Goal: Transaction & Acquisition: Purchase product/service

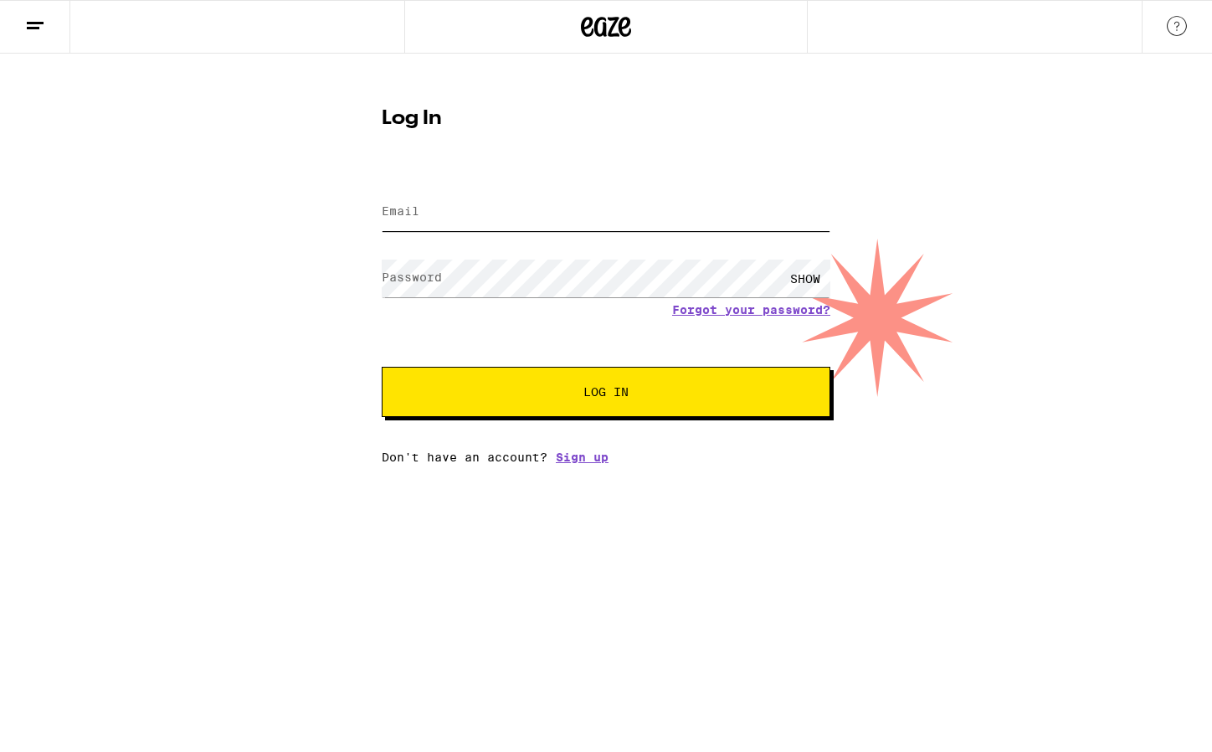
click at [644, 215] on input "Email" at bounding box center [606, 212] width 449 height 38
click at [0, 464] on com-1password-button at bounding box center [0, 464] width 0 height 0
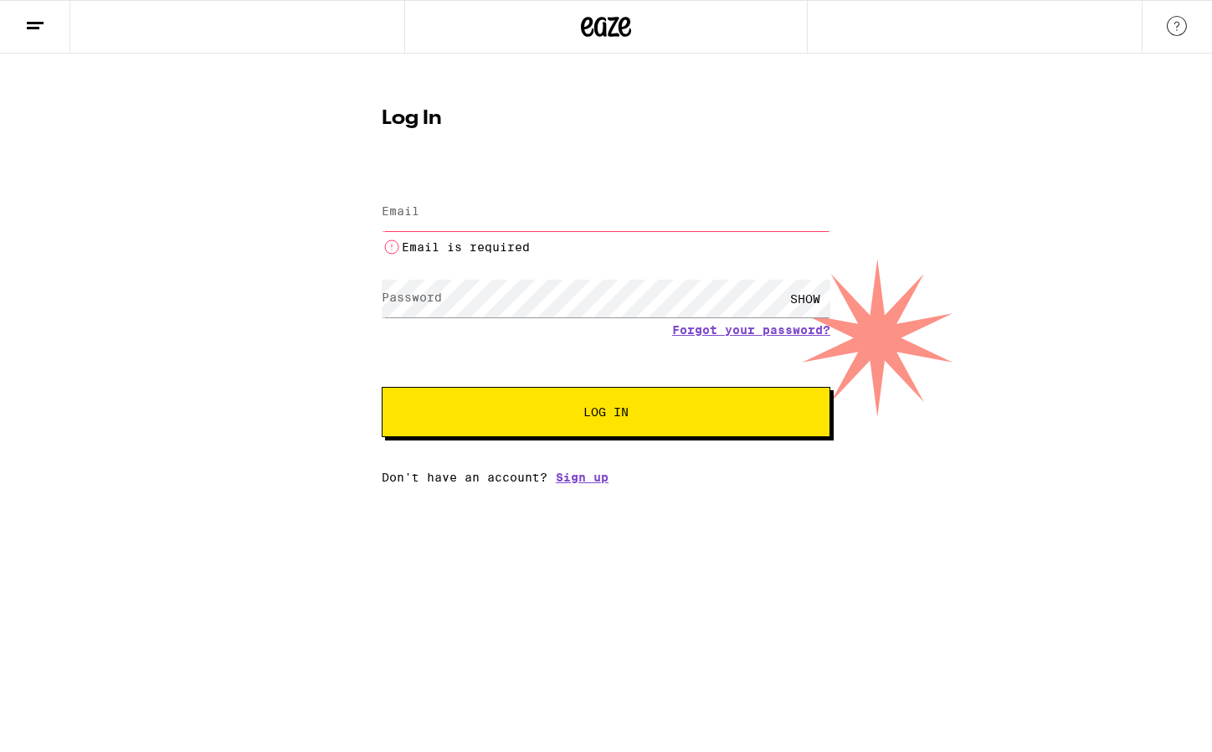
type input "[EMAIL_ADDRESS][PERSON_NAME][DOMAIN_NAME]"
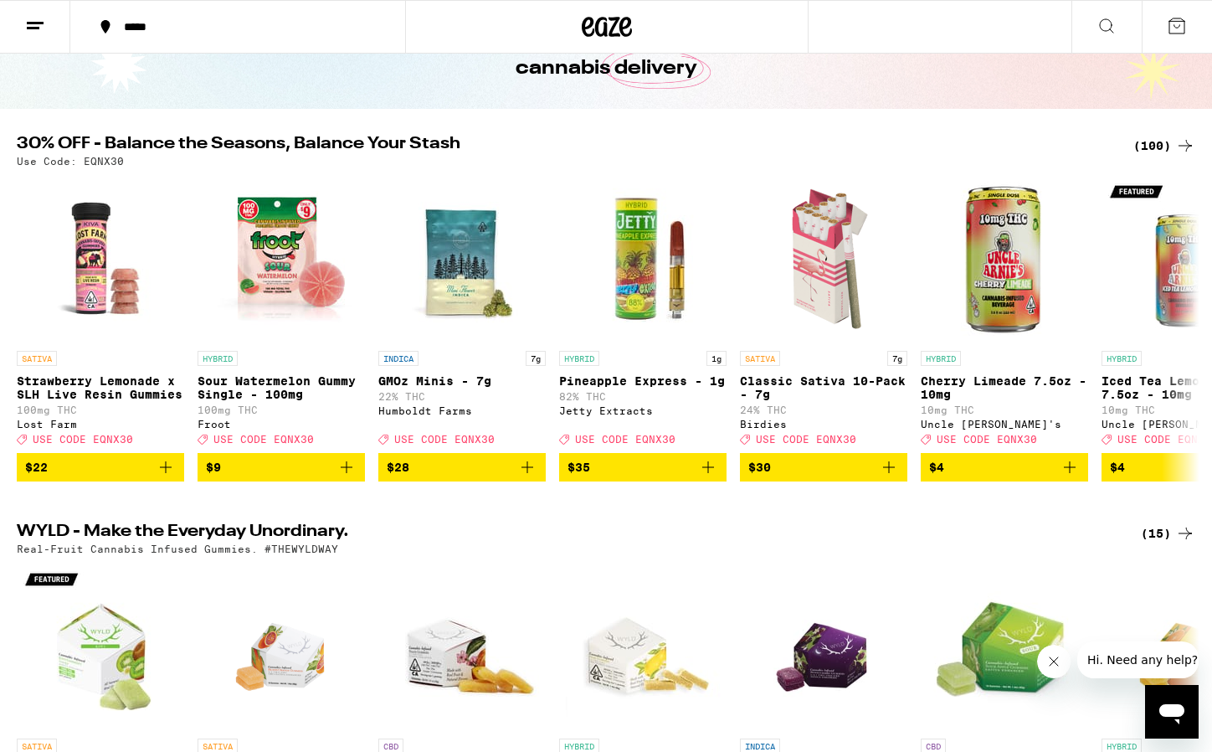
scroll to position [109, 0]
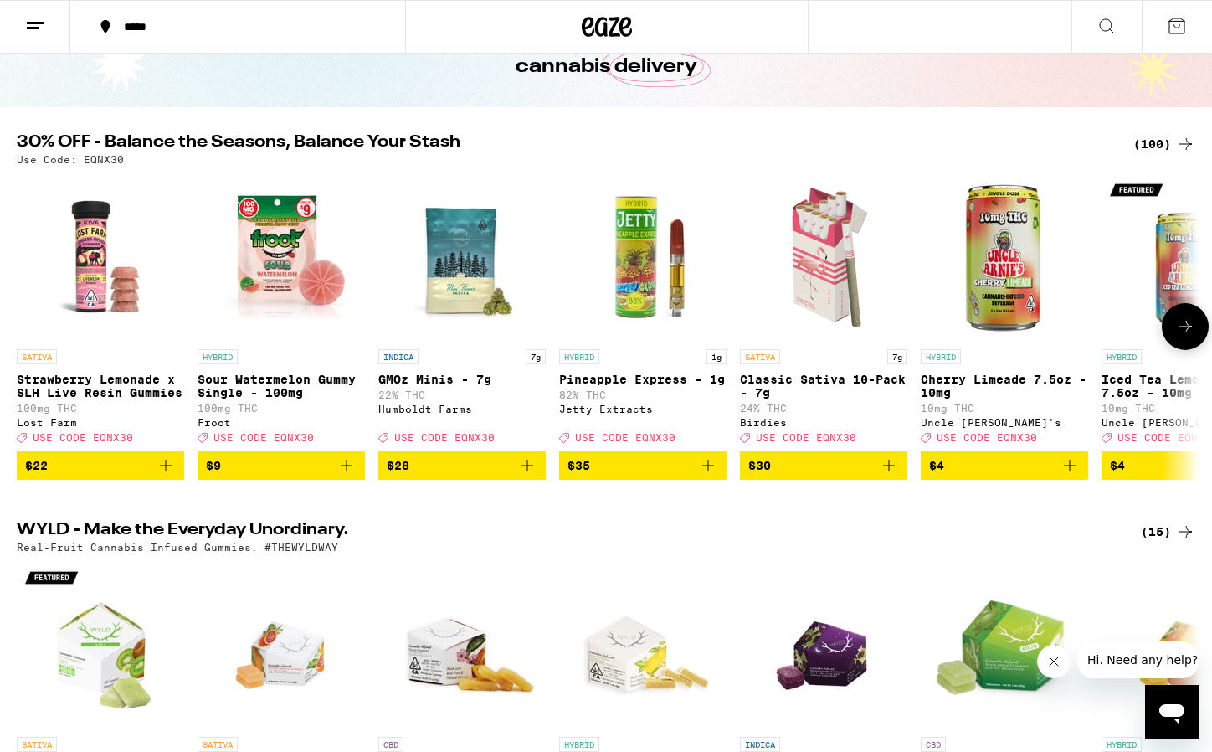
click at [1193, 336] on icon at bounding box center [1185, 326] width 20 height 20
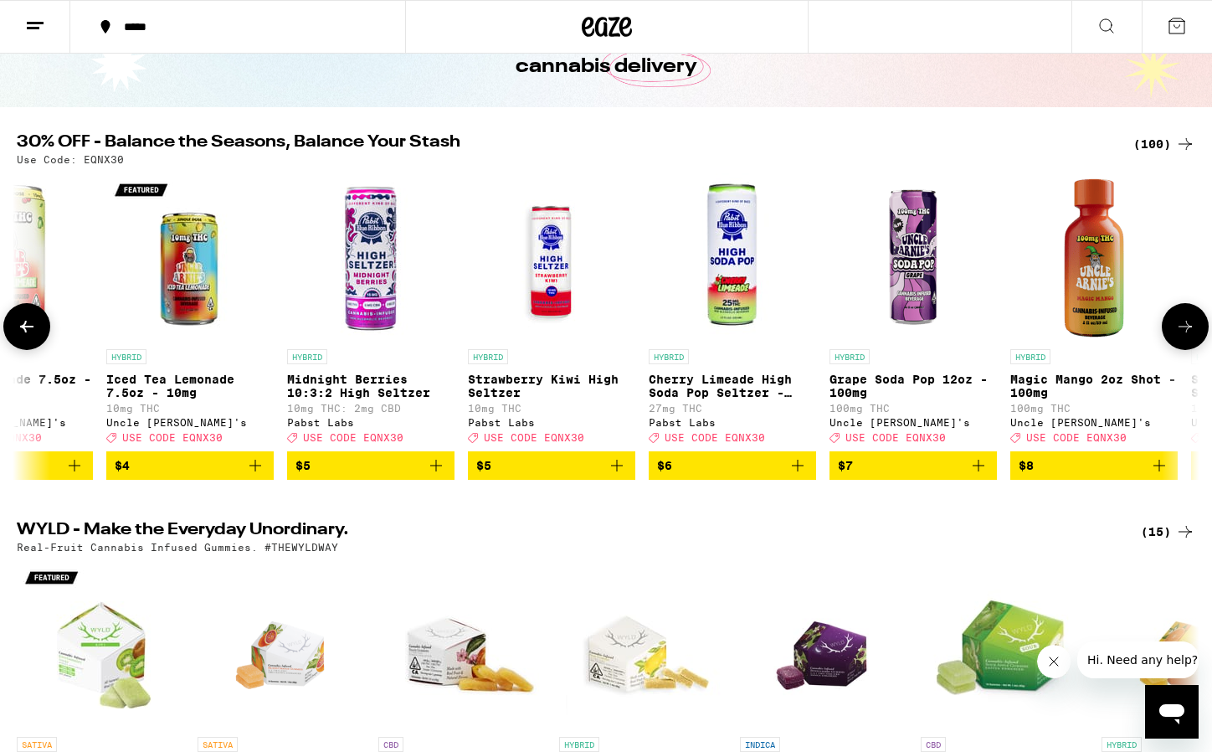
scroll to position [0, 996]
click at [1194, 331] on icon at bounding box center [1185, 326] width 20 height 20
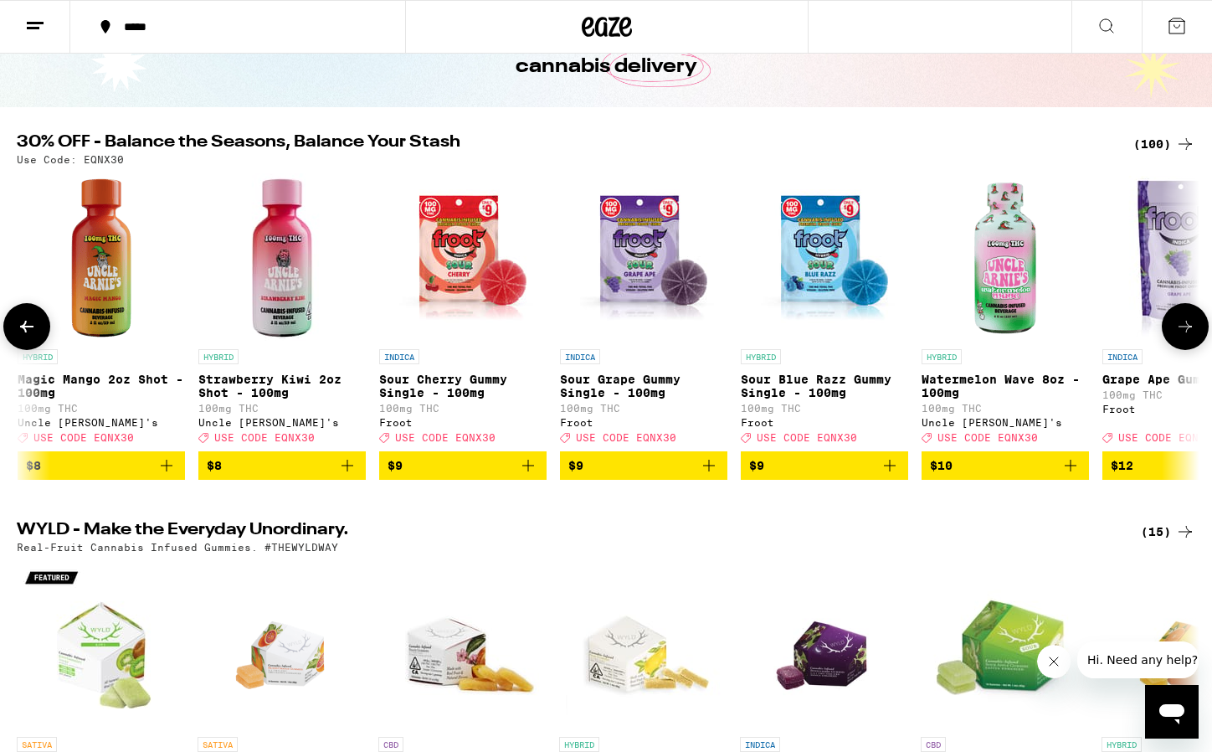
scroll to position [0, 1992]
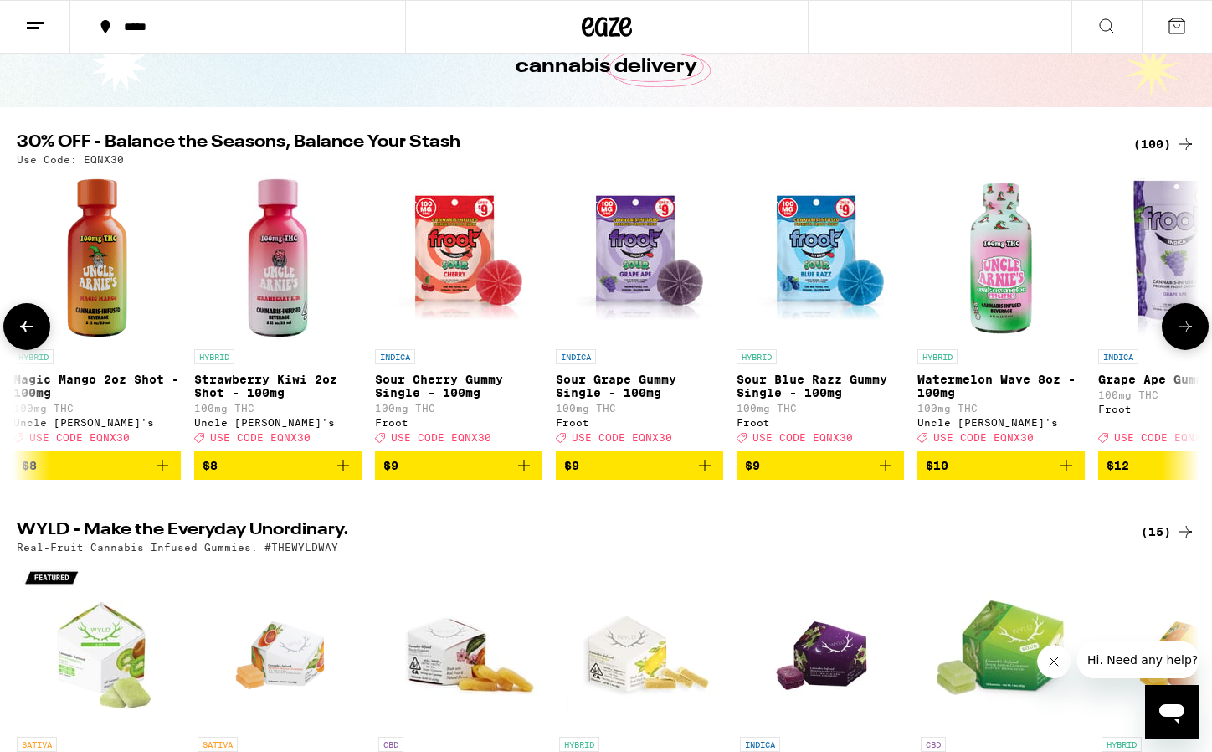
click at [1194, 331] on icon at bounding box center [1185, 326] width 20 height 20
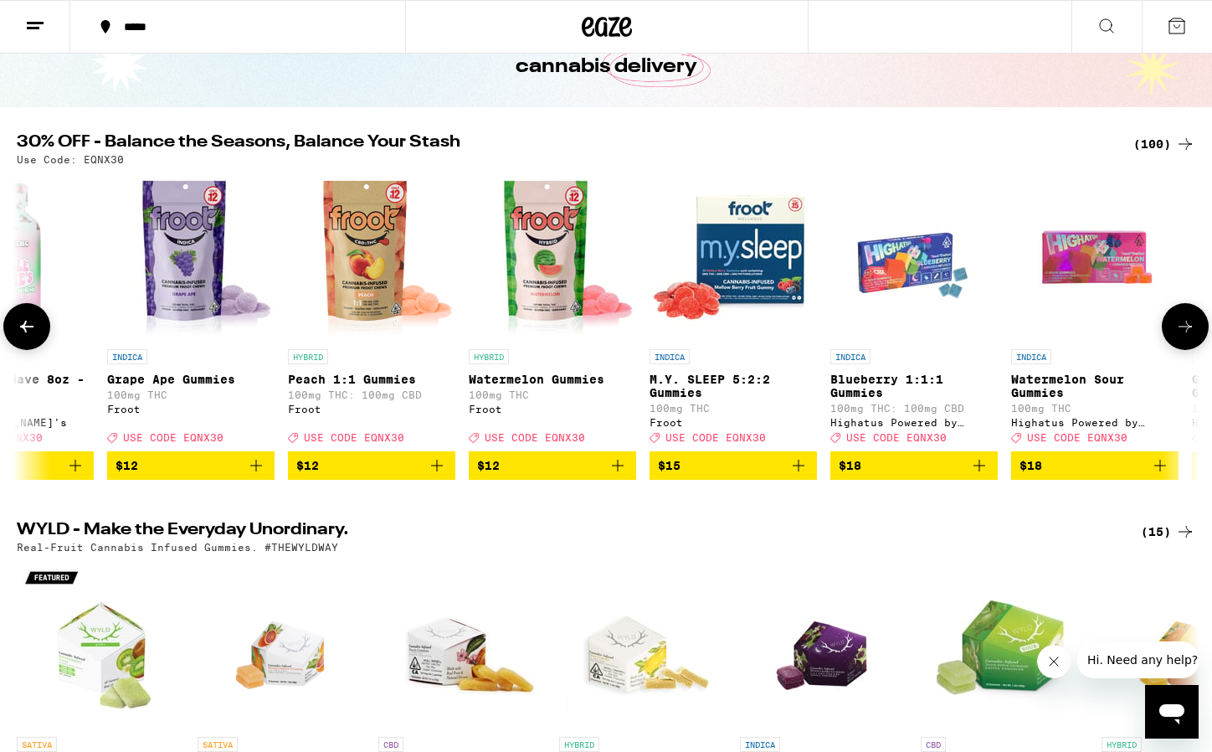
scroll to position [0, 2988]
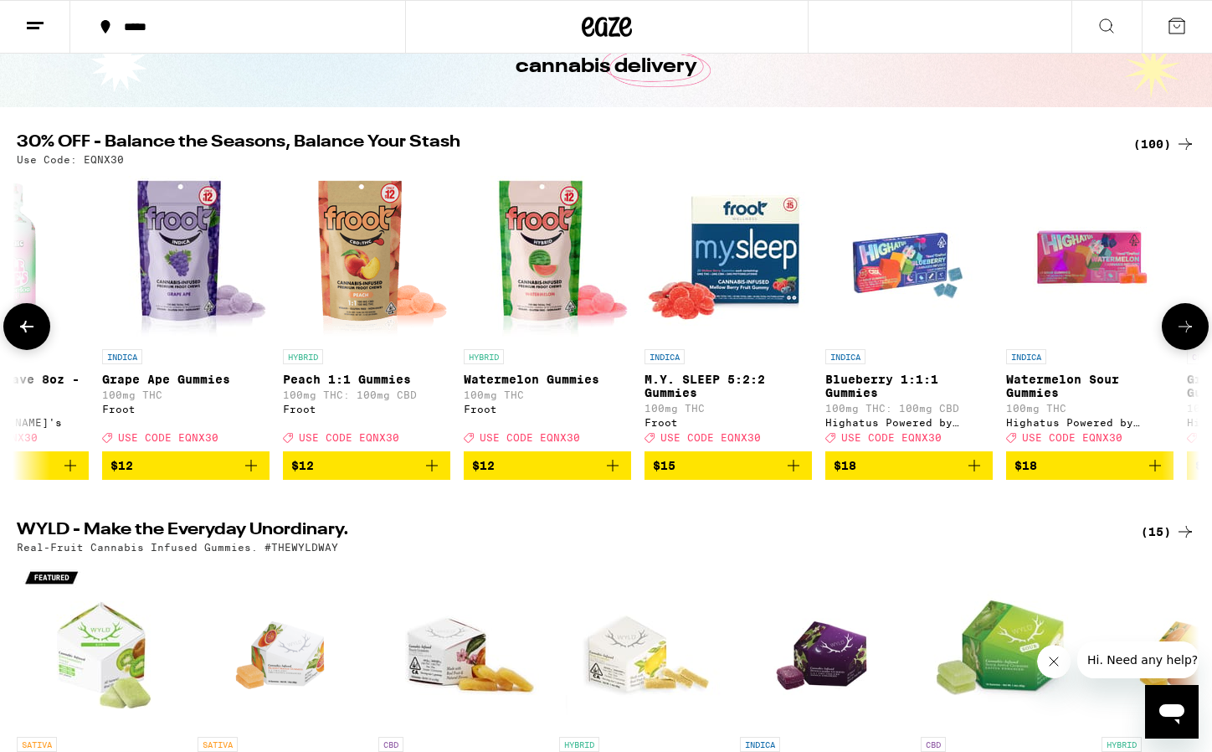
click at [1194, 331] on icon at bounding box center [1185, 326] width 20 height 20
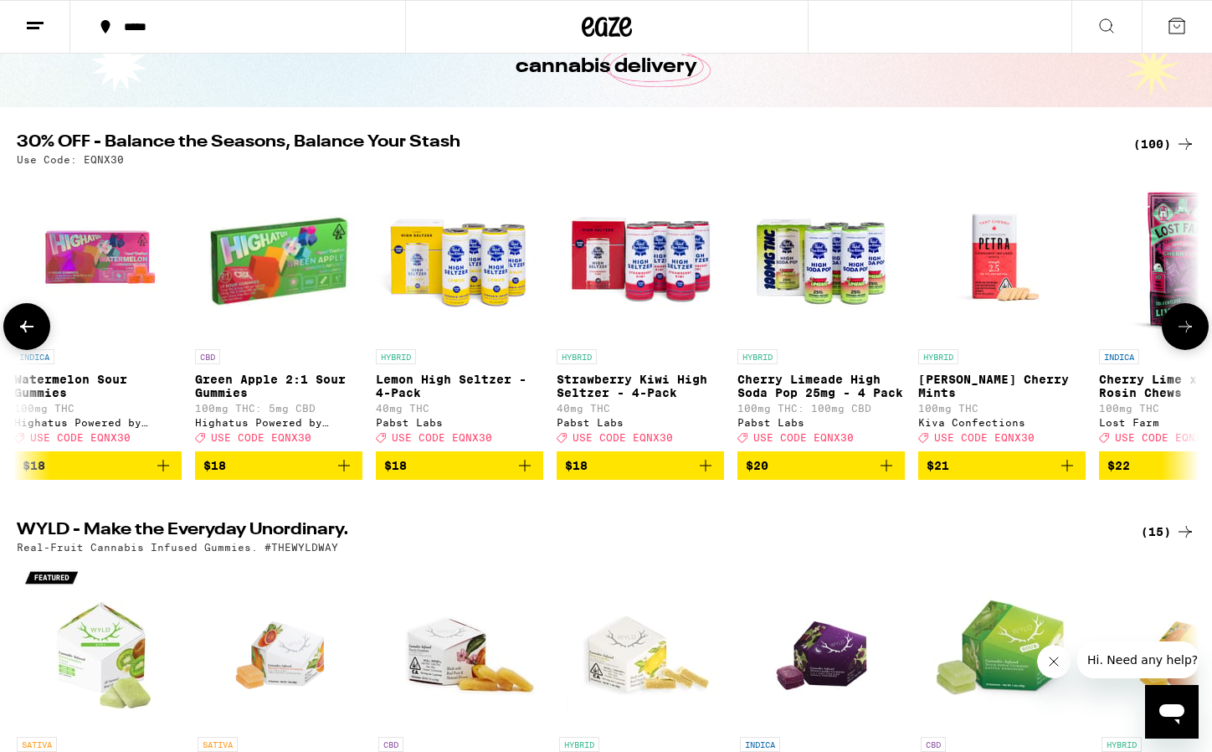
scroll to position [0, 3984]
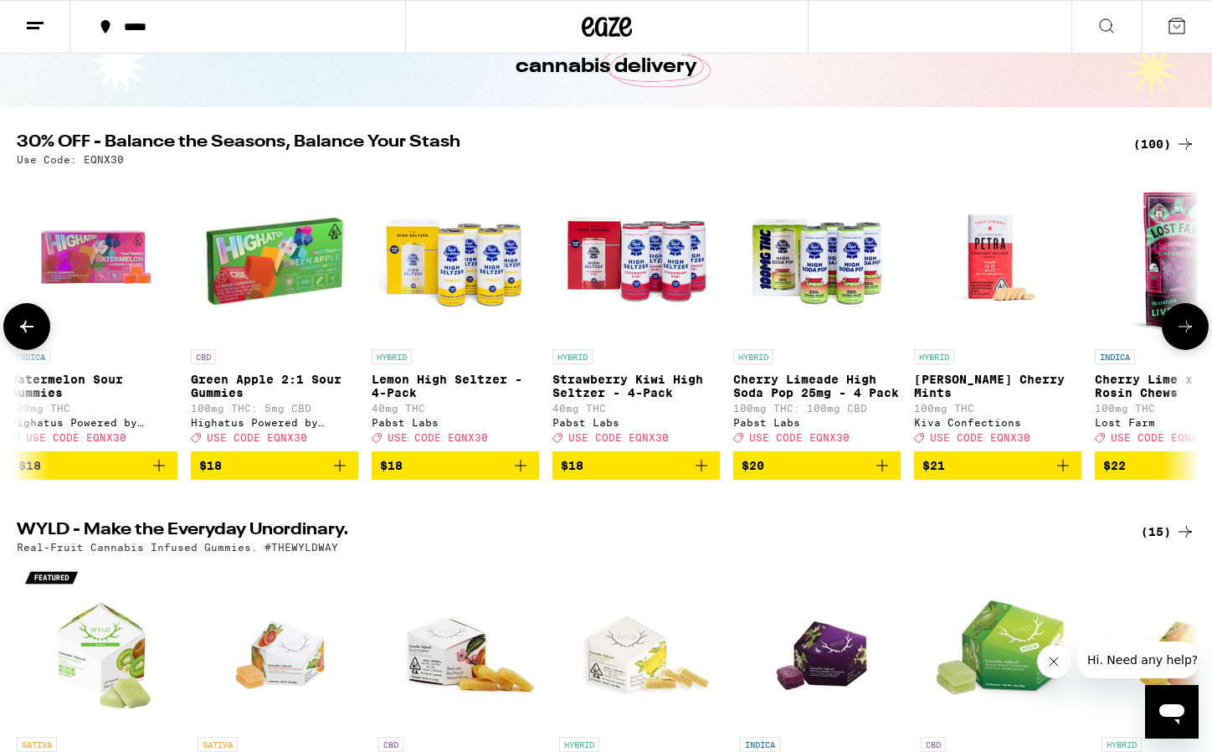
click at [1194, 331] on icon at bounding box center [1185, 326] width 20 height 20
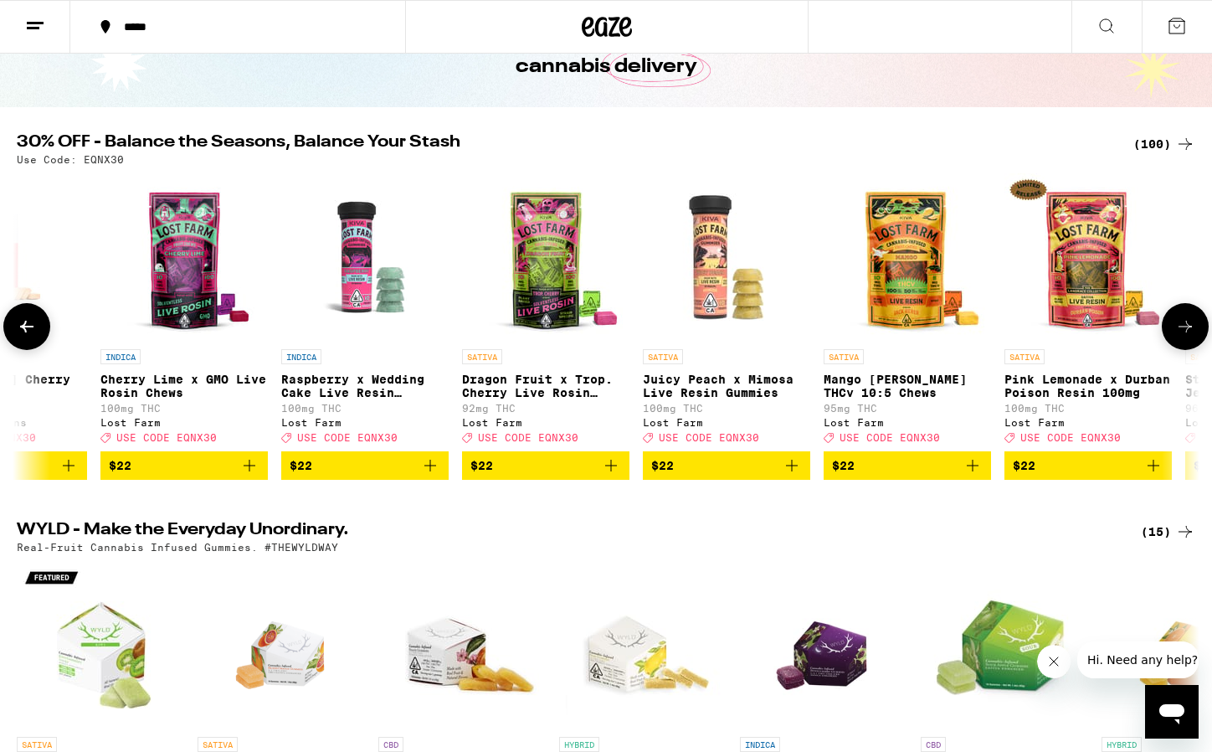
scroll to position [0, 4980]
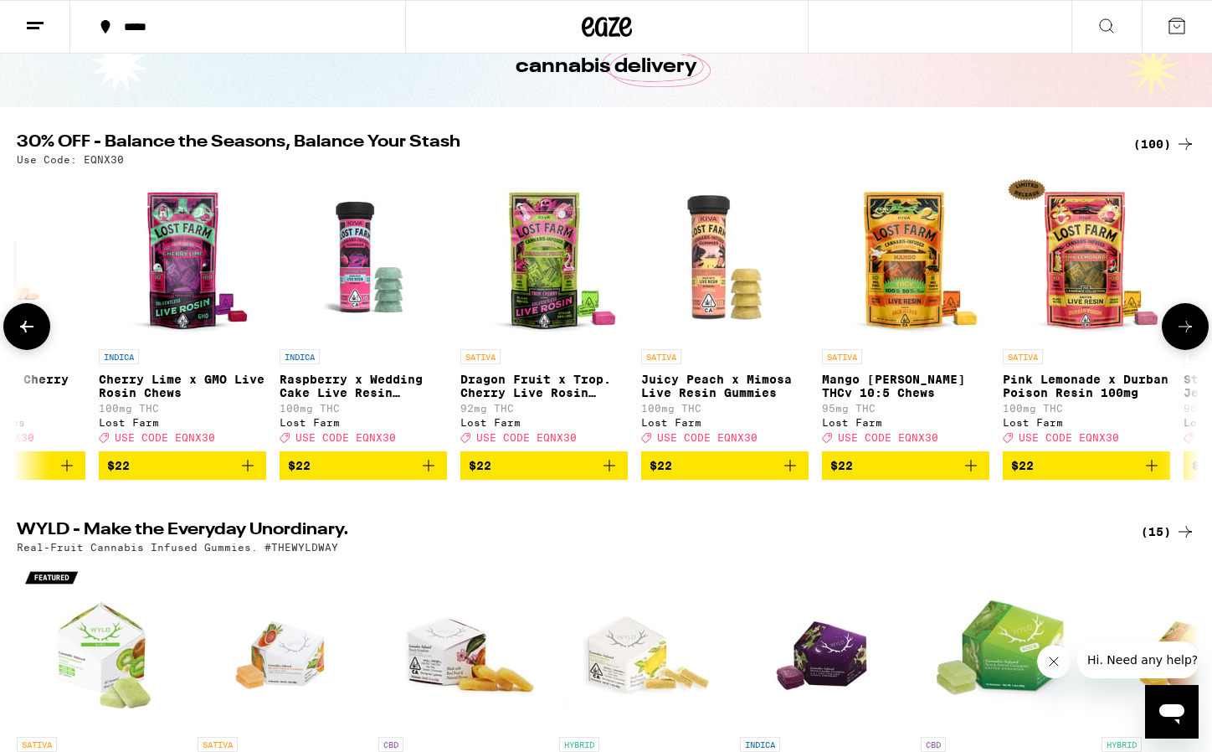
click at [552, 271] on img "Open page for Dragon Fruit x Trop. Cherry Live Rosin Chews from Lost Farm" at bounding box center [543, 256] width 167 height 167
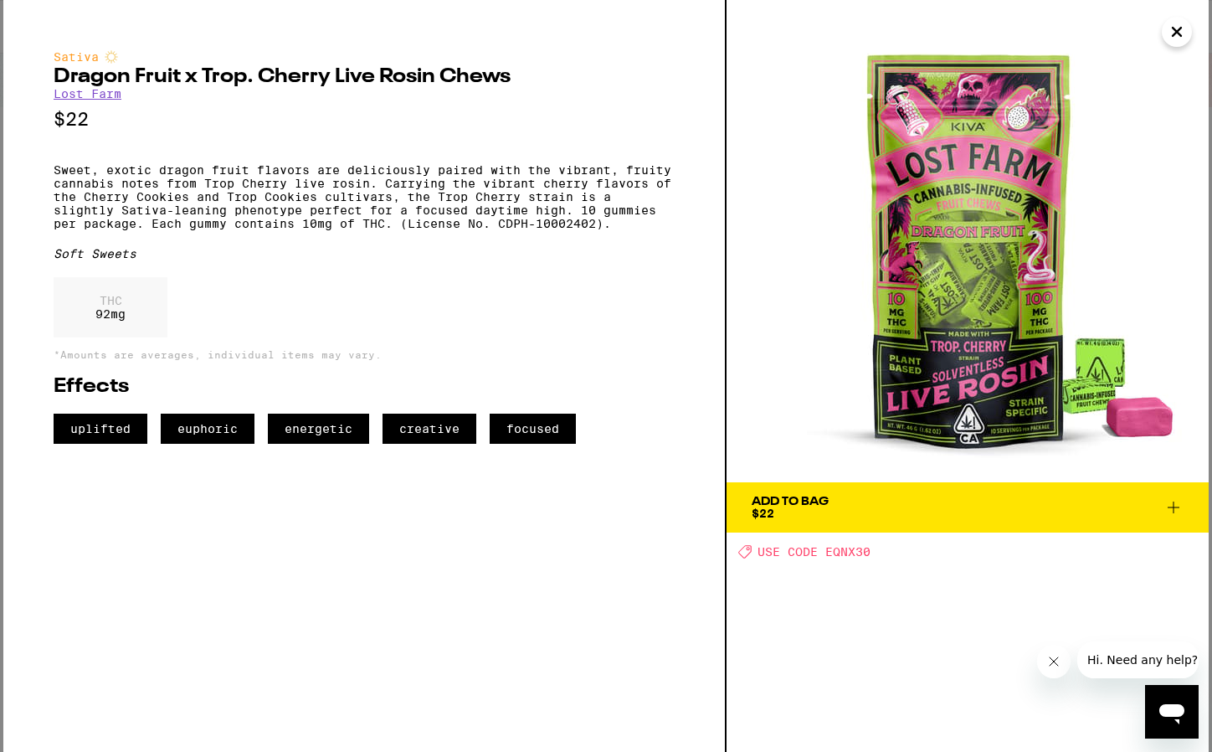
click at [1178, 35] on icon "Close" at bounding box center [1177, 31] width 20 height 25
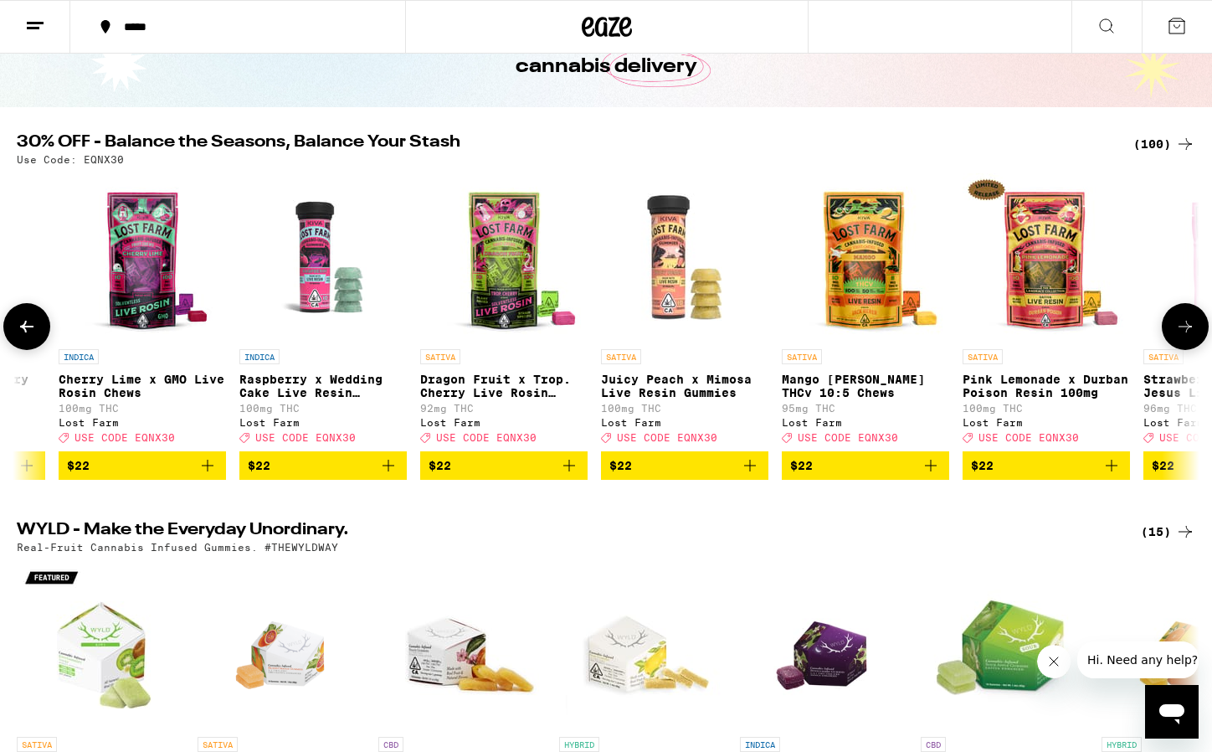
scroll to position [0, 5007]
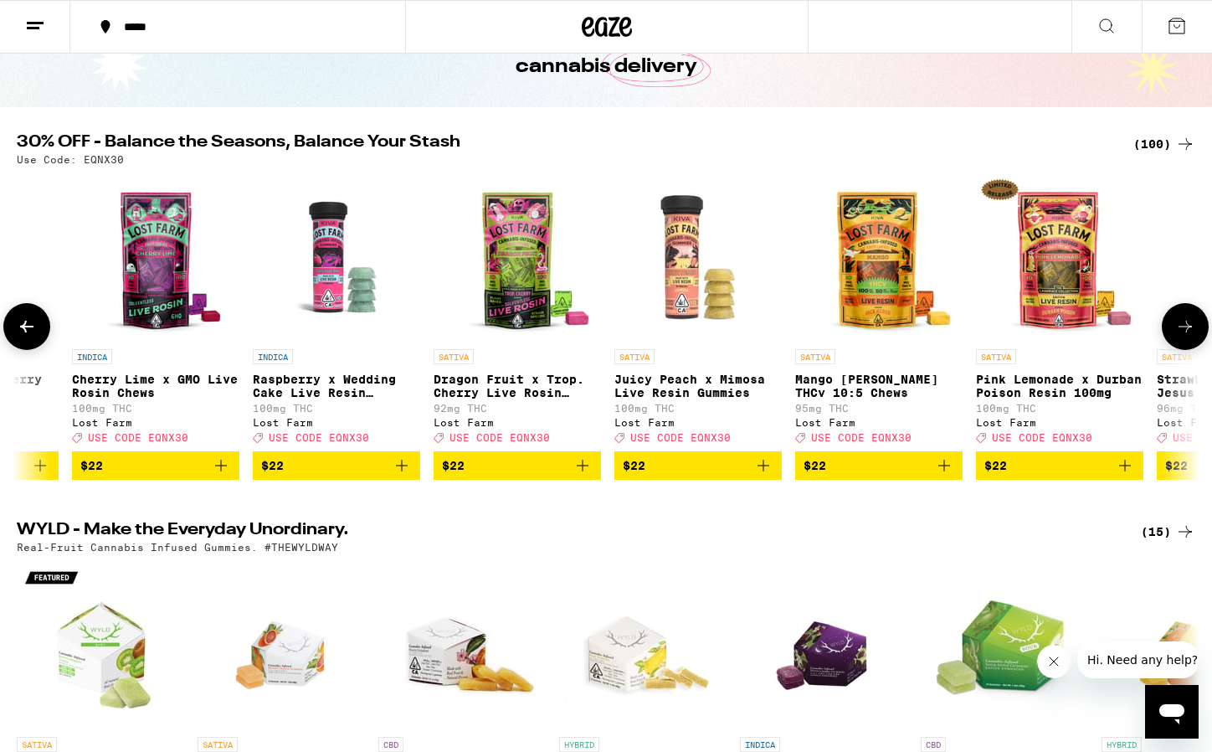
click at [877, 248] on img "Open page for Mango Jack Herer THCv 10:5 Chews from Lost Farm" at bounding box center [878, 256] width 167 height 167
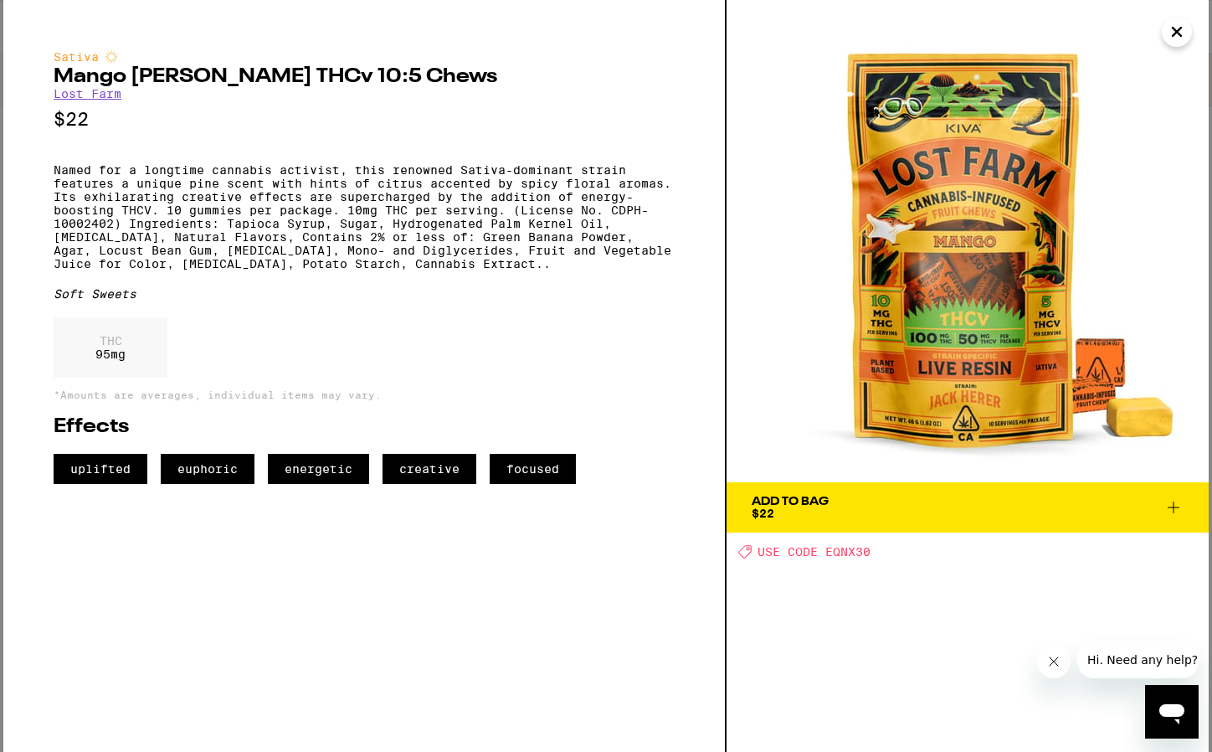
click at [1187, 30] on button "Close" at bounding box center [1177, 32] width 30 height 30
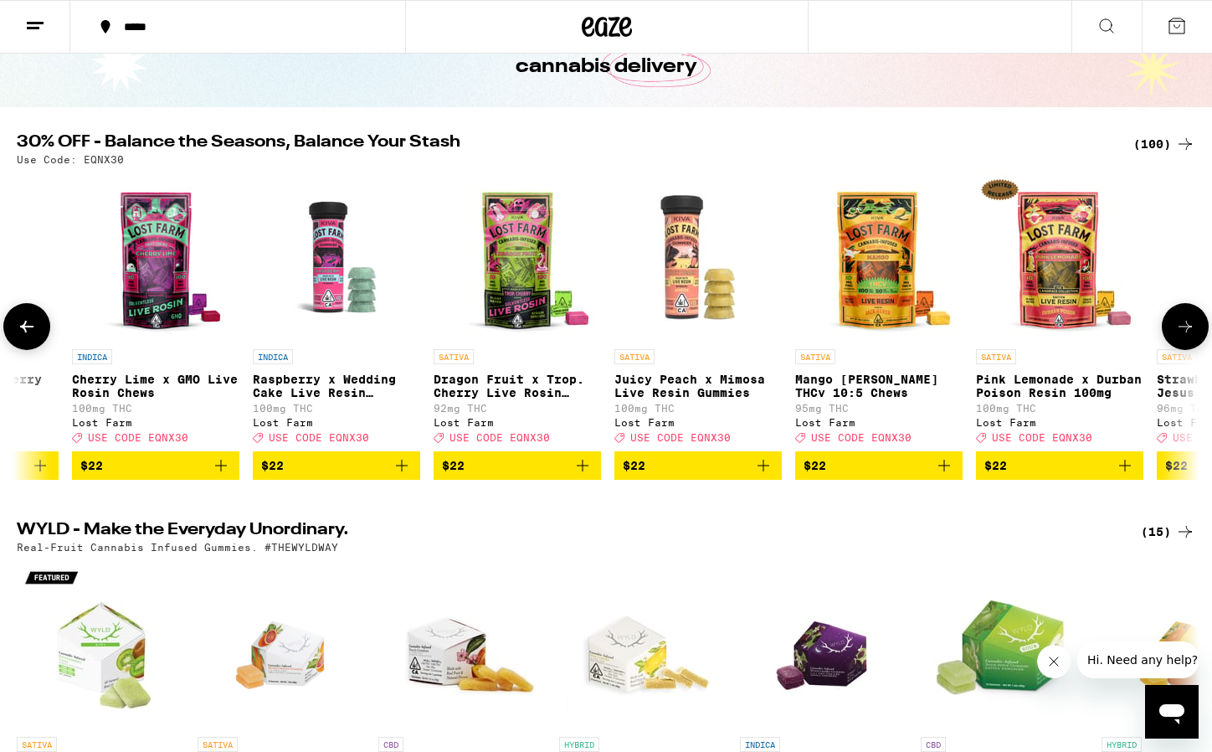
click at [1041, 215] on img "Open page for Pink Lemonade x Durban Poison Resin 100mg from Lost Farm" at bounding box center [1059, 256] width 167 height 167
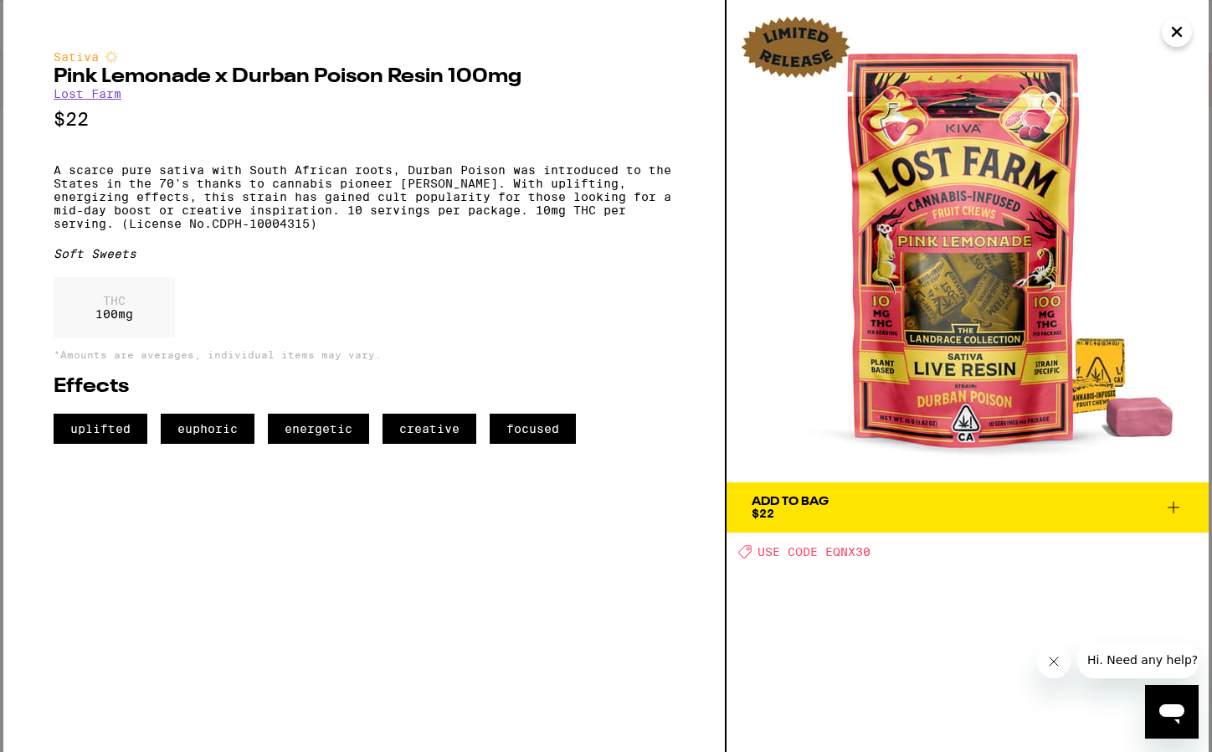
click at [1181, 28] on icon "Close" at bounding box center [1177, 32] width 8 height 8
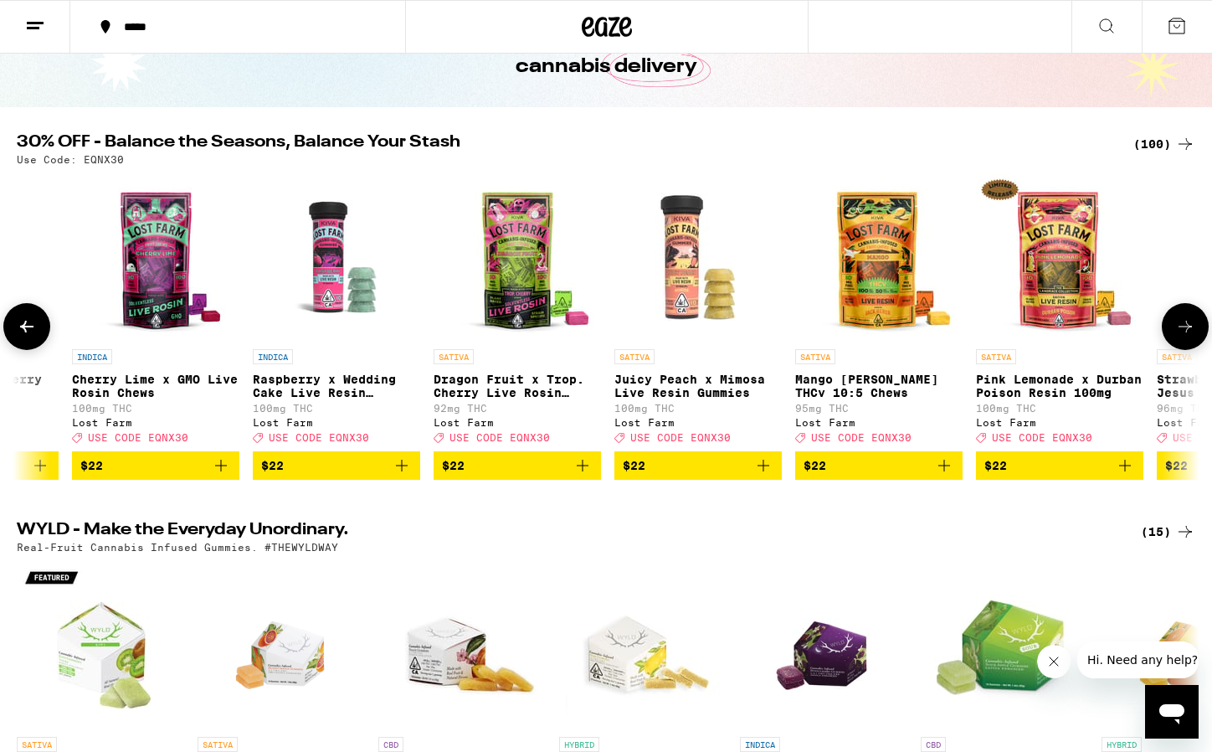
click at [1178, 332] on icon at bounding box center [1185, 326] width 20 height 20
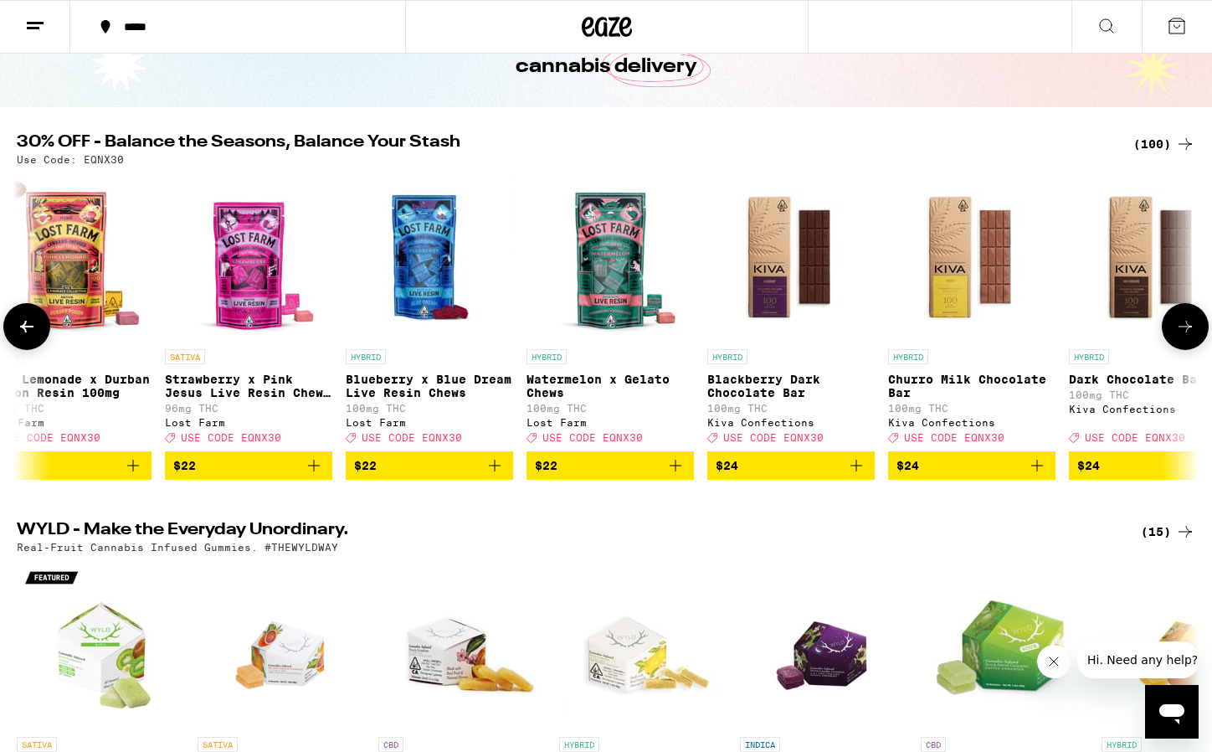
scroll to position [0, 6003]
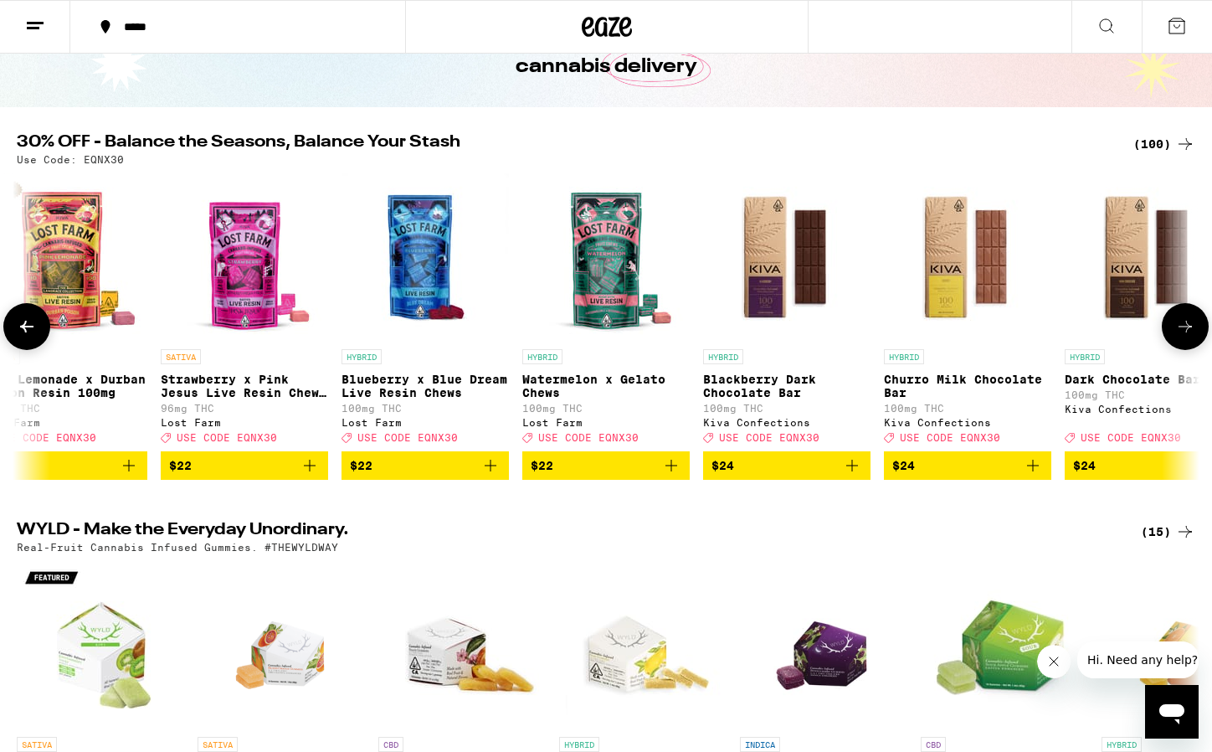
click at [247, 268] on img "Open page for Strawberry x Pink Jesus Live Resin Chews - 100mg from Lost Farm" at bounding box center [244, 256] width 167 height 167
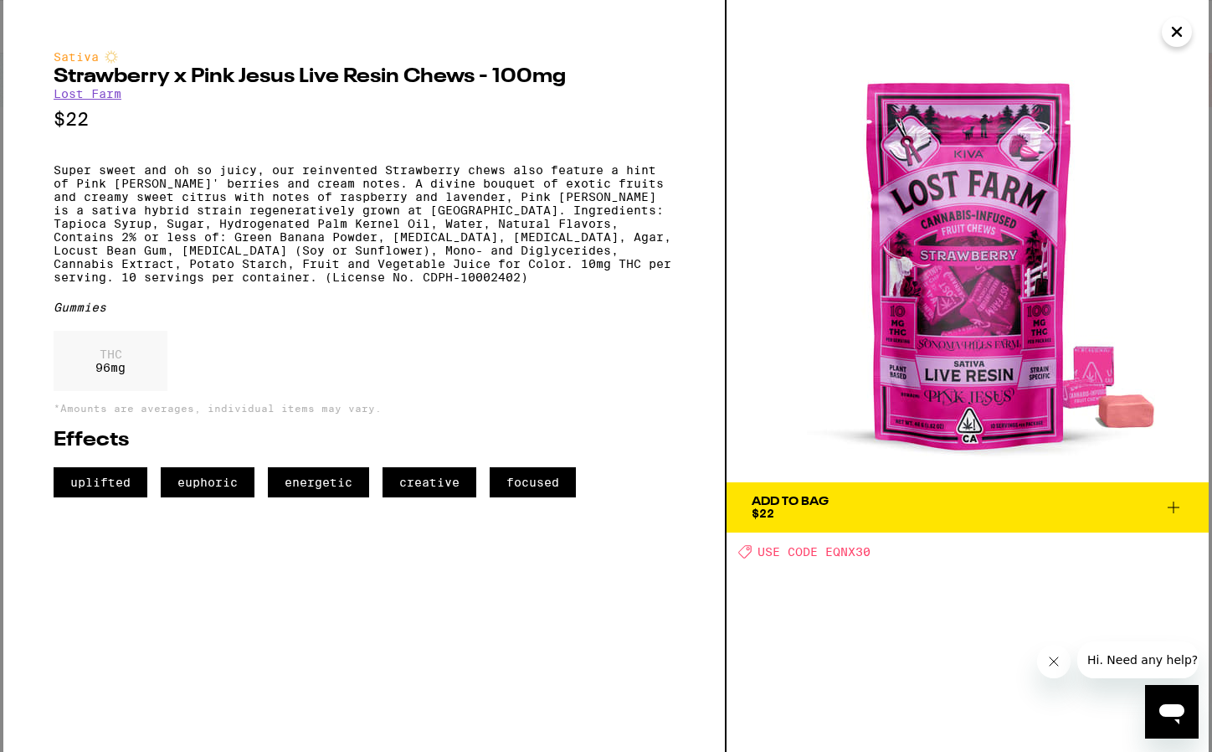
click at [1178, 37] on icon "Close" at bounding box center [1177, 31] width 20 height 25
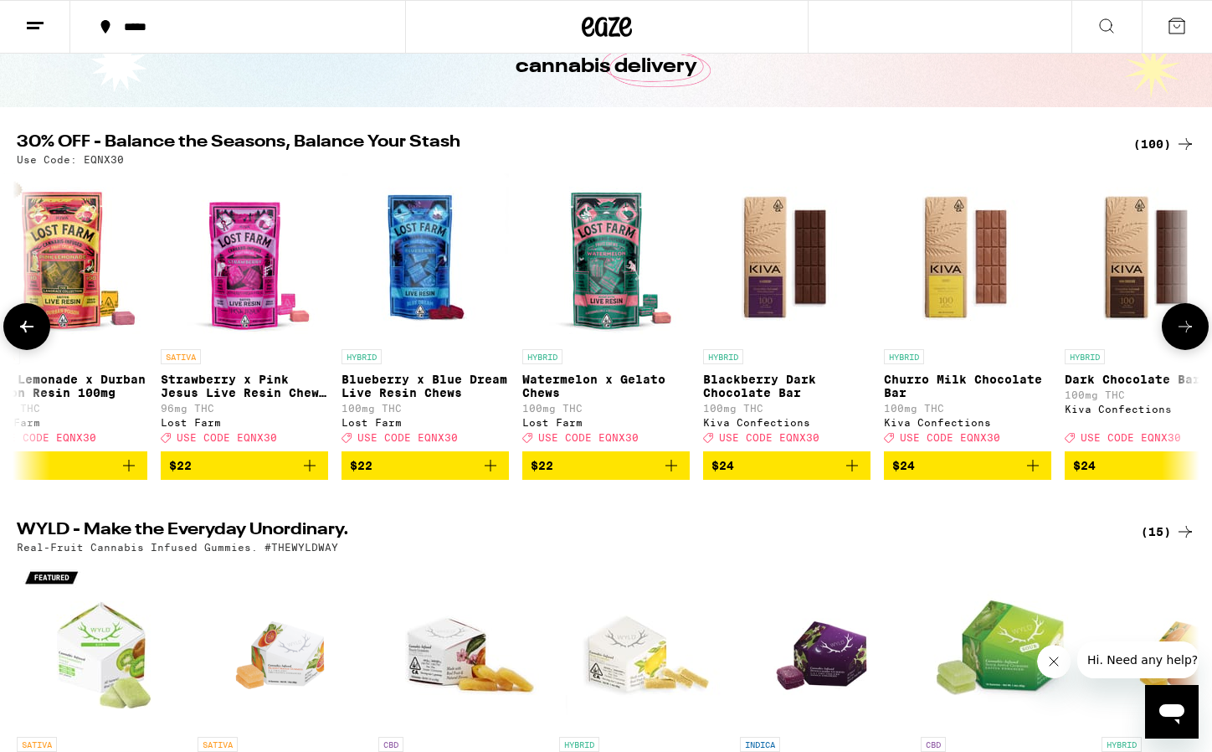
click at [424, 272] on img "Open page for Blueberry x Blue Dream Live Resin Chews from Lost Farm" at bounding box center [424, 256] width 167 height 167
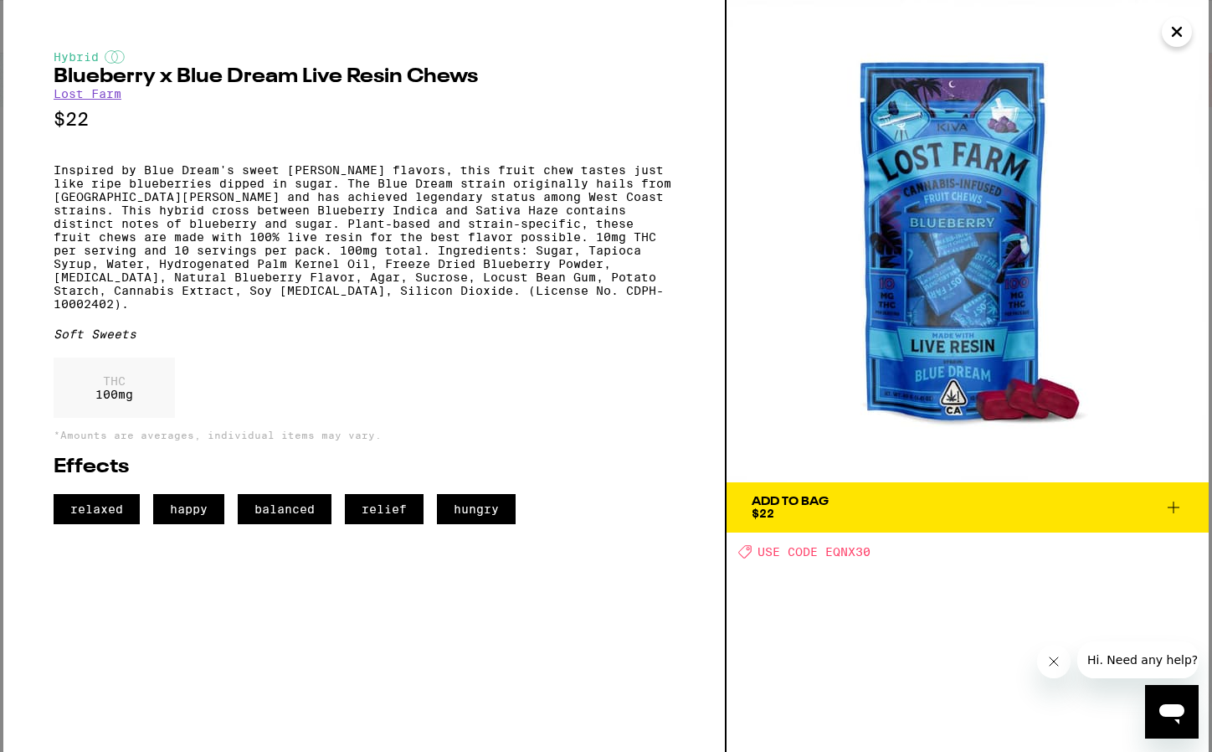
click at [1181, 23] on icon "Close" at bounding box center [1177, 31] width 20 height 25
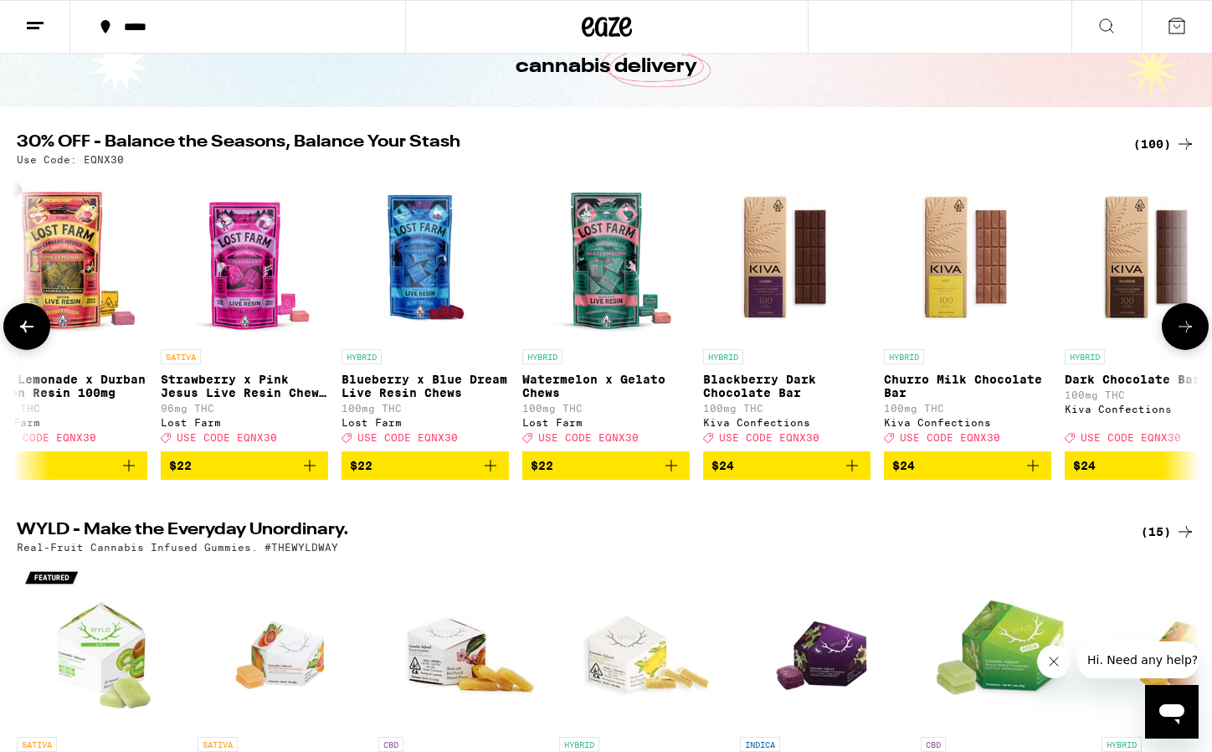
click at [589, 303] on img "Open page for Watermelon x Gelato Chews from Lost Farm" at bounding box center [605, 256] width 167 height 167
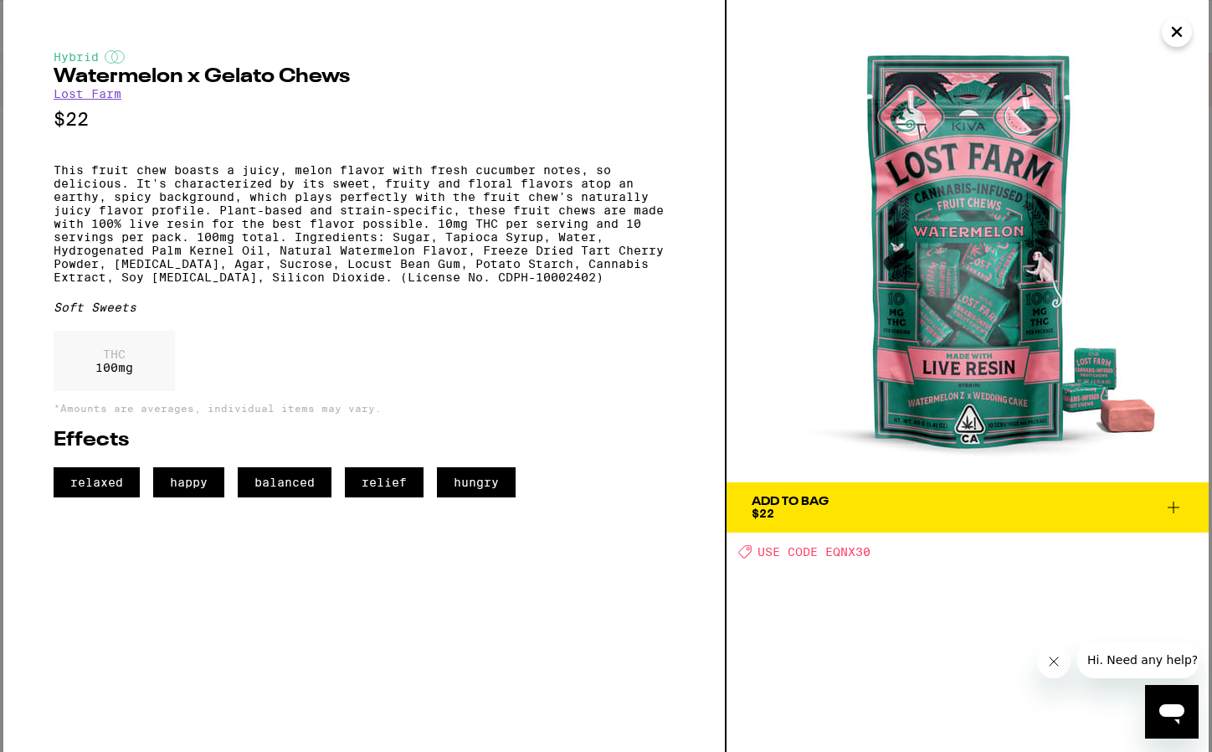
click at [1168, 39] on icon "Close" at bounding box center [1177, 31] width 20 height 25
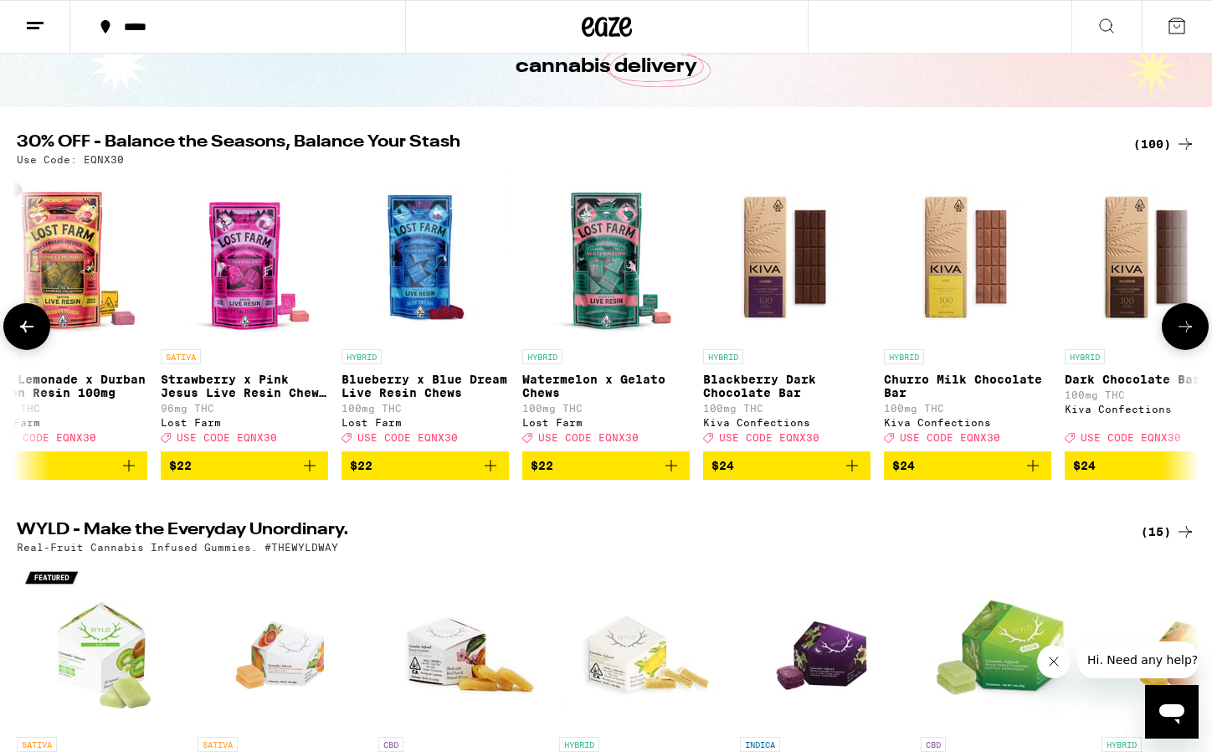
click at [413, 228] on img "Open page for Blueberry x Blue Dream Live Resin Chews from Lost Farm" at bounding box center [424, 256] width 167 height 167
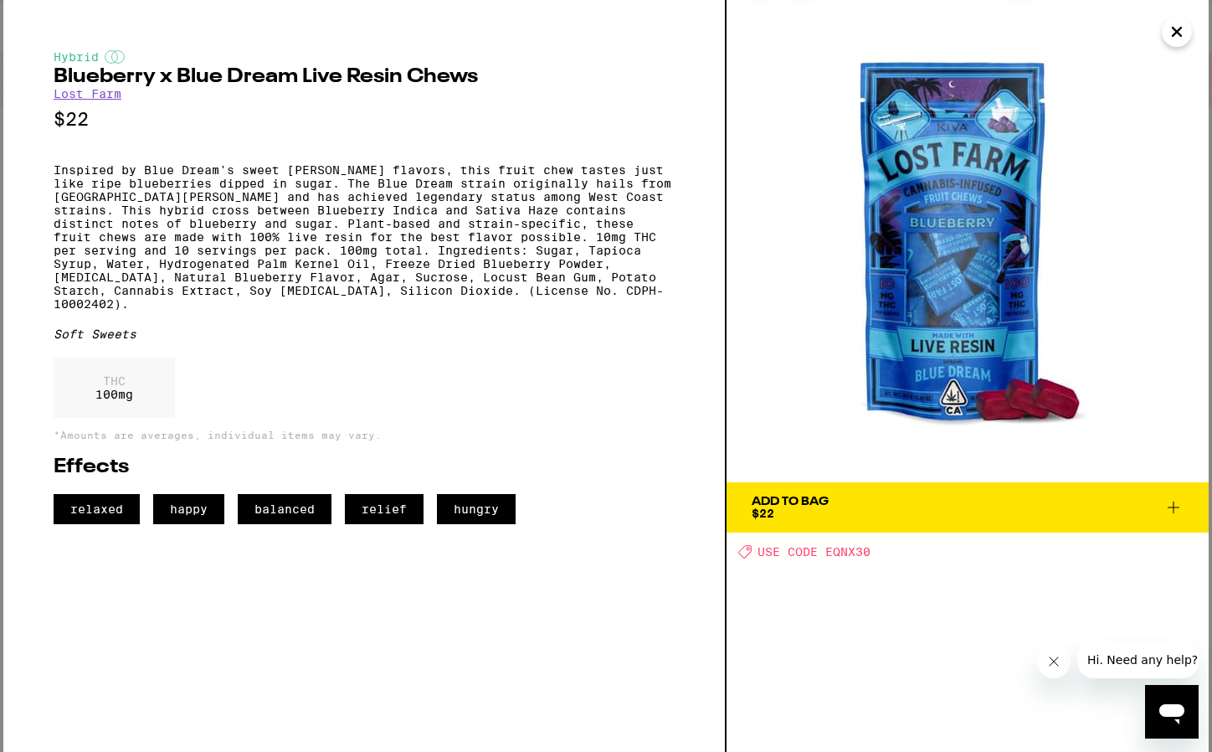
click at [1174, 34] on icon "Close" at bounding box center [1177, 32] width 8 height 8
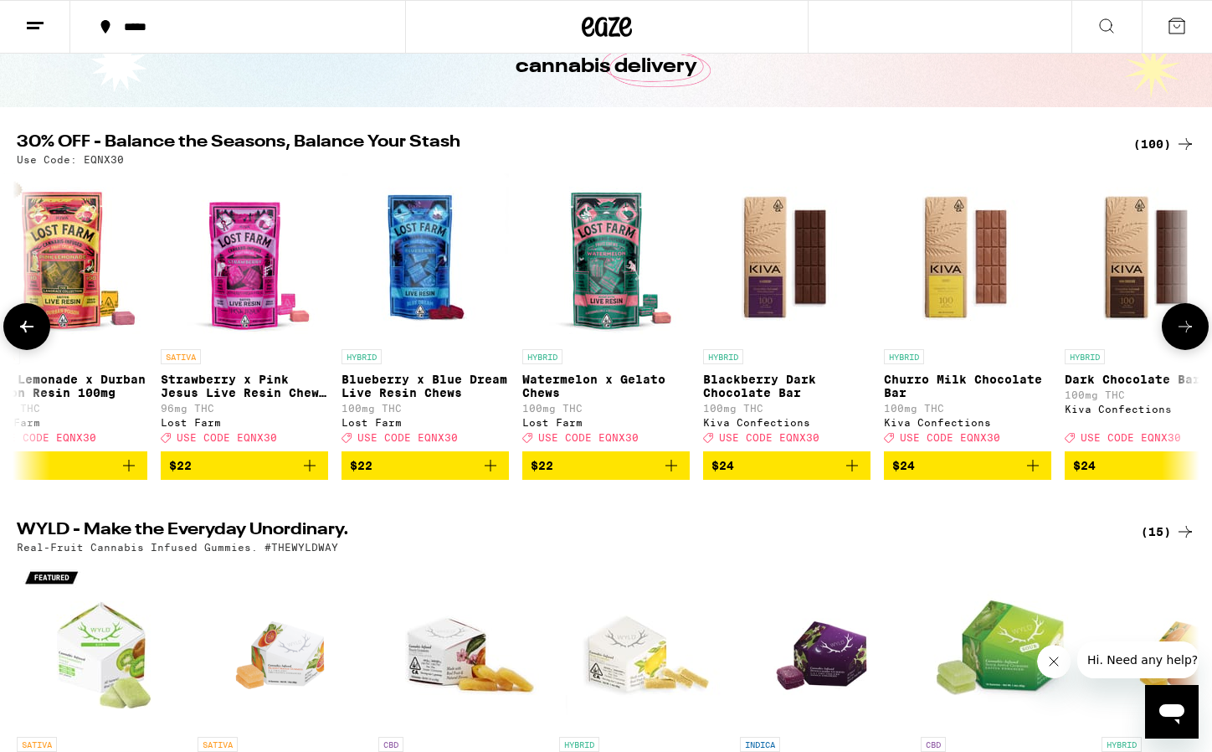
click at [72, 247] on img "Open page for Pink Lemonade x Durban Poison Resin 100mg from Lost Farm" at bounding box center [63, 256] width 167 height 167
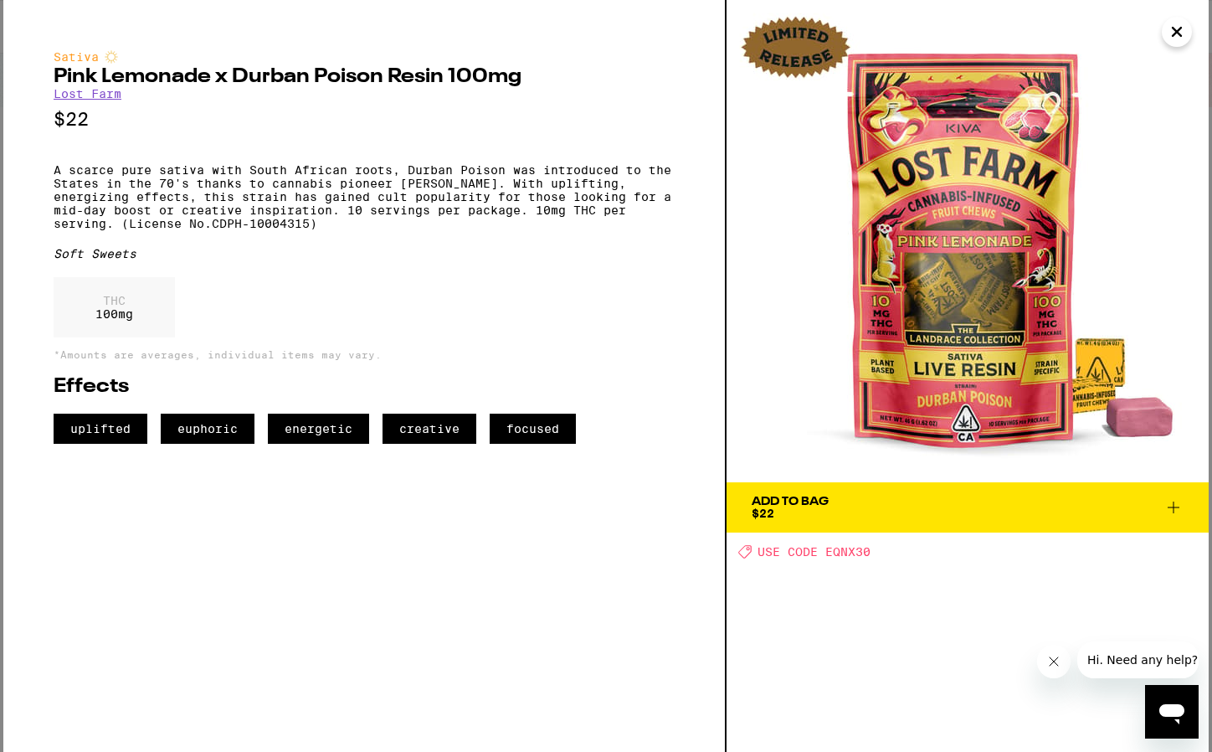
click at [1183, 33] on icon "Close" at bounding box center [1177, 31] width 20 height 25
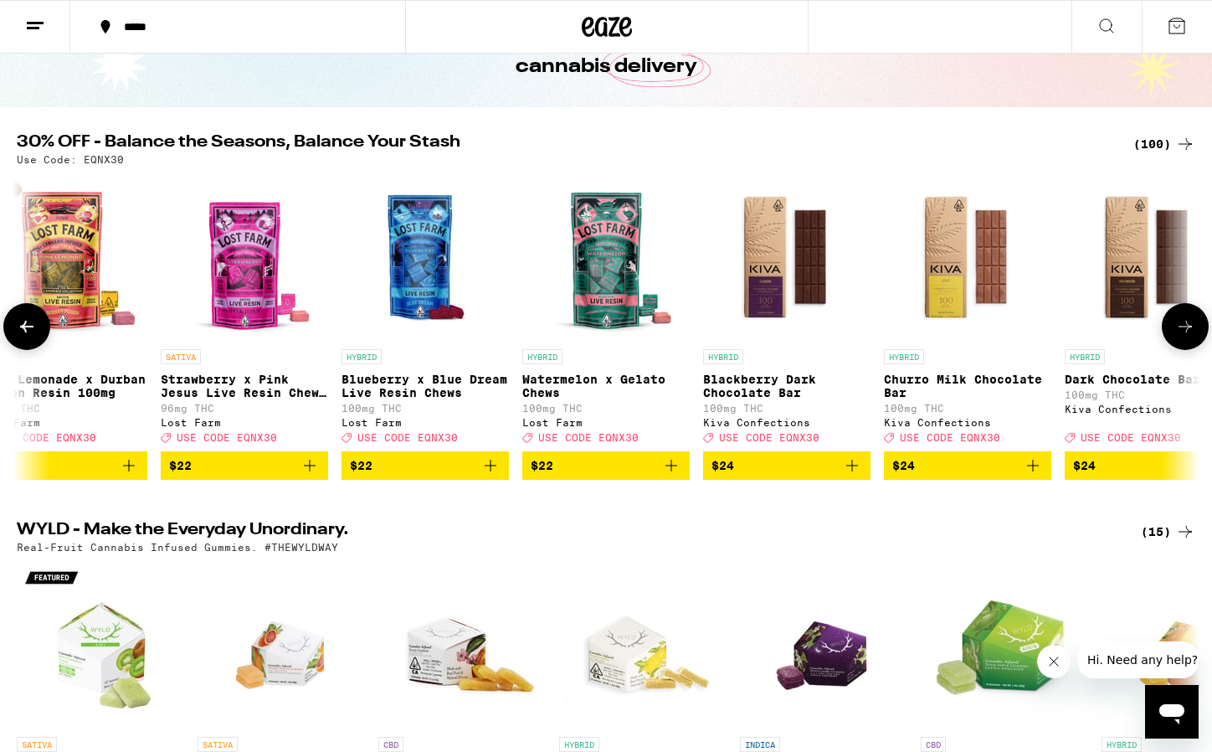
click at [110, 227] on img "Open page for Pink Lemonade x Durban Poison Resin 100mg from Lost Farm" at bounding box center [63, 256] width 167 height 167
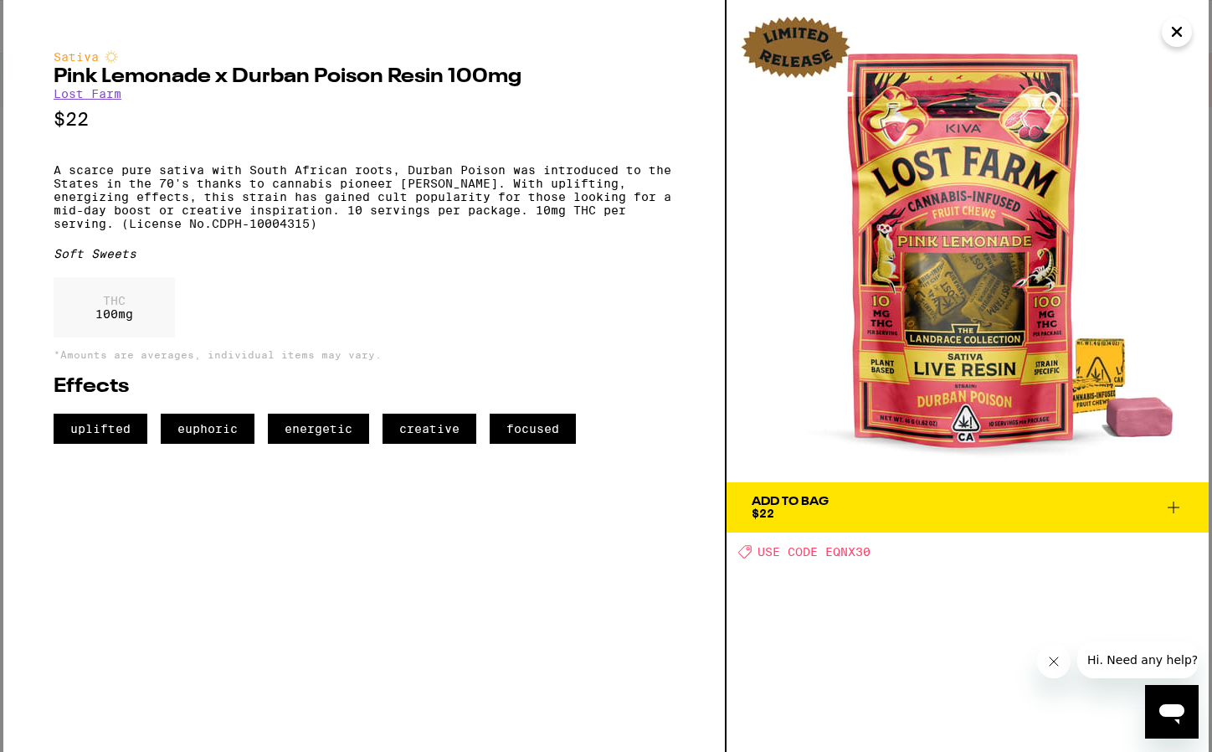
click at [830, 511] on span "Add To Bag $22" at bounding box center [968, 506] width 432 height 23
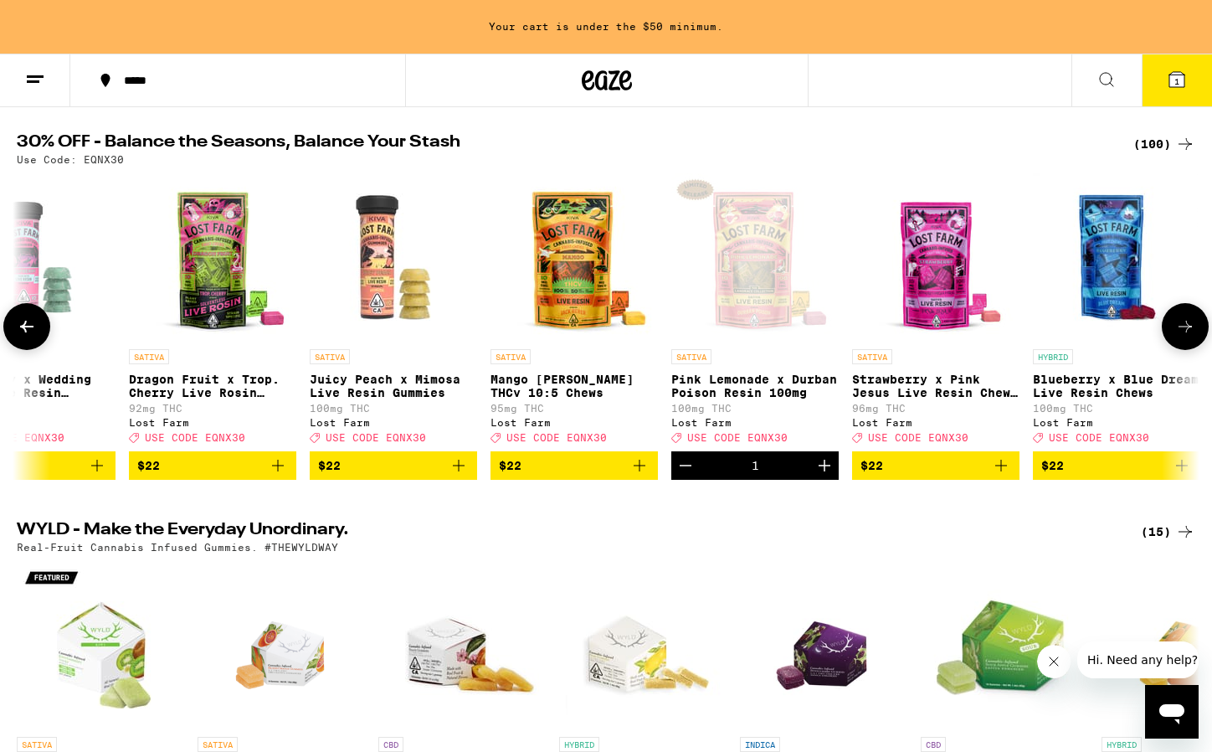
scroll to position [0, 5312]
click at [575, 274] on img "Open page for Mango Jack Herer THCv 10:5 Chews from Lost Farm" at bounding box center [573, 256] width 167 height 167
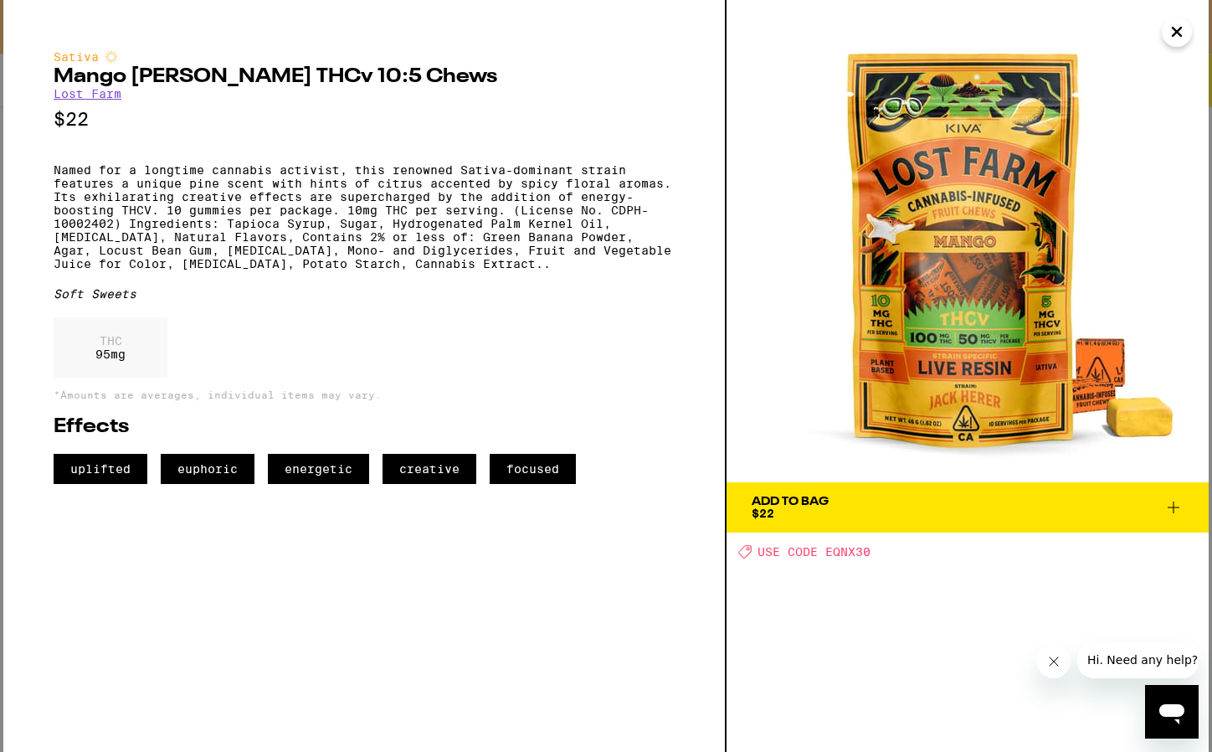
click at [820, 512] on div "Add To Bag $22" at bounding box center [790, 506] width 77 height 23
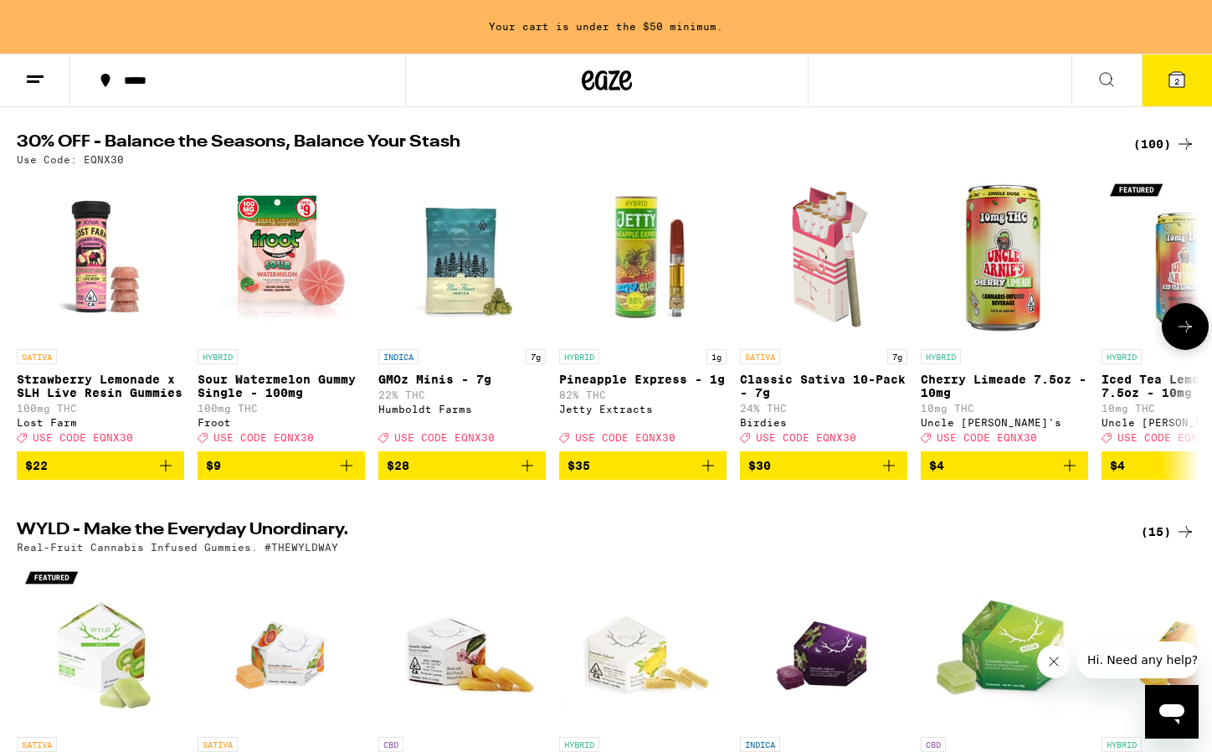
click at [83, 230] on img "Open page for Strawberry Lemonade x SLH Live Resin Gummies from Lost Farm" at bounding box center [100, 256] width 167 height 167
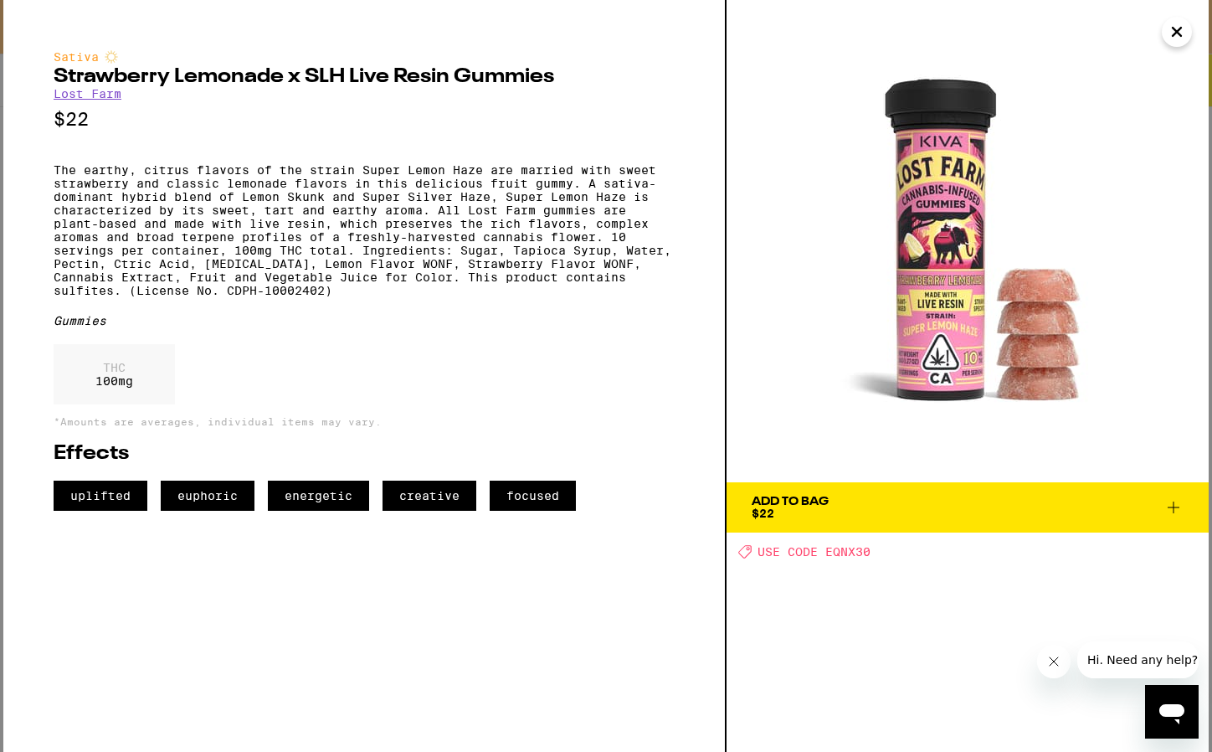
click at [896, 514] on span "Add To Bag $22" at bounding box center [968, 506] width 432 height 23
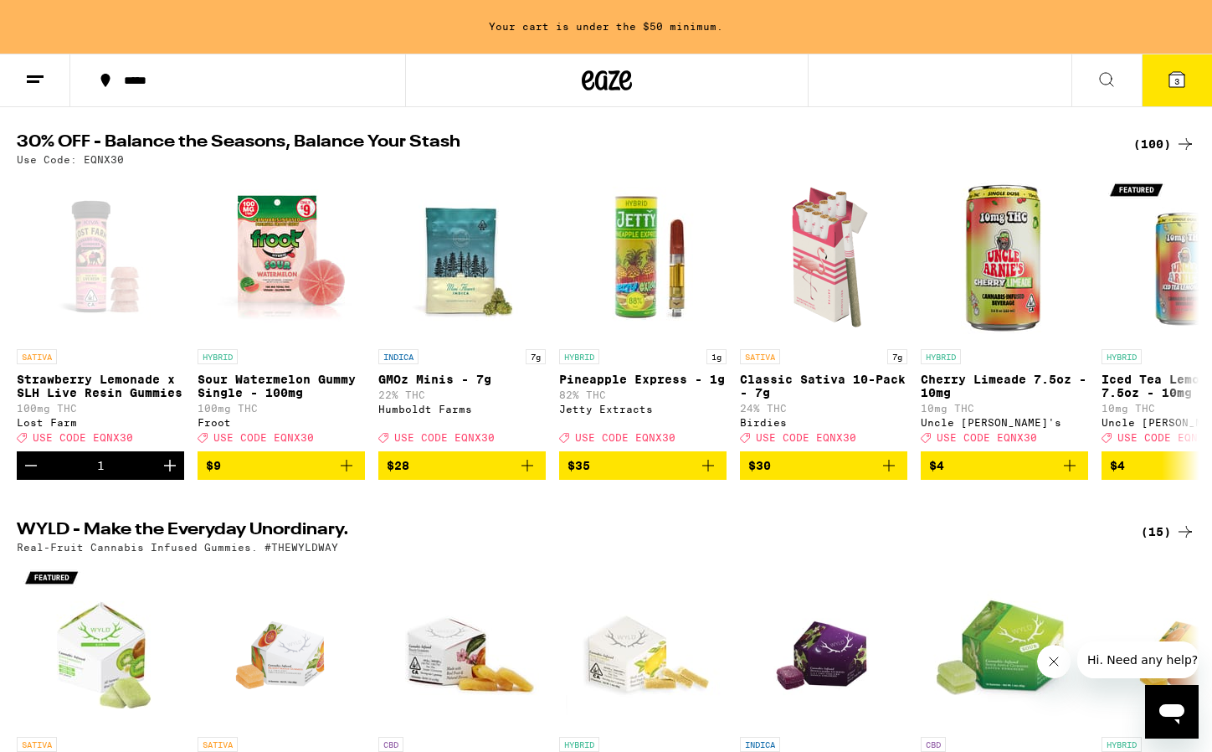
scroll to position [109, 0]
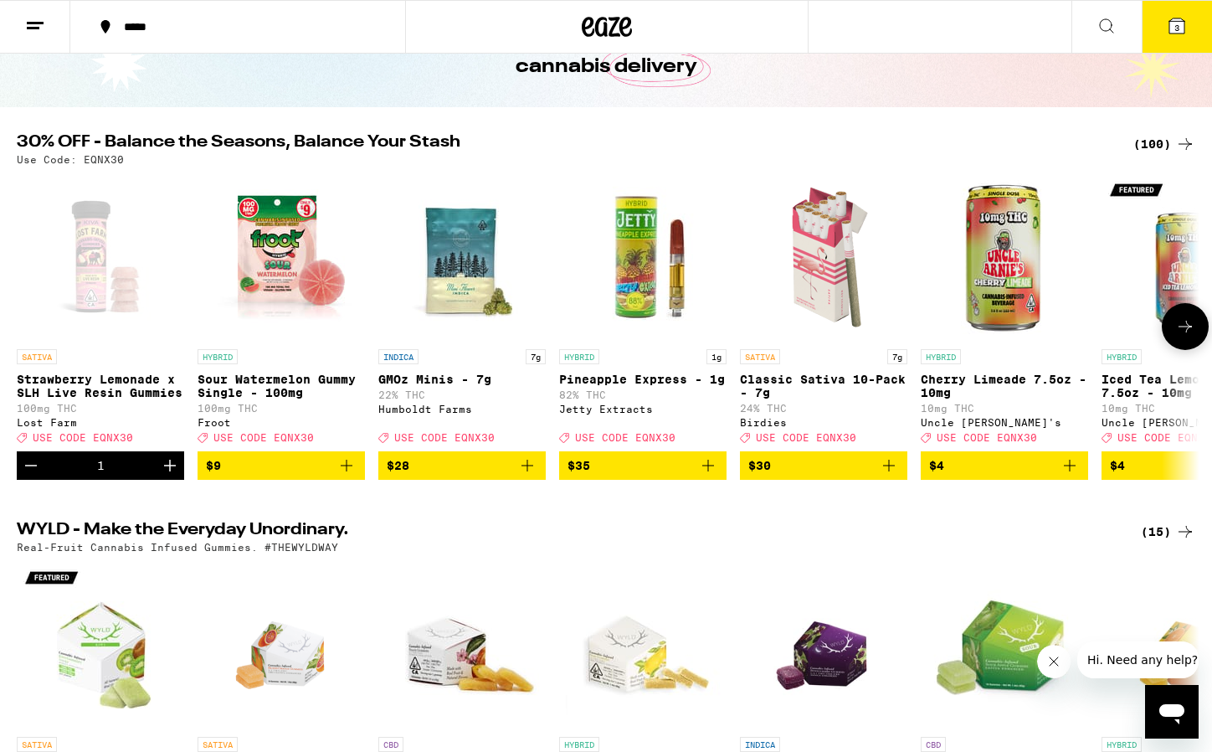
click at [1190, 335] on icon at bounding box center [1185, 326] width 20 height 20
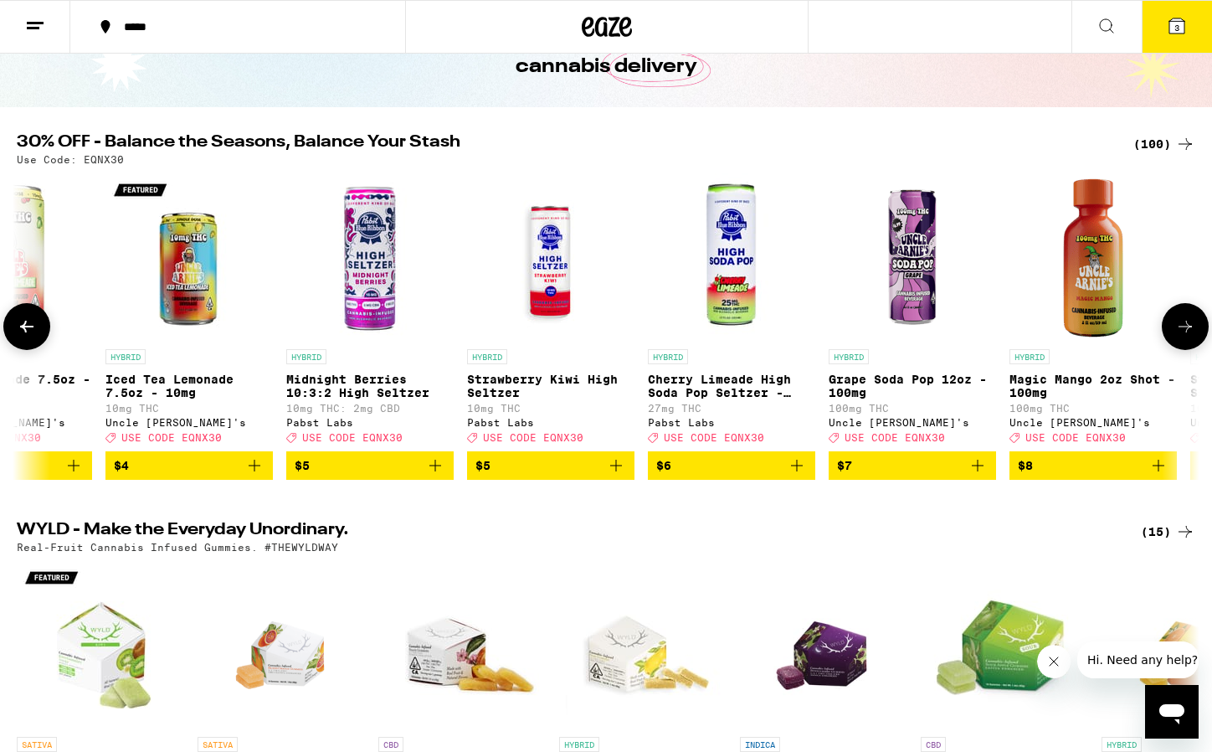
click at [1190, 335] on icon at bounding box center [1185, 326] width 20 height 20
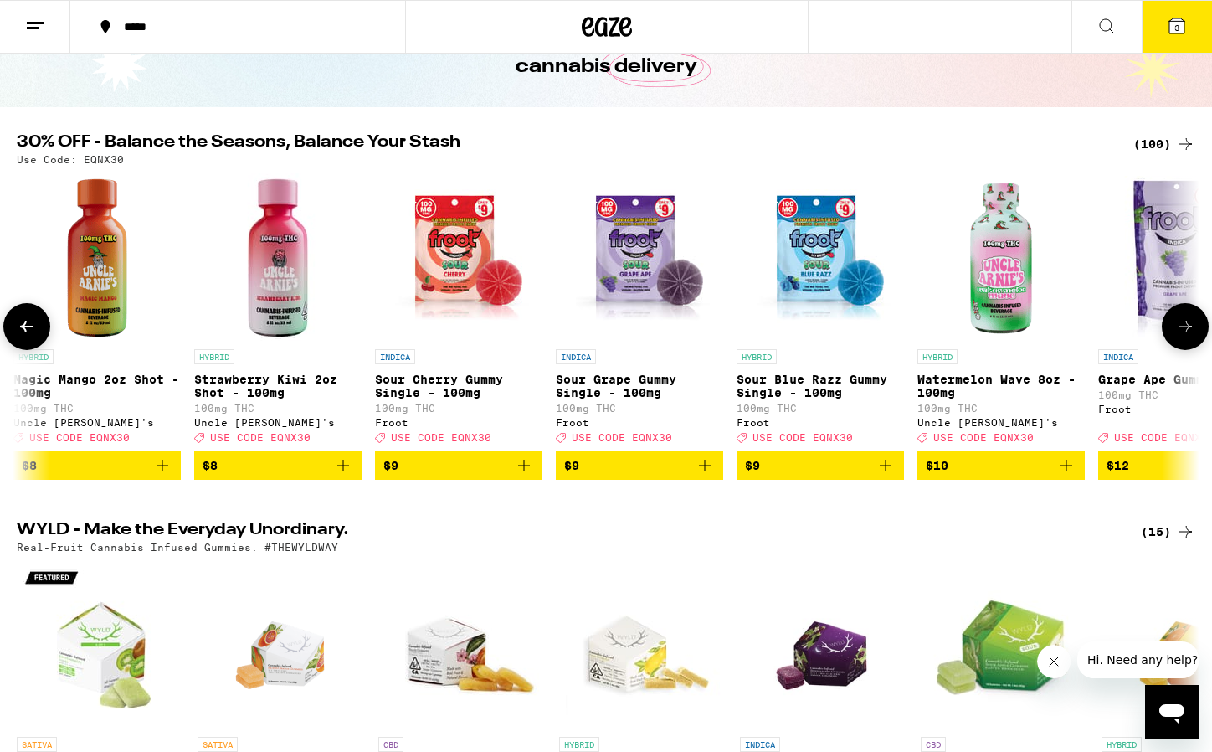
click at [1190, 335] on icon at bounding box center [1185, 326] width 20 height 20
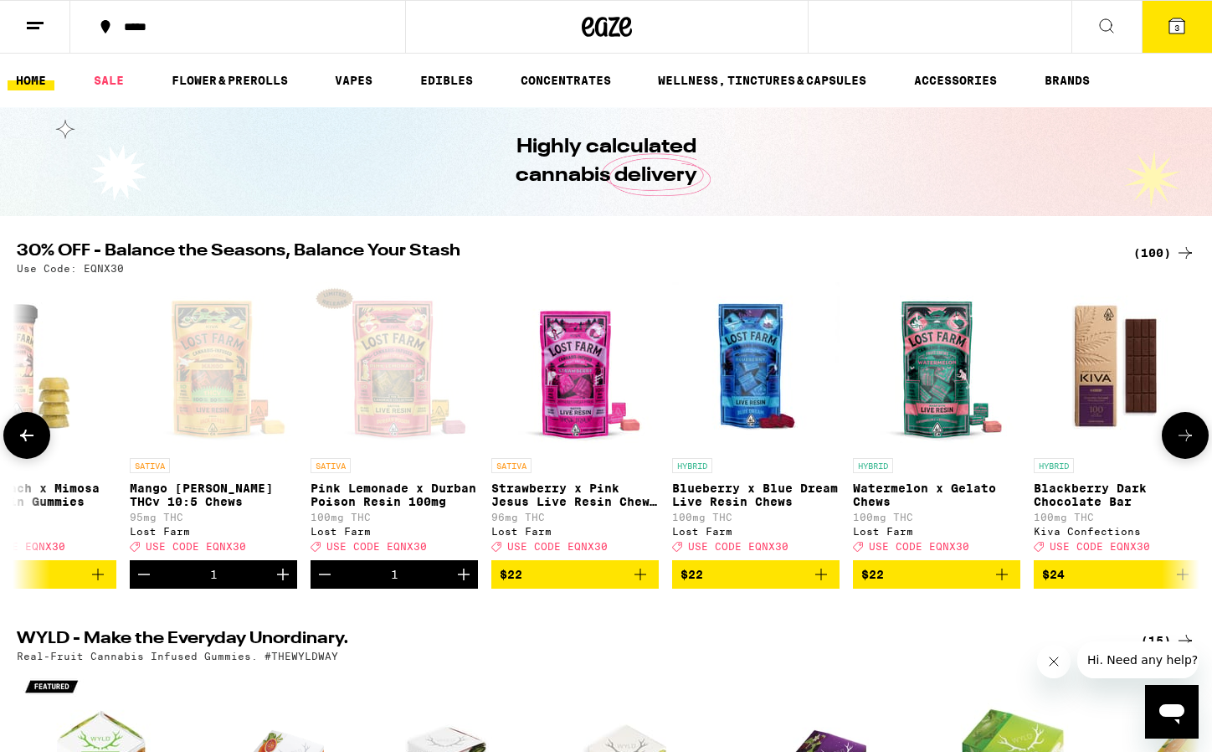
scroll to position [0, 5774]
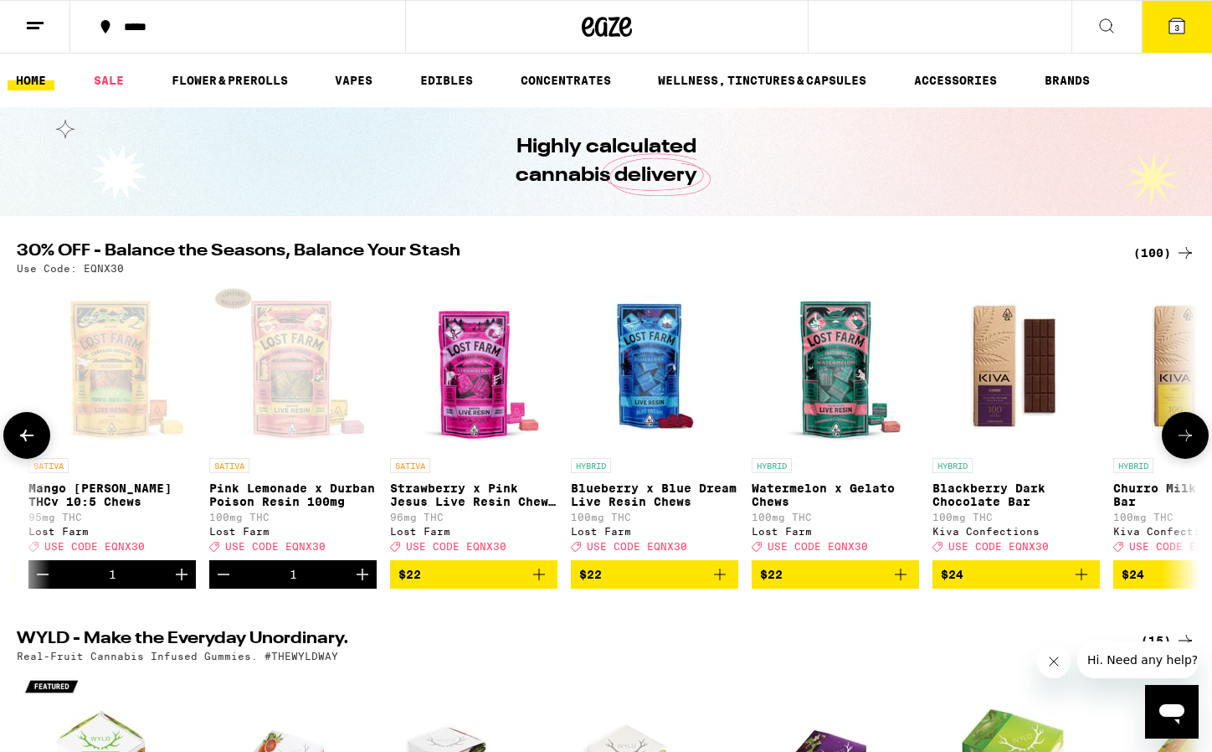
click at [661, 368] on img "Open page for Blueberry x Blue Dream Live Resin Chews from Lost Farm" at bounding box center [654, 365] width 167 height 167
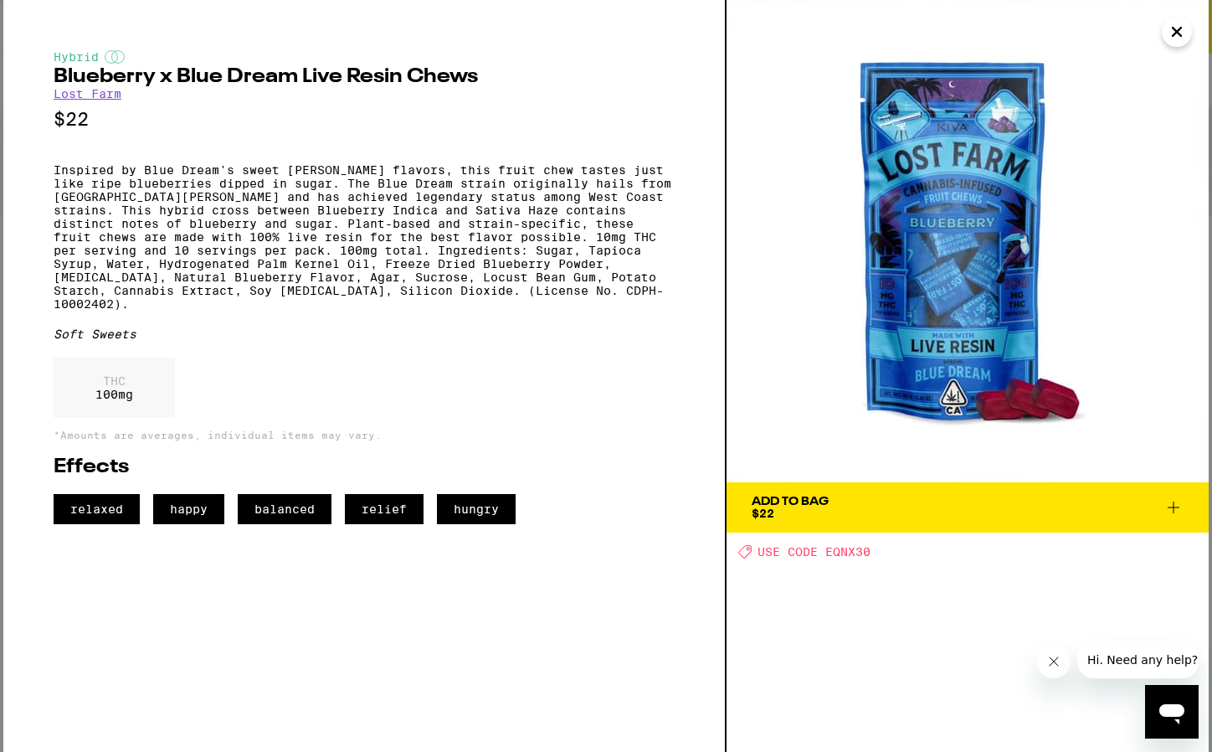
click at [936, 503] on span "Add To Bag $22" at bounding box center [968, 506] width 432 height 23
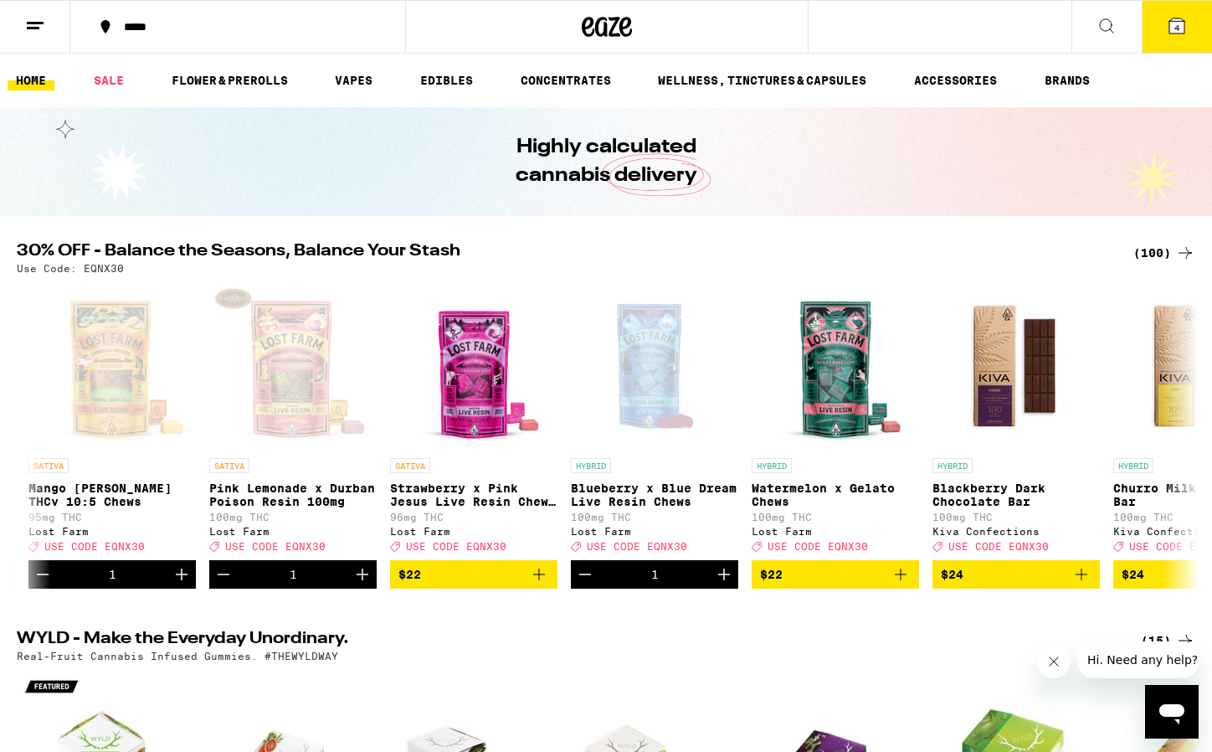
click at [1169, 32] on icon at bounding box center [1176, 25] width 15 height 15
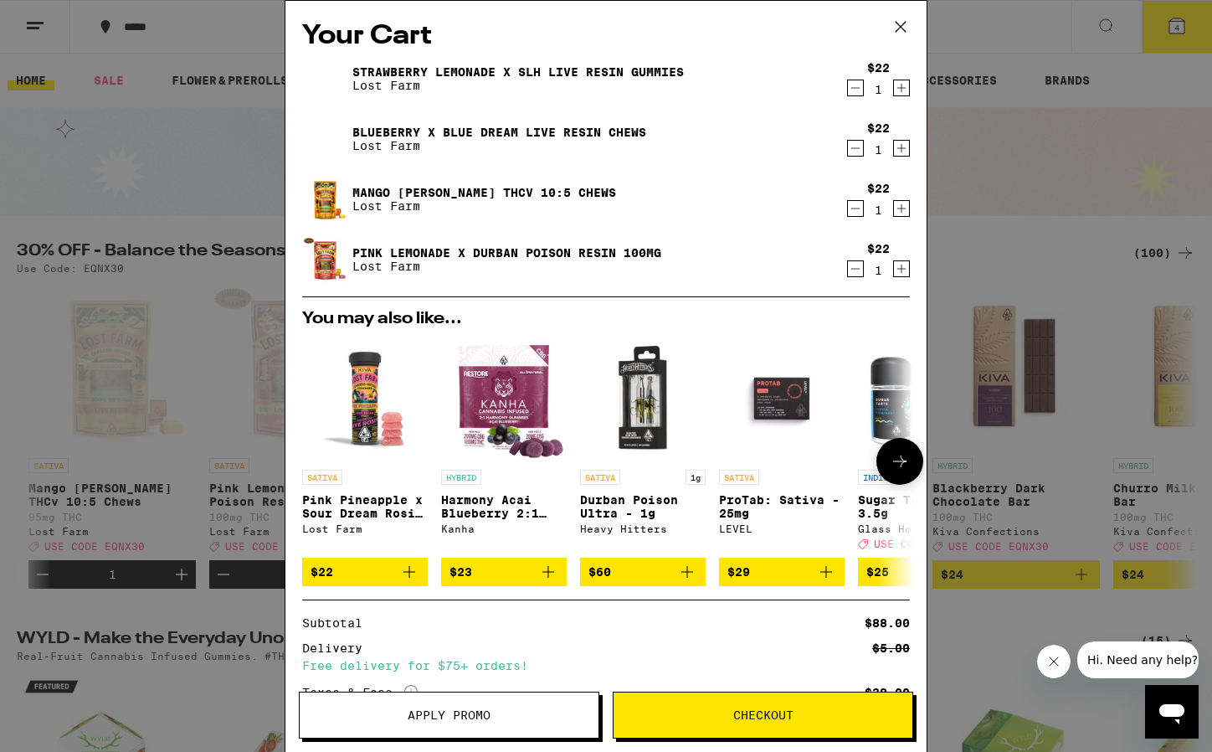
scroll to position [141, 0]
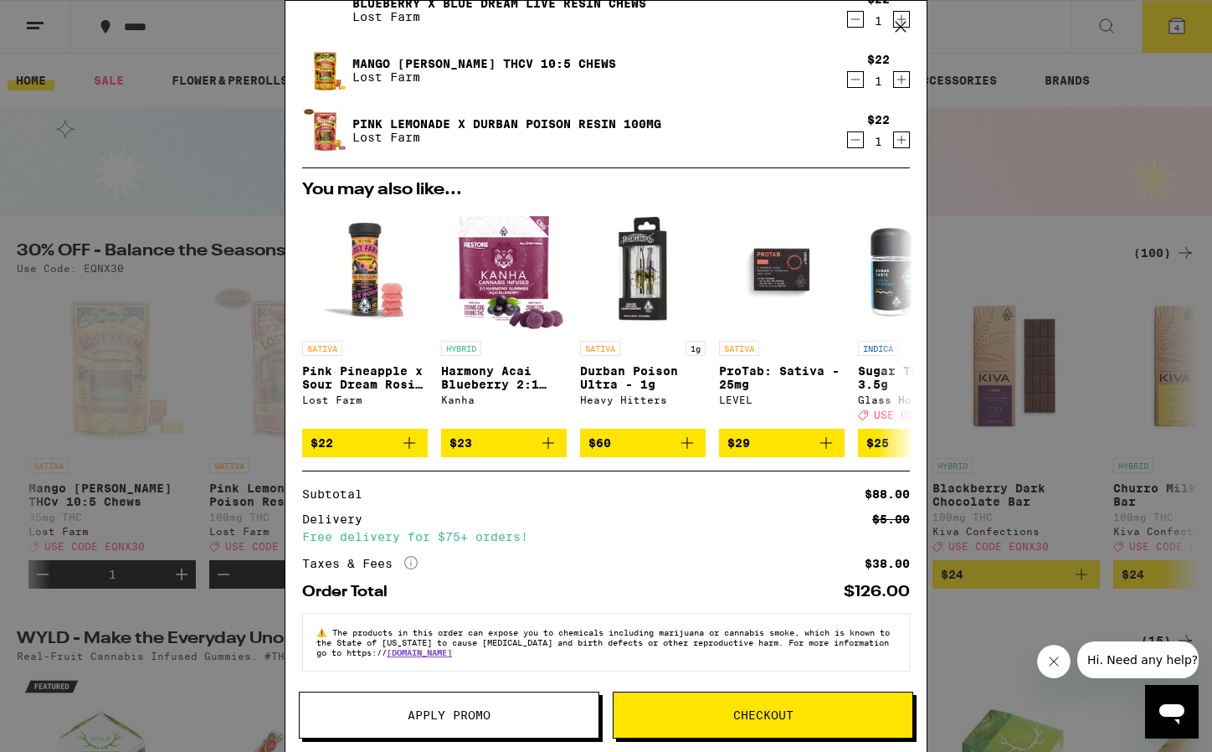
click at [527, 716] on span "Apply Promo" at bounding box center [449, 715] width 299 height 12
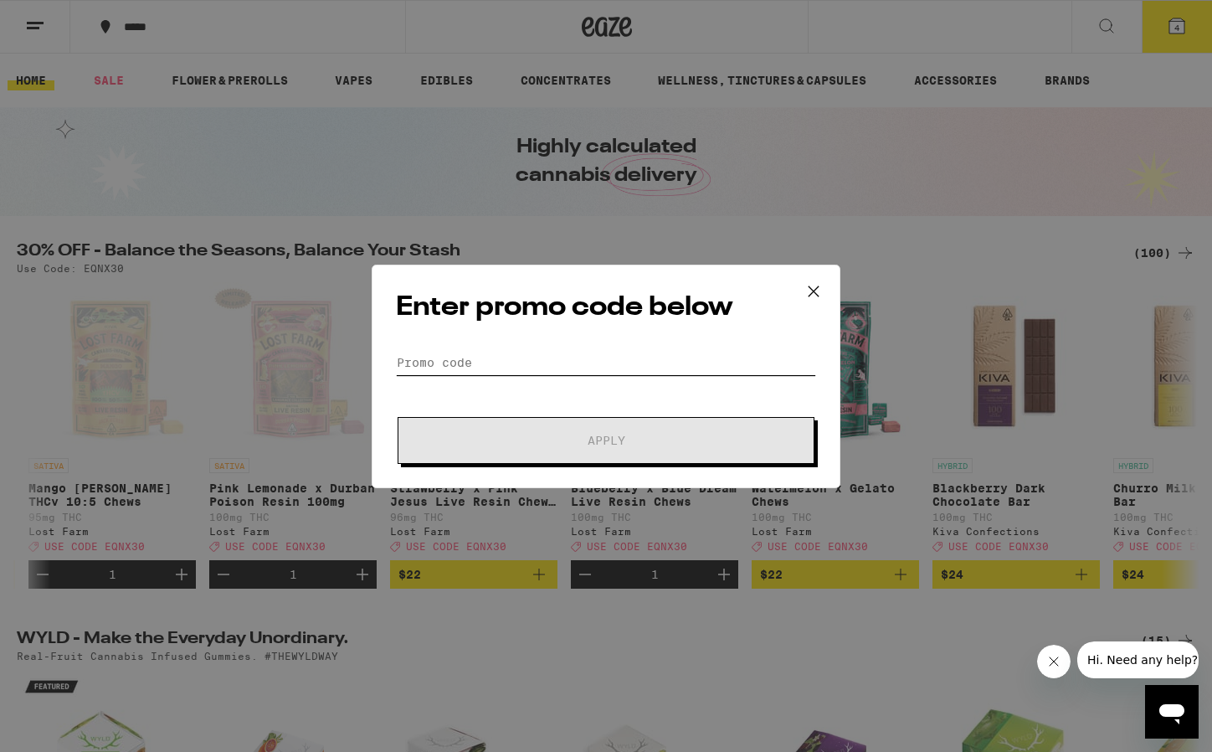
click at [511, 357] on input "Promo Code" at bounding box center [606, 362] width 420 height 25
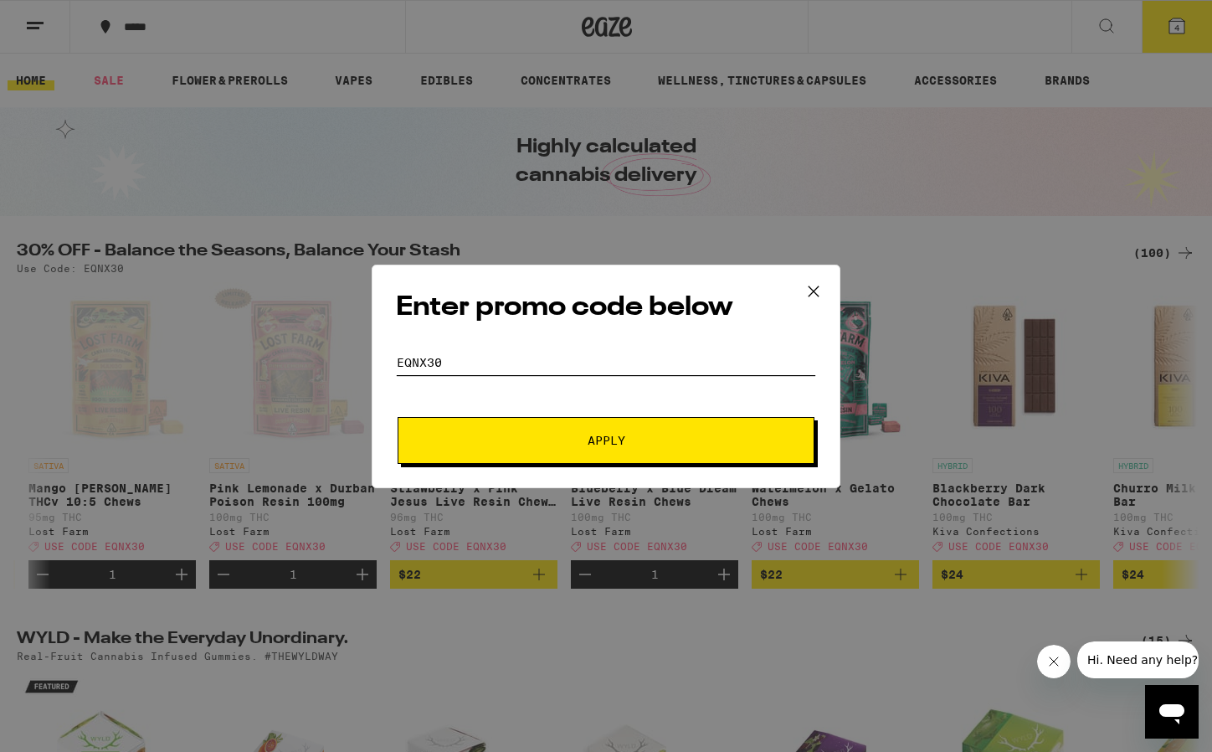
type input "EQNX30"
click at [545, 434] on span "Apply" at bounding box center [605, 440] width 301 height 12
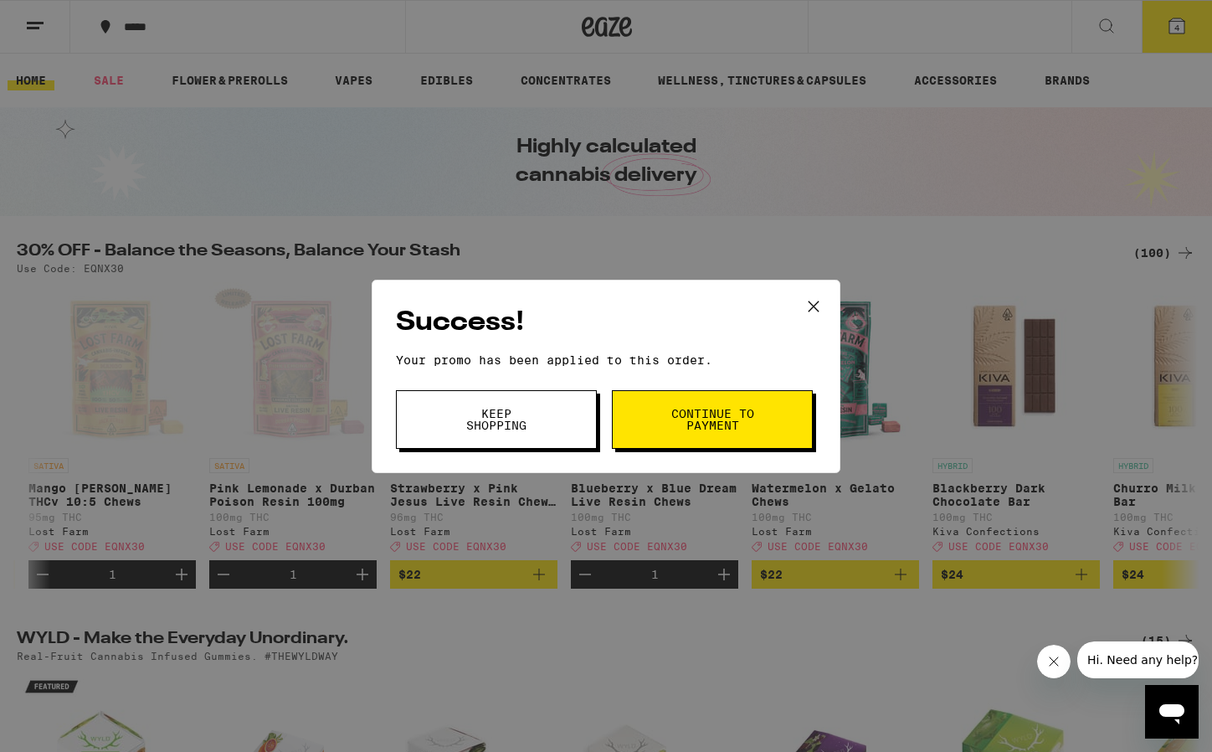
click at [665, 422] on button "Continue to payment" at bounding box center [712, 419] width 201 height 59
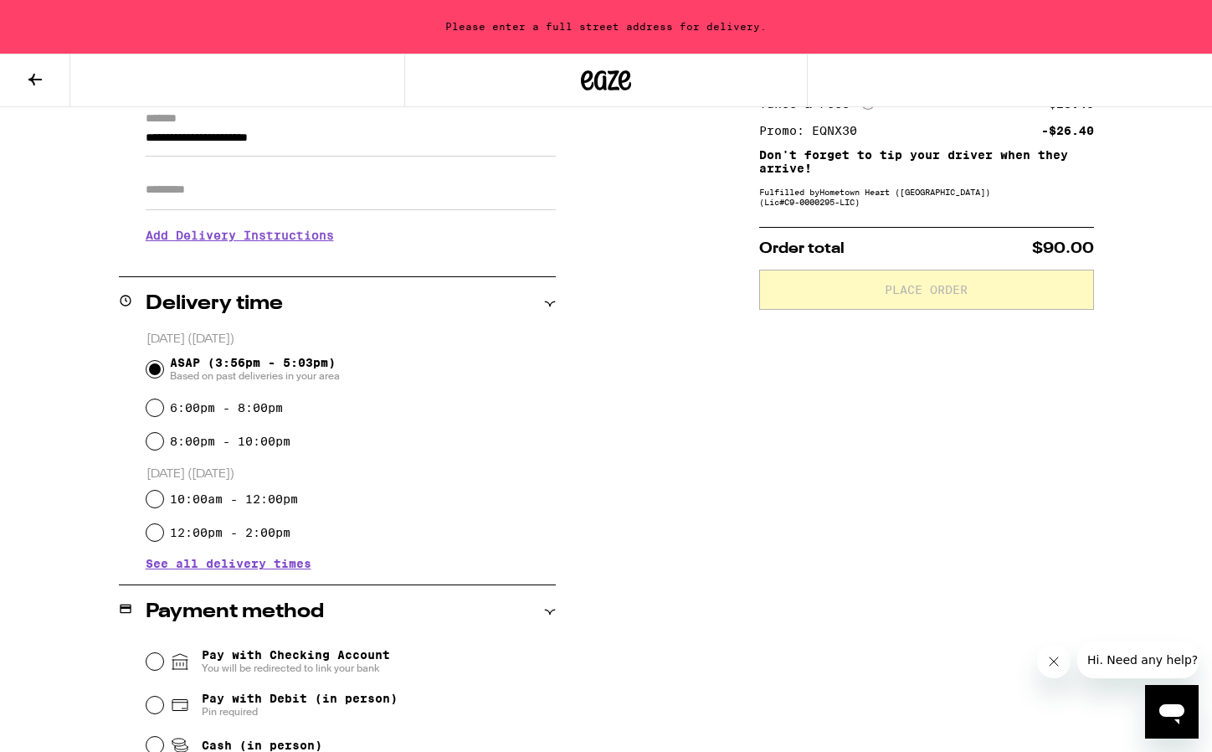
scroll to position [254, 0]
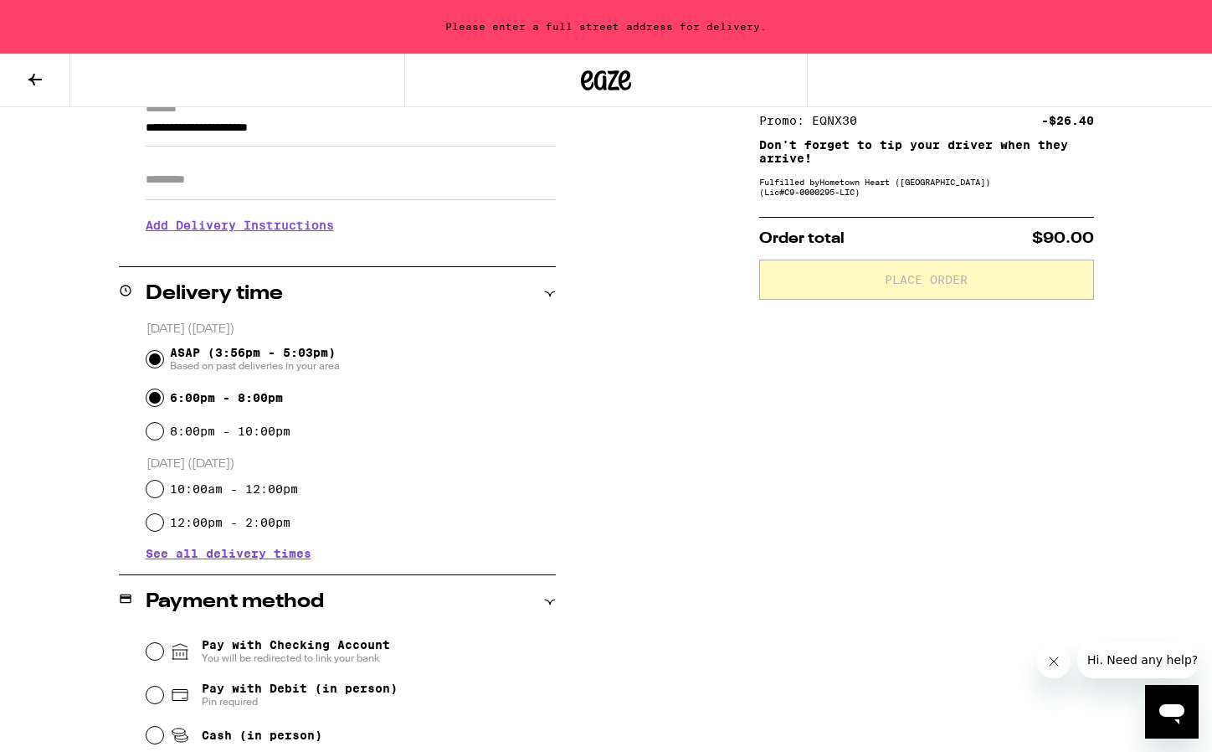
click at [155, 398] on input "6:00pm - 8:00pm" at bounding box center [154, 397] width 17 height 17
radio input "true"
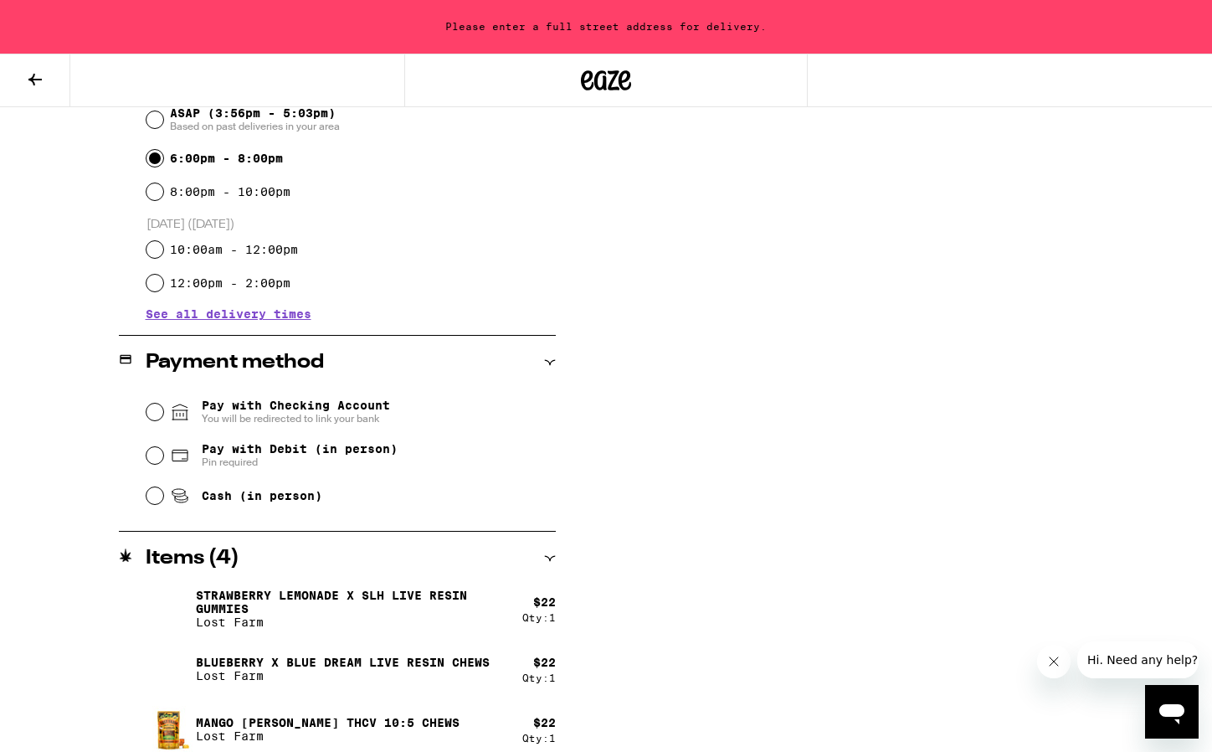
scroll to position [485, 0]
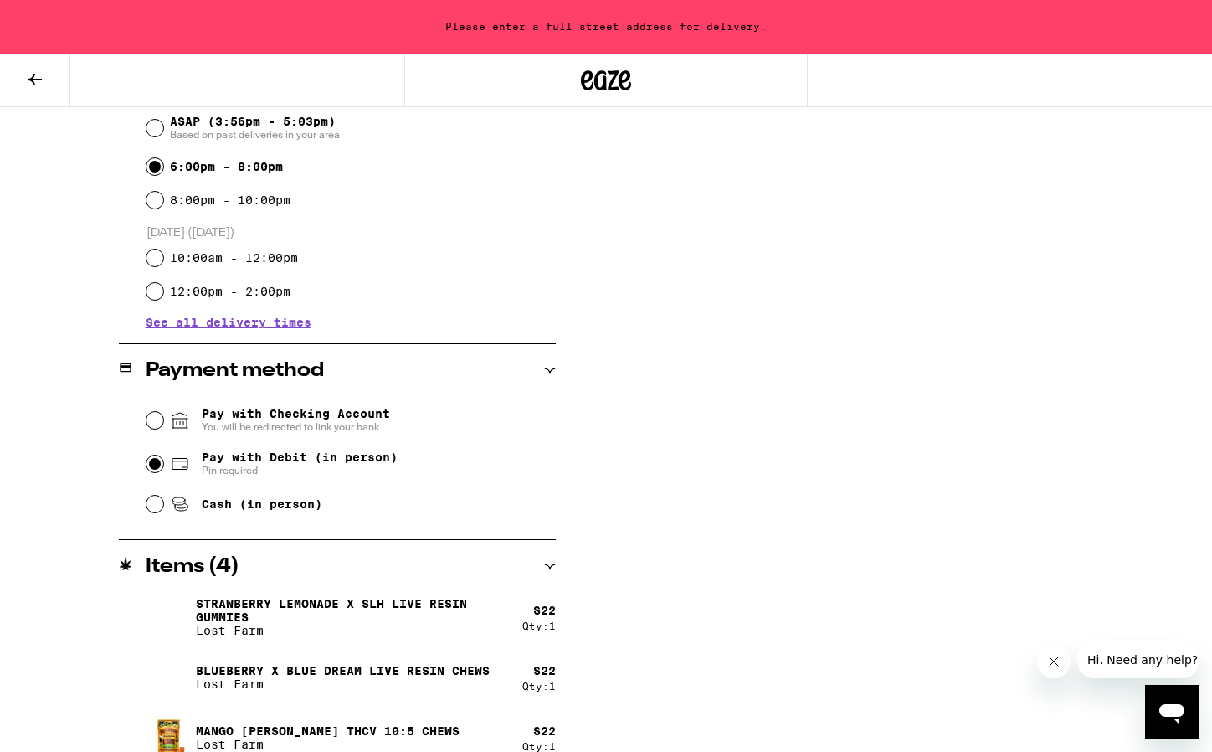
click at [161, 465] on input "Pay with Debit (in person) Pin required" at bounding box center [154, 463] width 17 height 17
radio input "true"
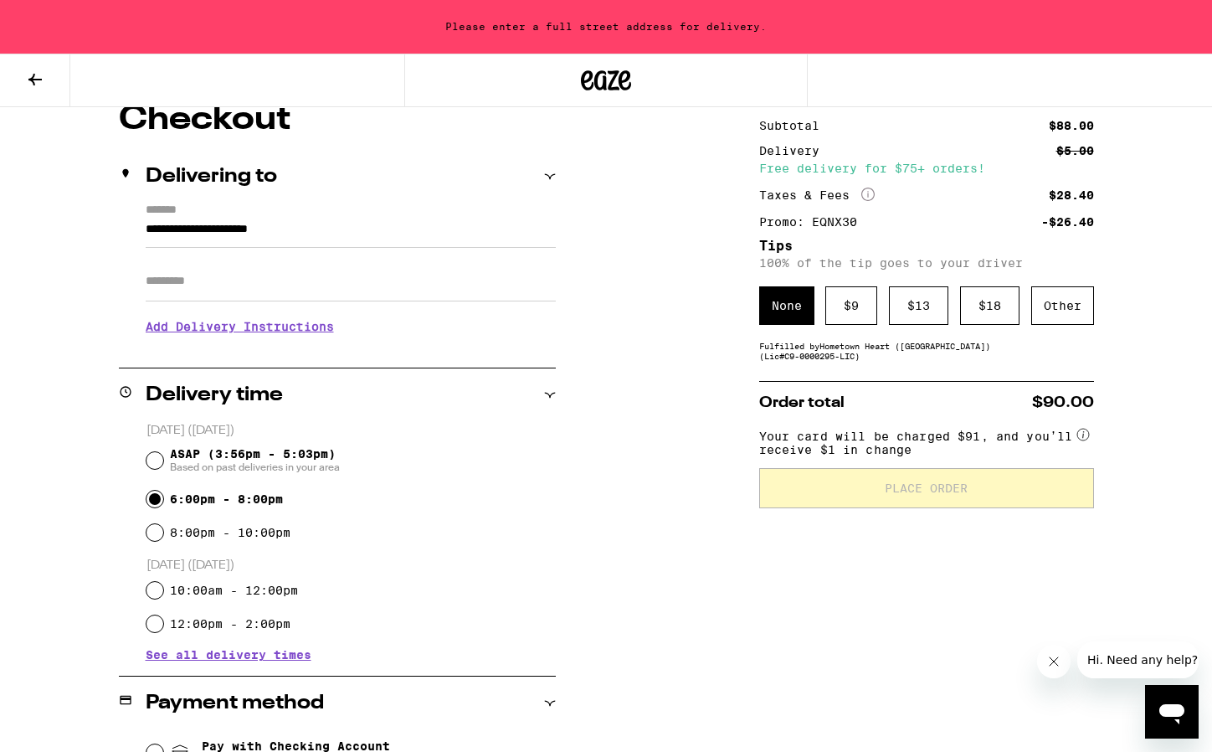
scroll to position [157, 0]
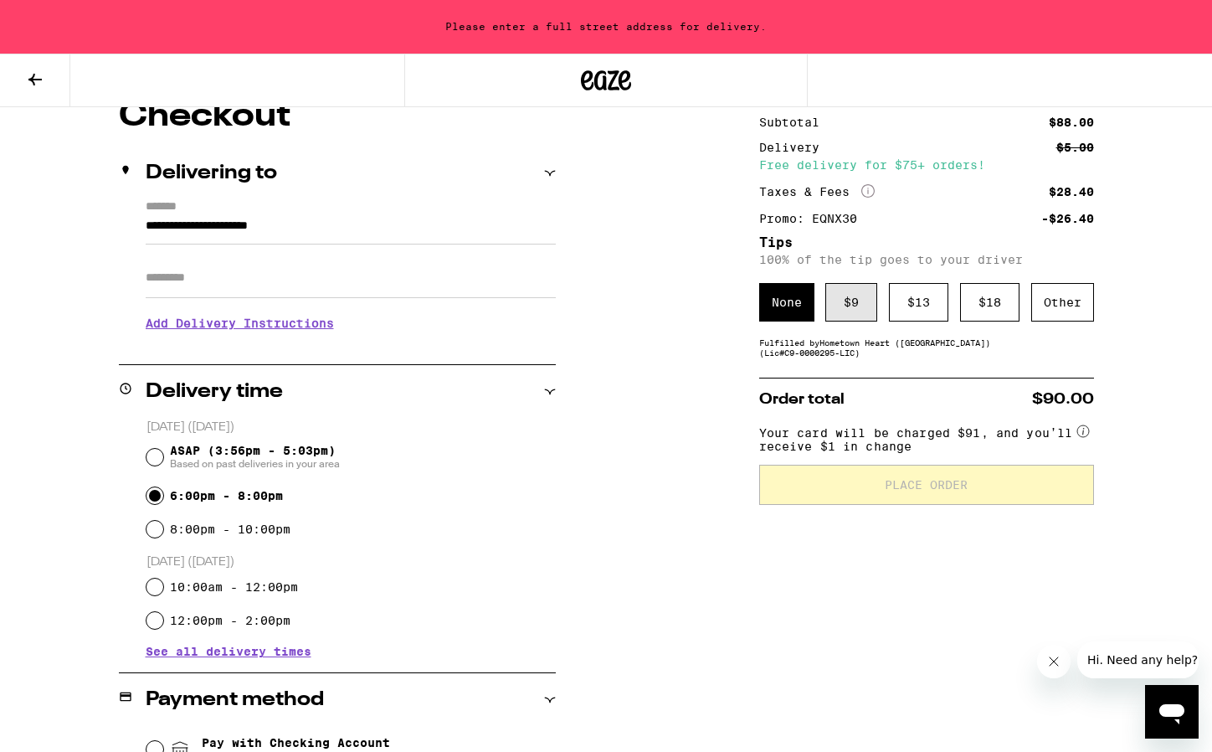
click at [856, 312] on div "$ 9" at bounding box center [851, 302] width 52 height 39
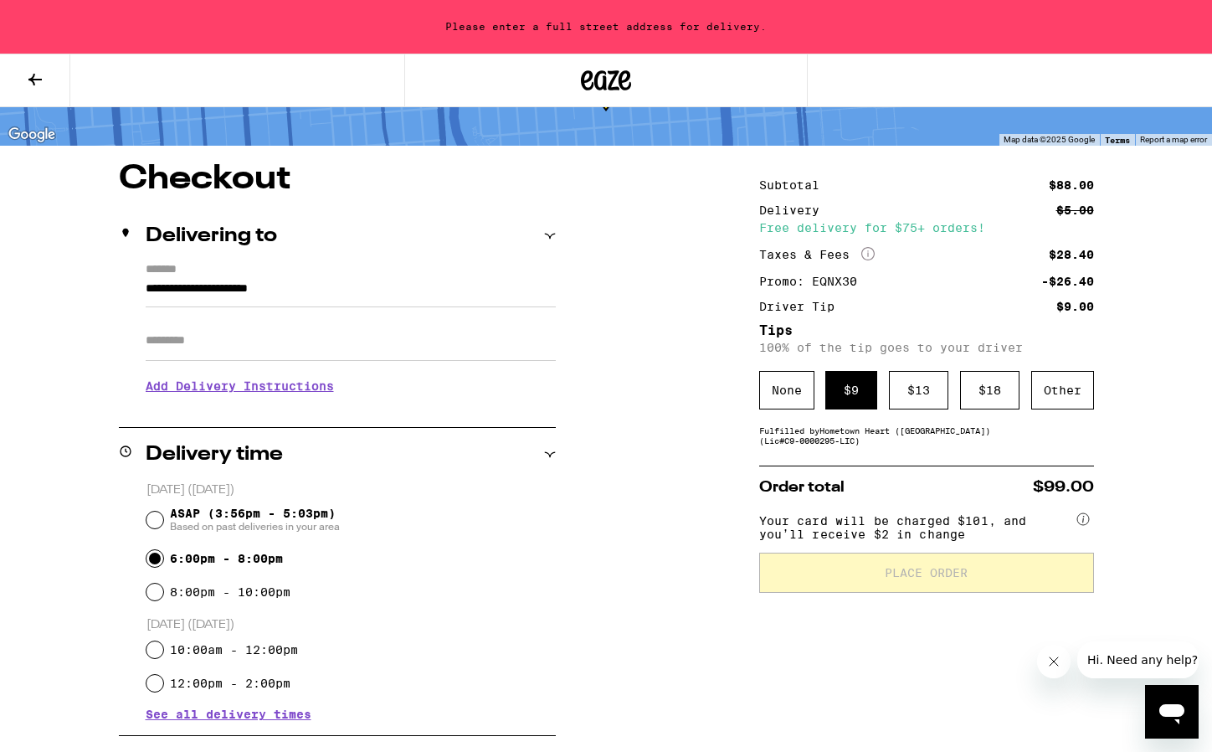
scroll to position [86, 0]
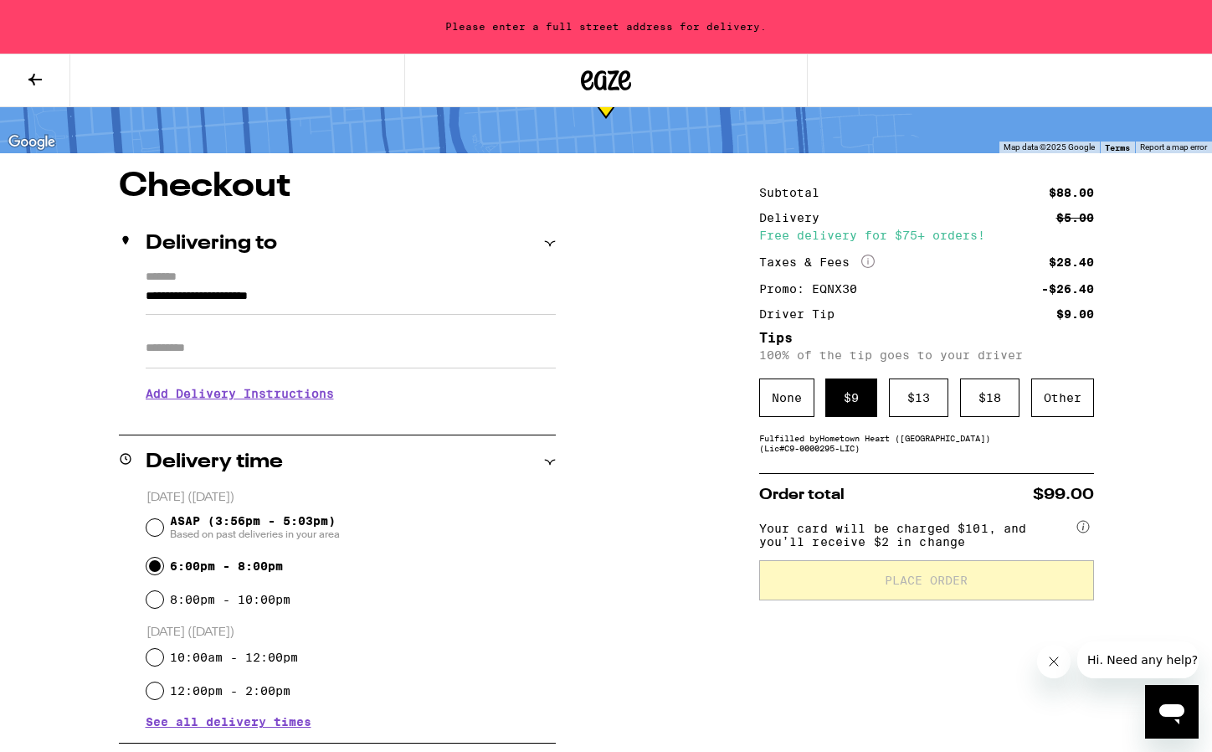
click at [344, 298] on input "**********" at bounding box center [351, 300] width 410 height 28
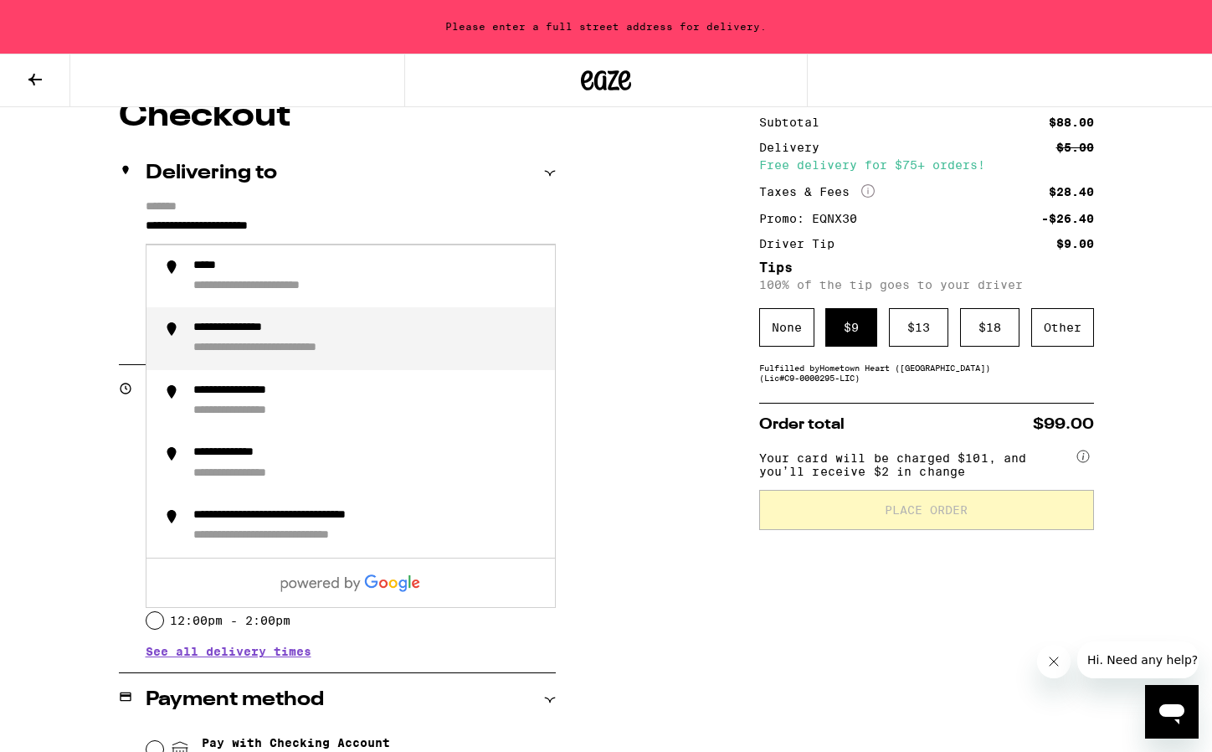
scroll to position [0, 0]
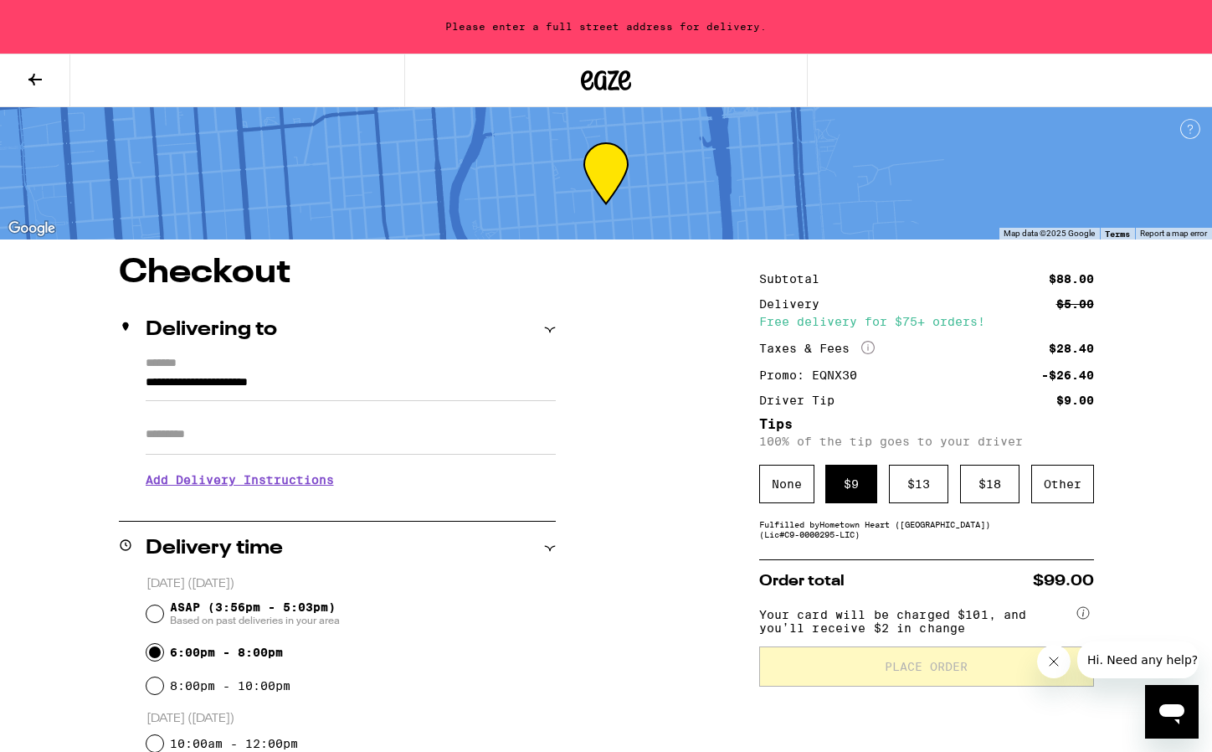
click at [418, 284] on h1 "Checkout" at bounding box center [337, 272] width 437 height 33
click at [208, 393] on input "**********" at bounding box center [351, 386] width 410 height 28
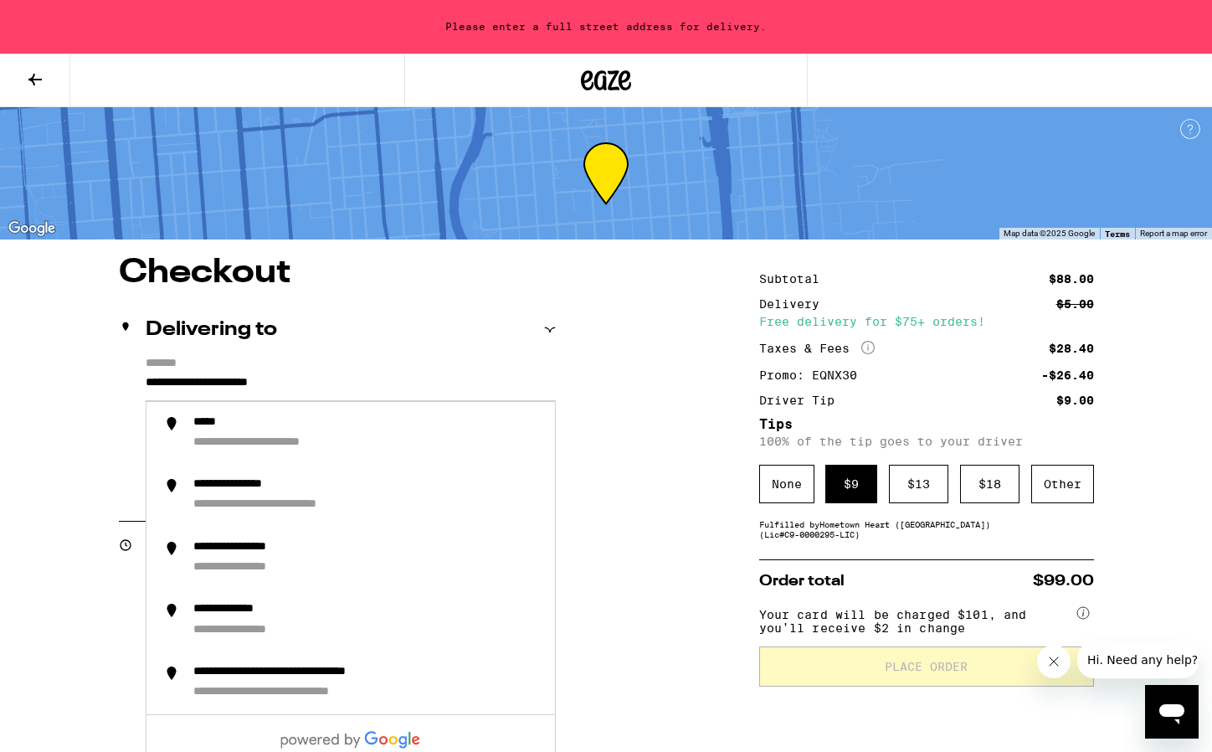
drag, startPoint x: 361, startPoint y: 392, endPoint x: 133, endPoint y: 388, distance: 227.7
click at [133, 388] on div "**********" at bounding box center [337, 429] width 437 height 145
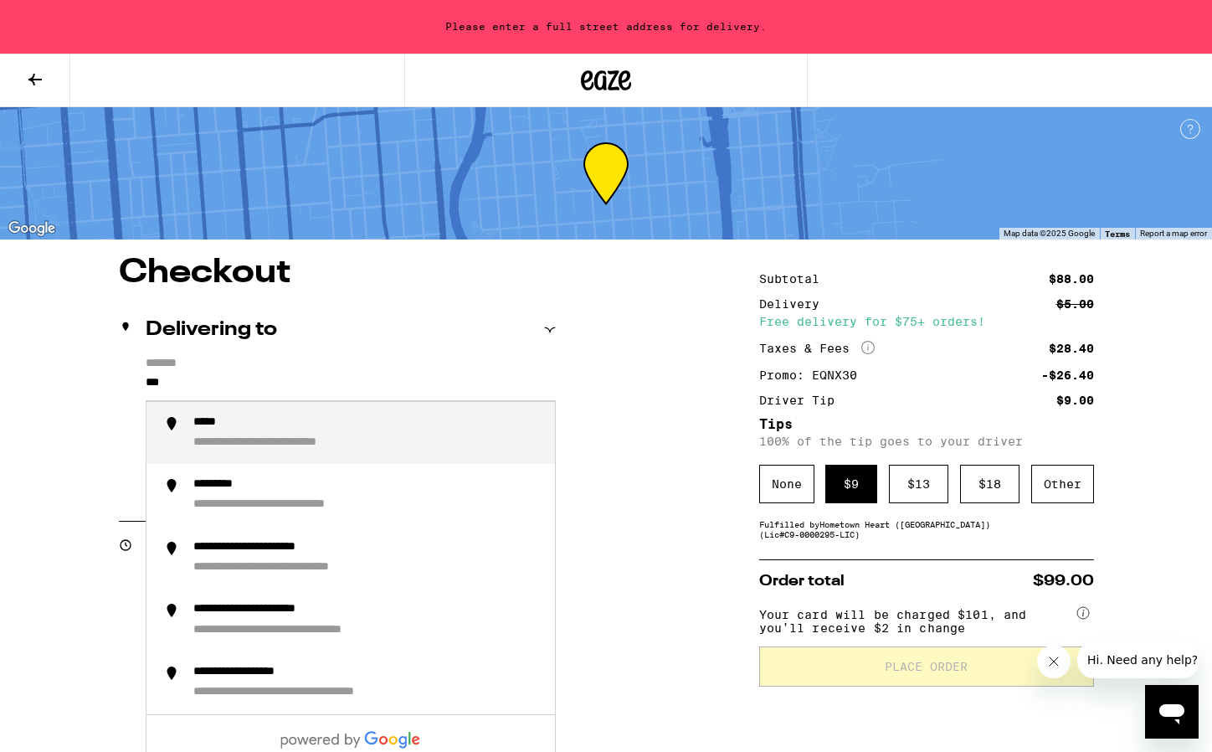
click at [213, 426] on div "*****" at bounding box center [212, 423] width 38 height 16
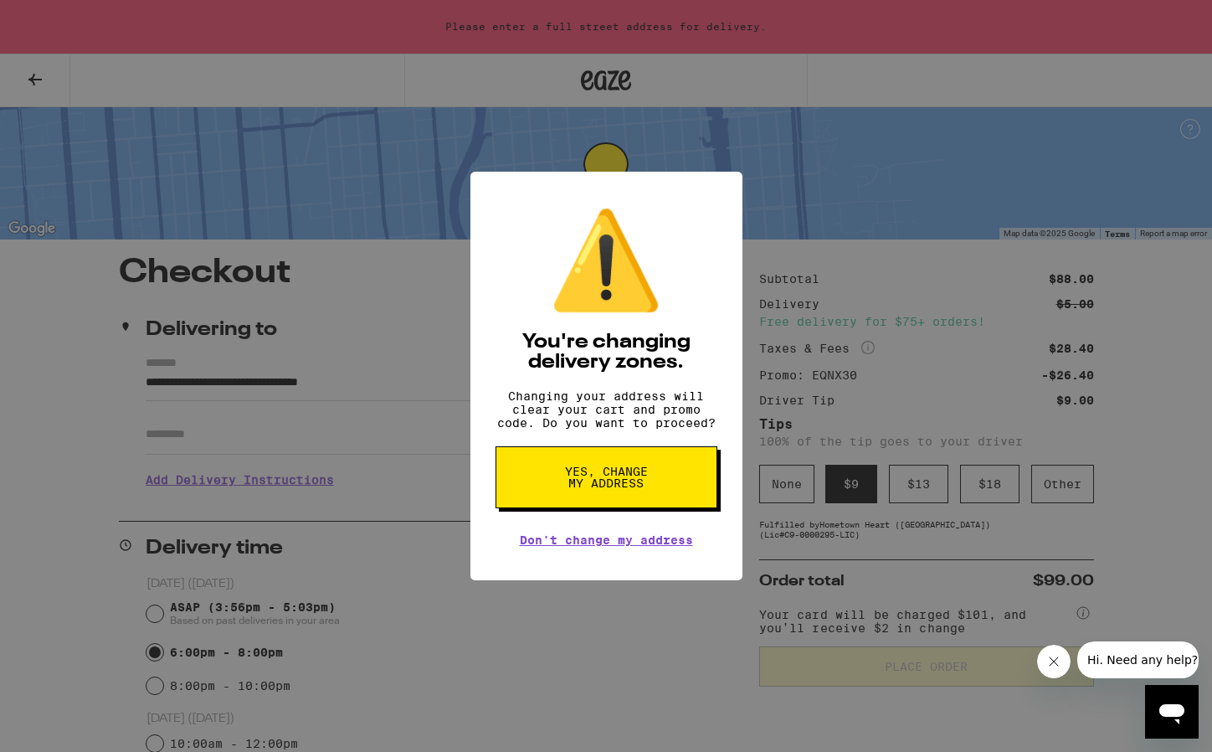
click at [604, 501] on button "Yes, change my address" at bounding box center [606, 477] width 222 height 62
type input "**********"
radio input "false"
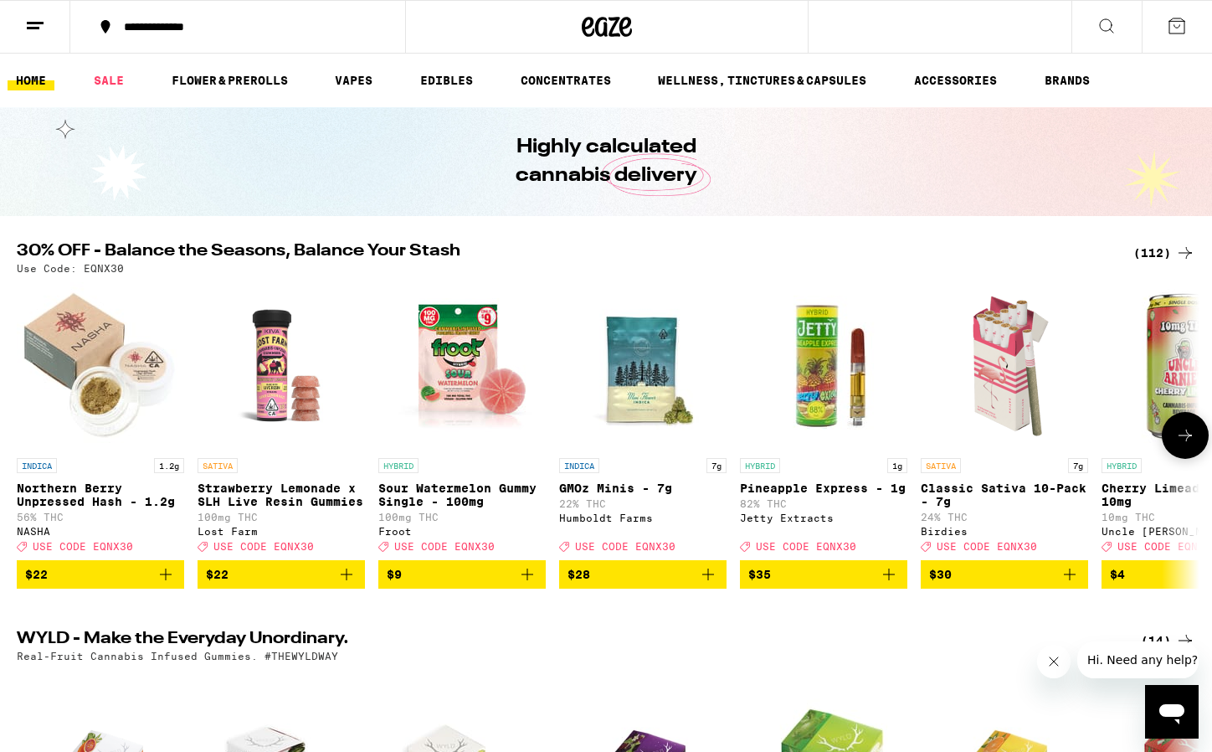
click at [1195, 449] on button at bounding box center [1185, 435] width 47 height 47
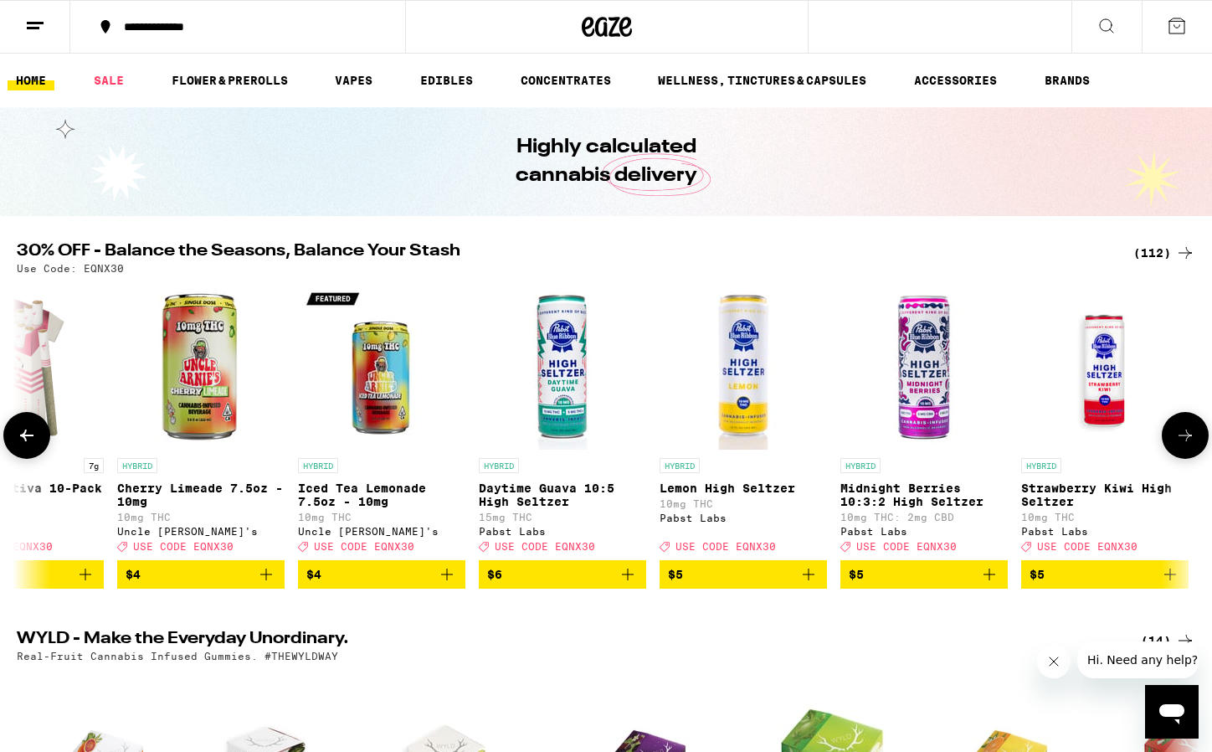
scroll to position [0, 996]
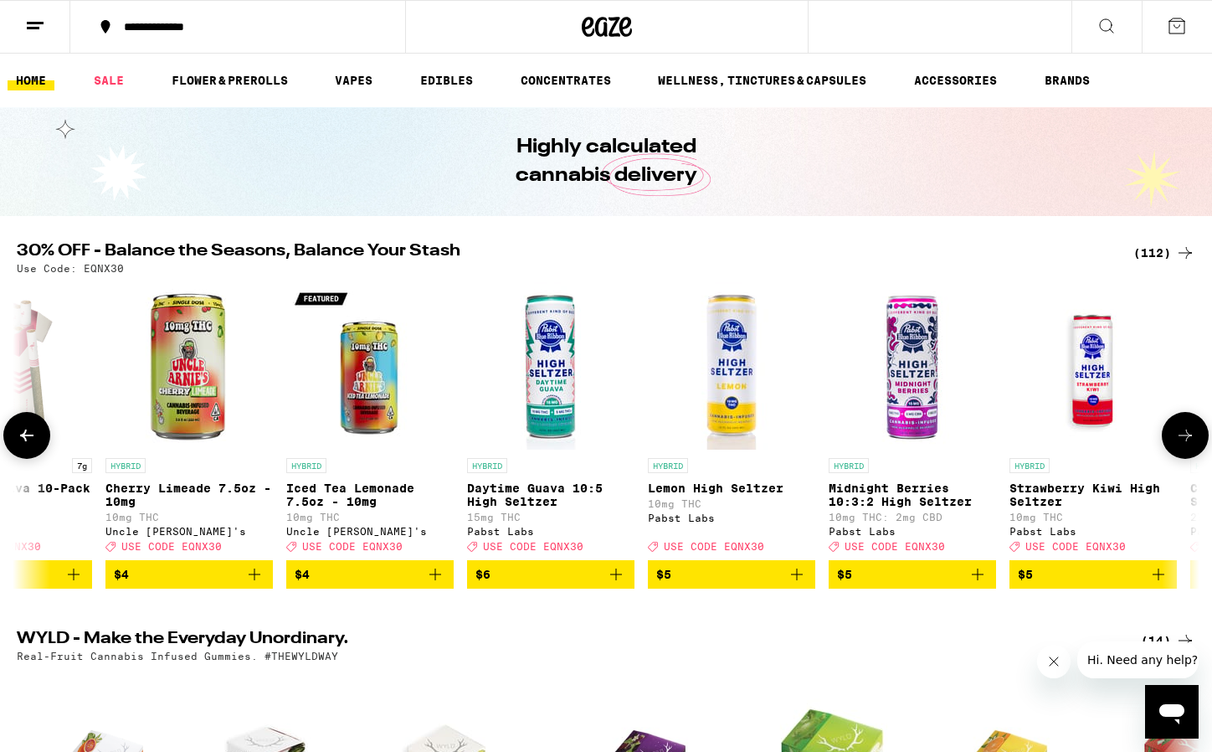
click at [1197, 449] on button at bounding box center [1185, 435] width 47 height 47
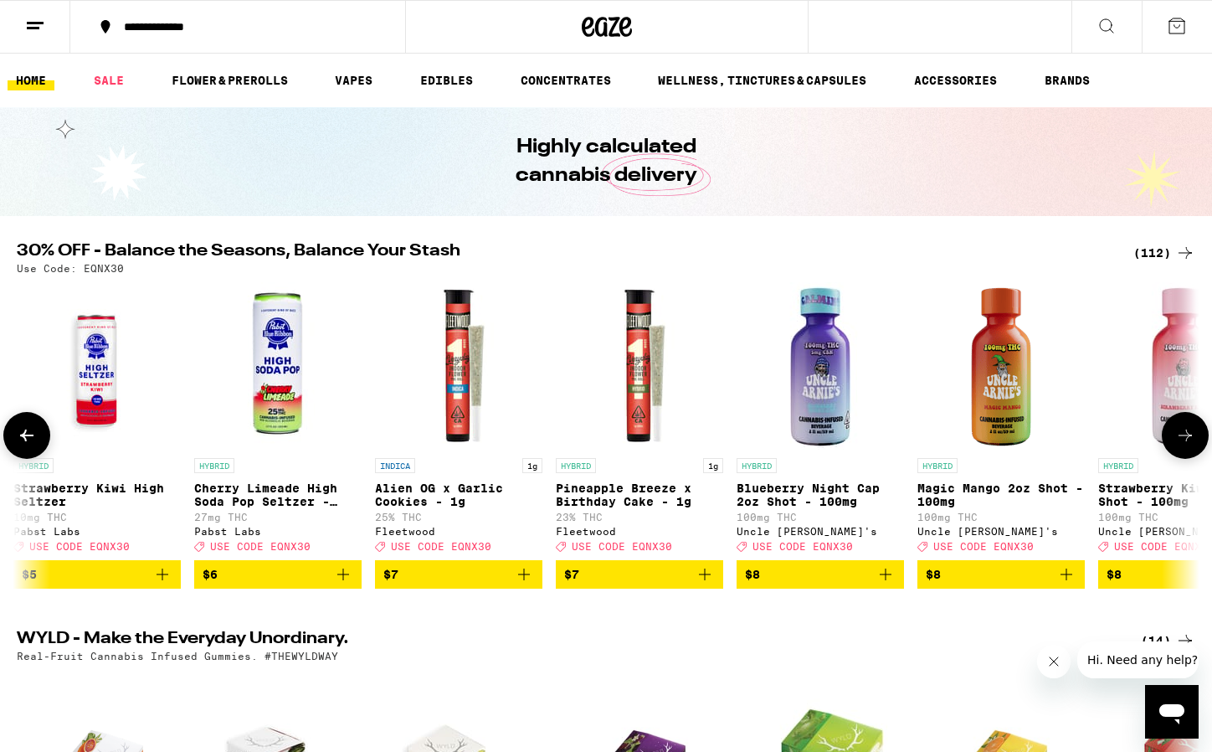
click at [1197, 449] on button at bounding box center [1185, 435] width 47 height 47
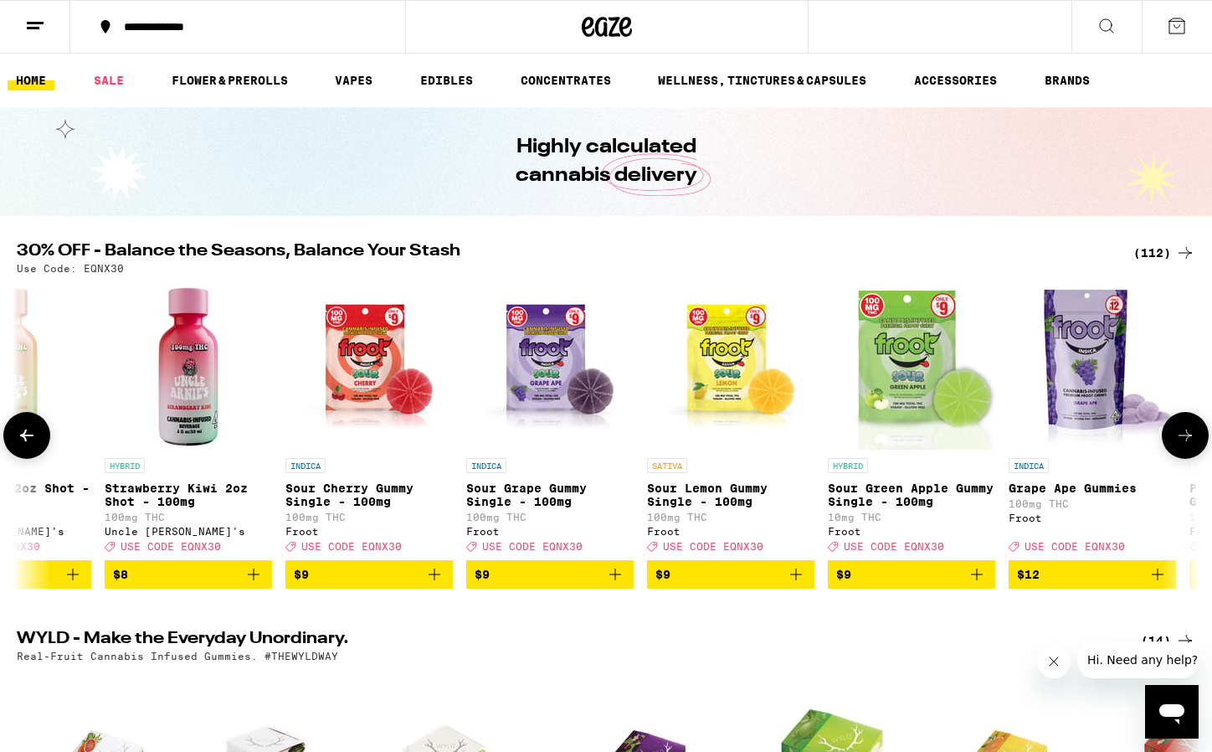
scroll to position [0, 2988]
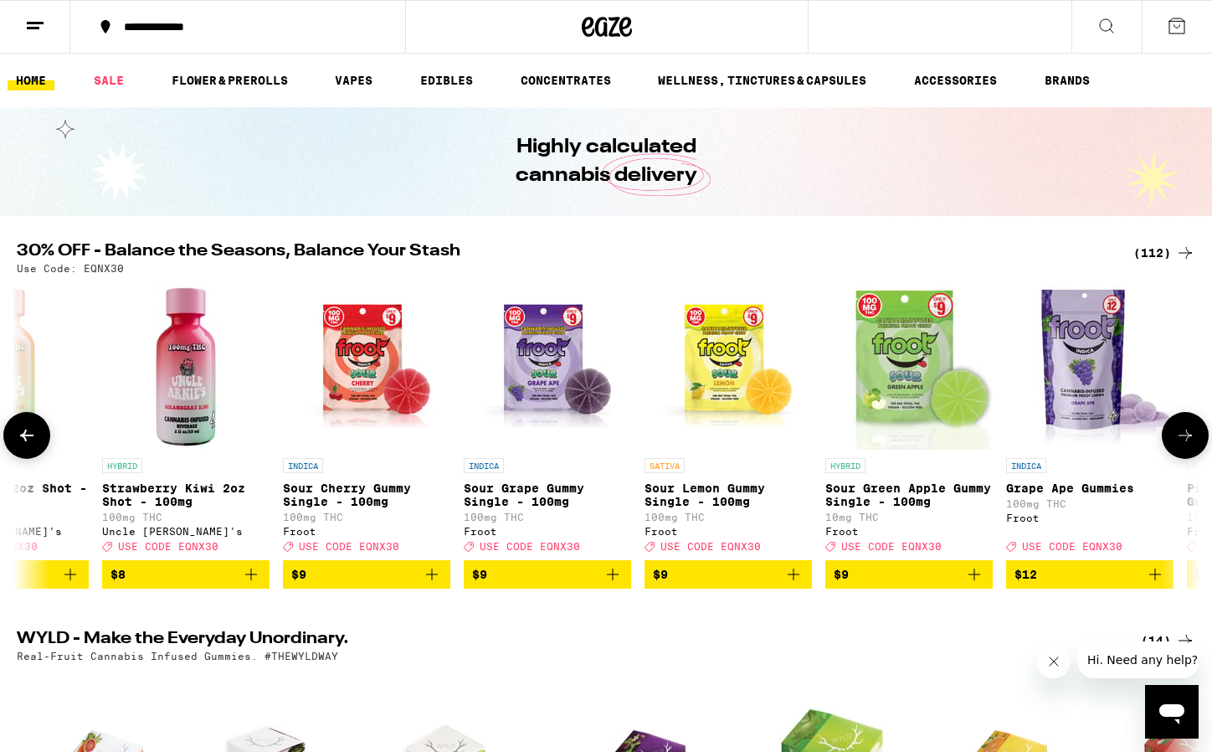
click at [1197, 449] on button at bounding box center [1185, 435] width 47 height 47
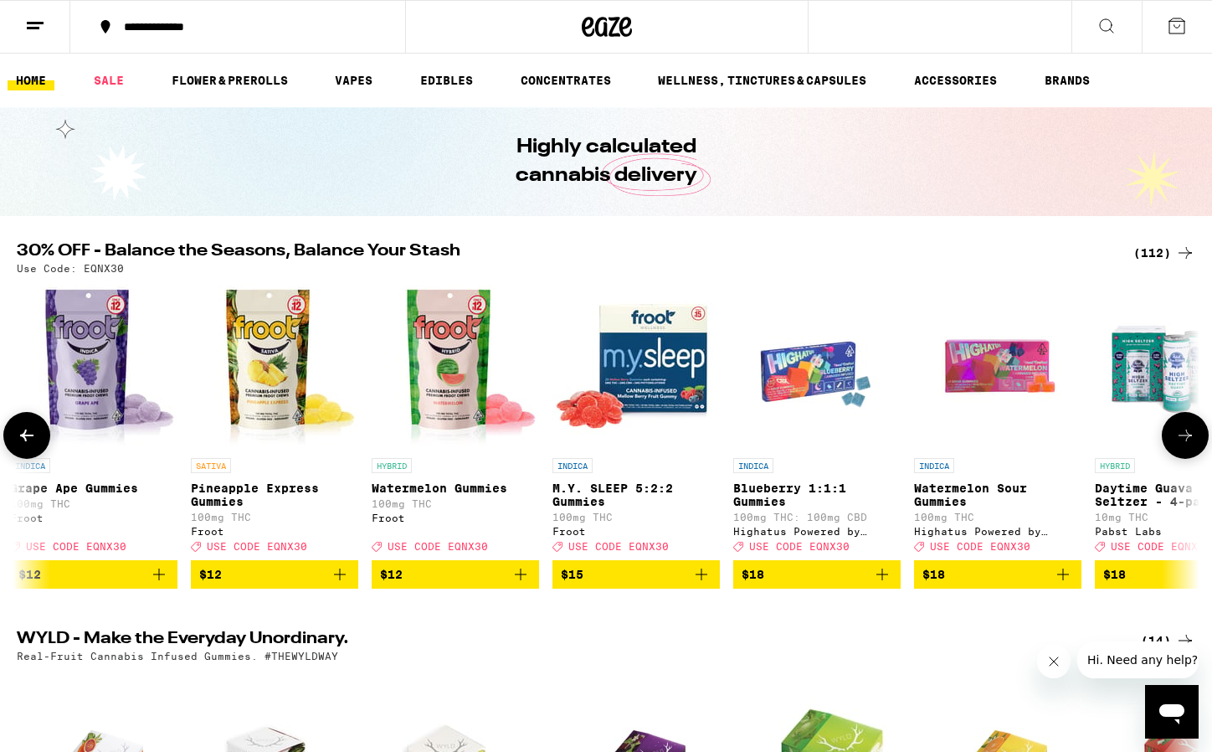
click at [1197, 449] on button at bounding box center [1185, 435] width 47 height 47
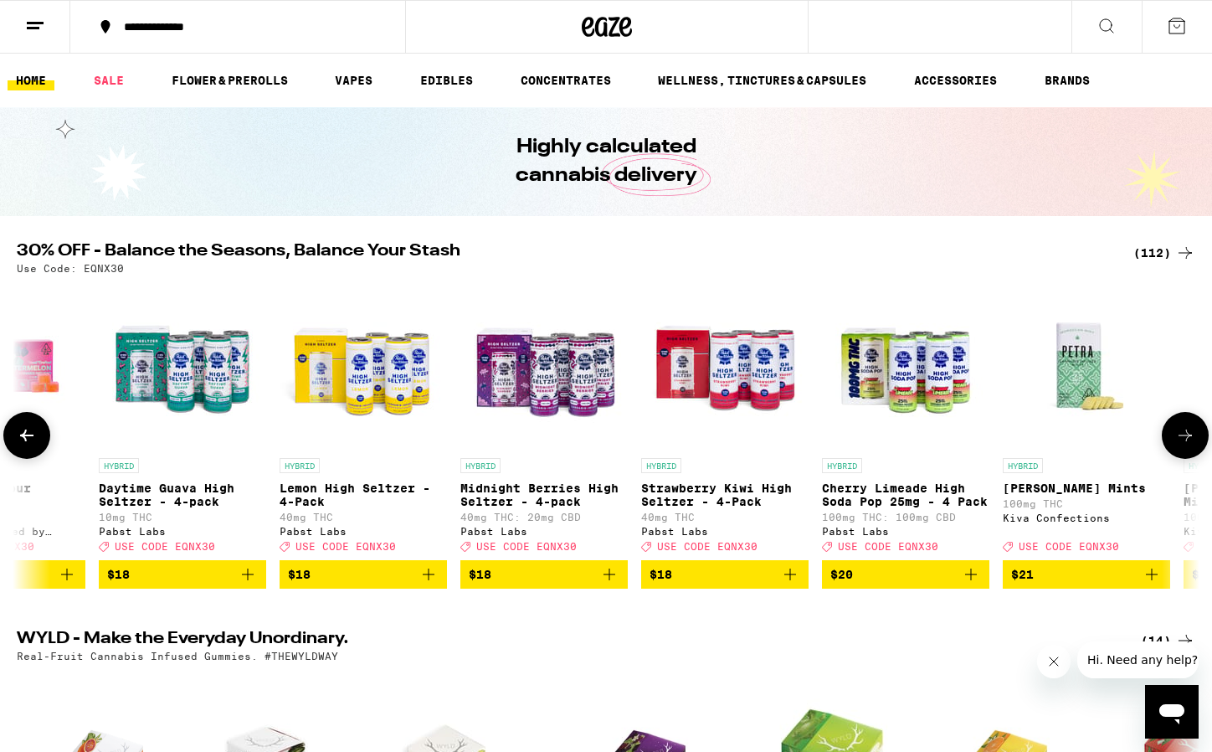
click at [1197, 449] on button at bounding box center [1185, 435] width 47 height 47
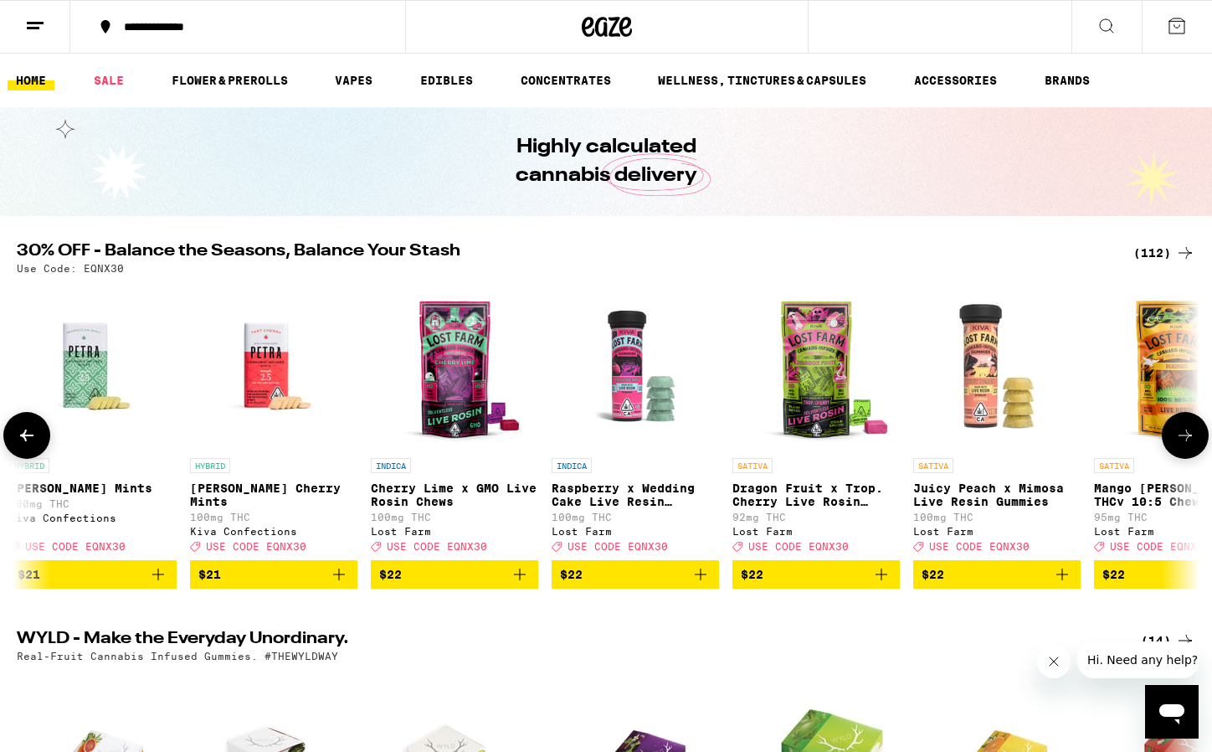
scroll to position [0, 5976]
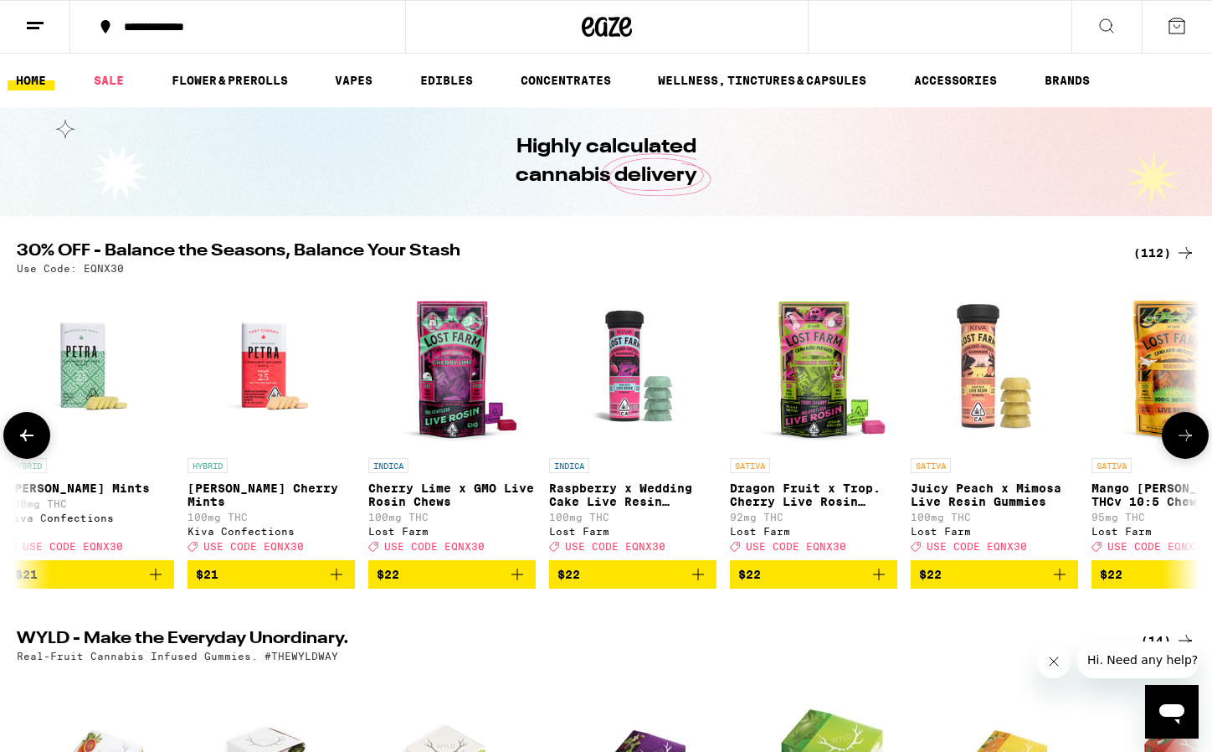
click at [812, 385] on img "Open page for Dragon Fruit x Trop. Cherry Live Rosin Chews from Lost Farm" at bounding box center [813, 365] width 167 height 167
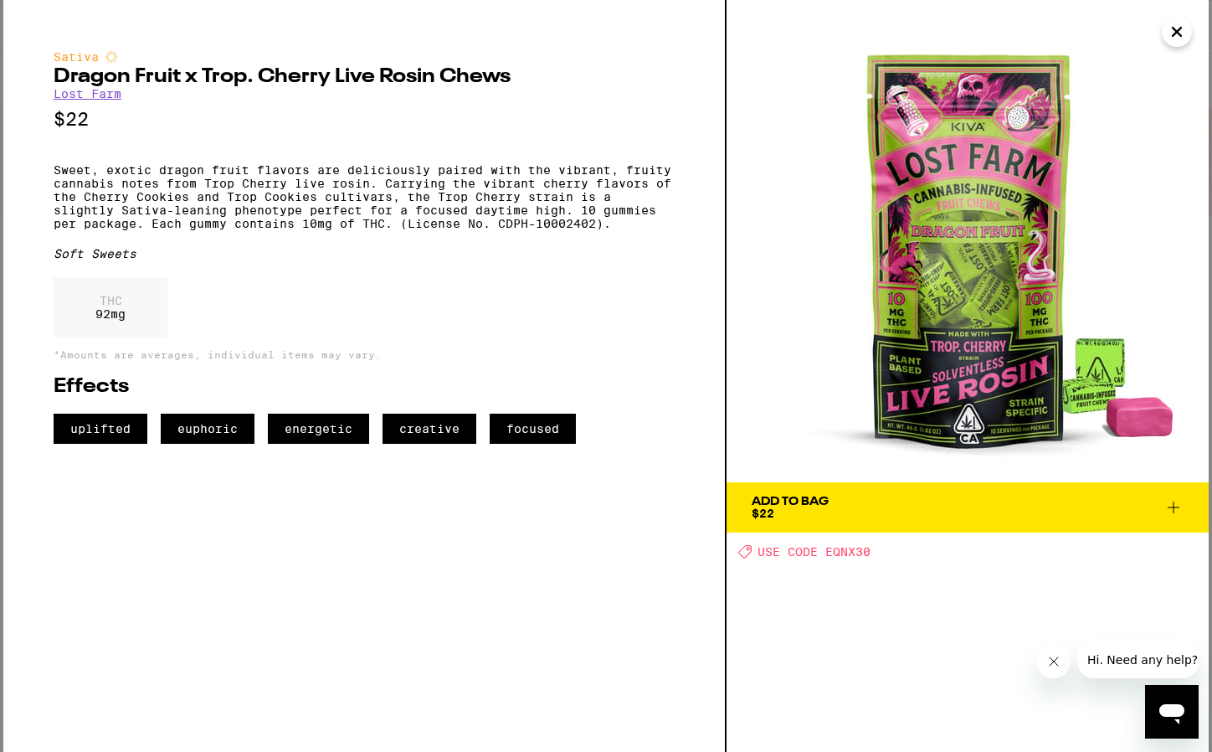
click at [1179, 40] on icon "Close" at bounding box center [1177, 31] width 20 height 25
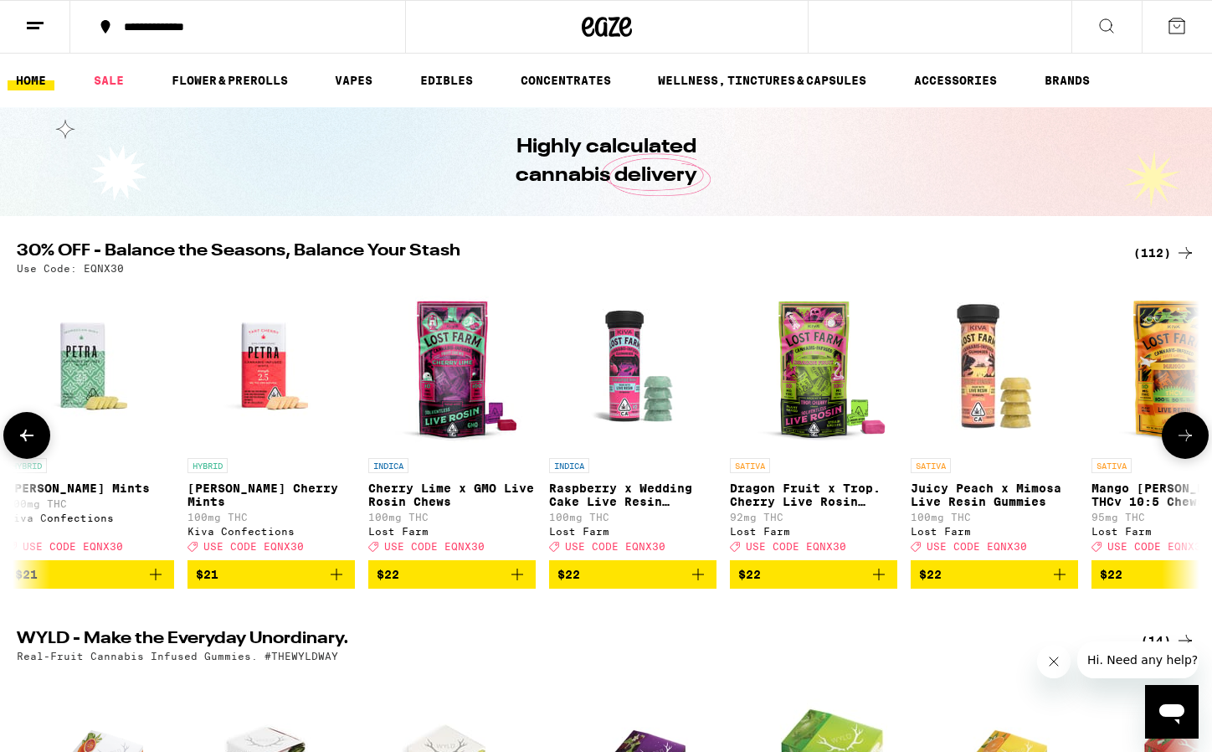
click at [1191, 445] on icon at bounding box center [1185, 435] width 20 height 20
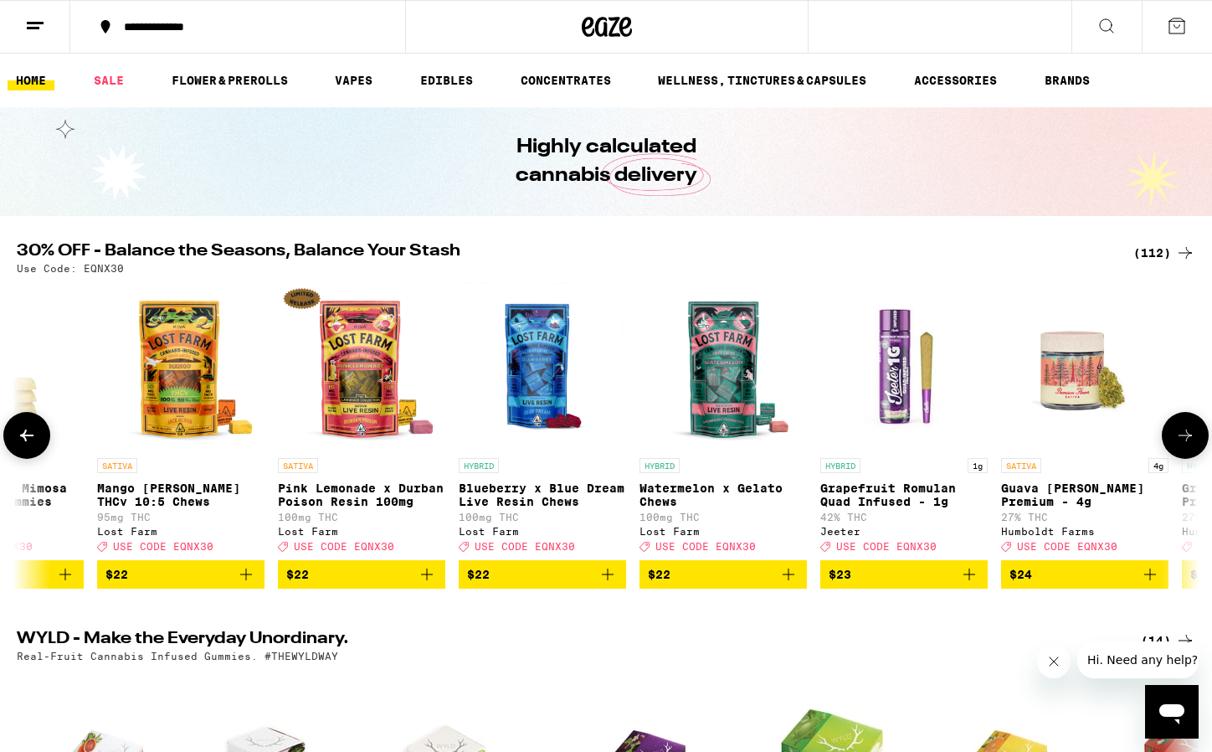
scroll to position [0, 6972]
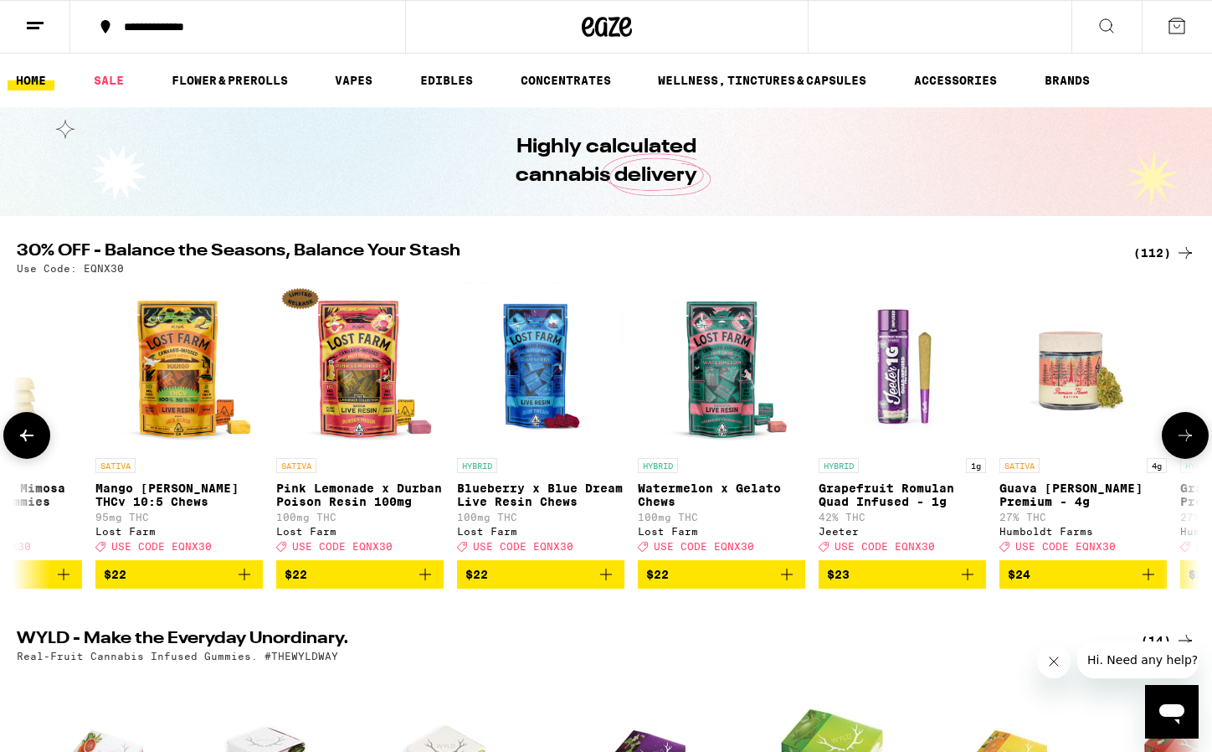
click at [352, 365] on img "Open page for Pink Lemonade x Durban Poison Resin 100mg from Lost Farm" at bounding box center [359, 365] width 167 height 167
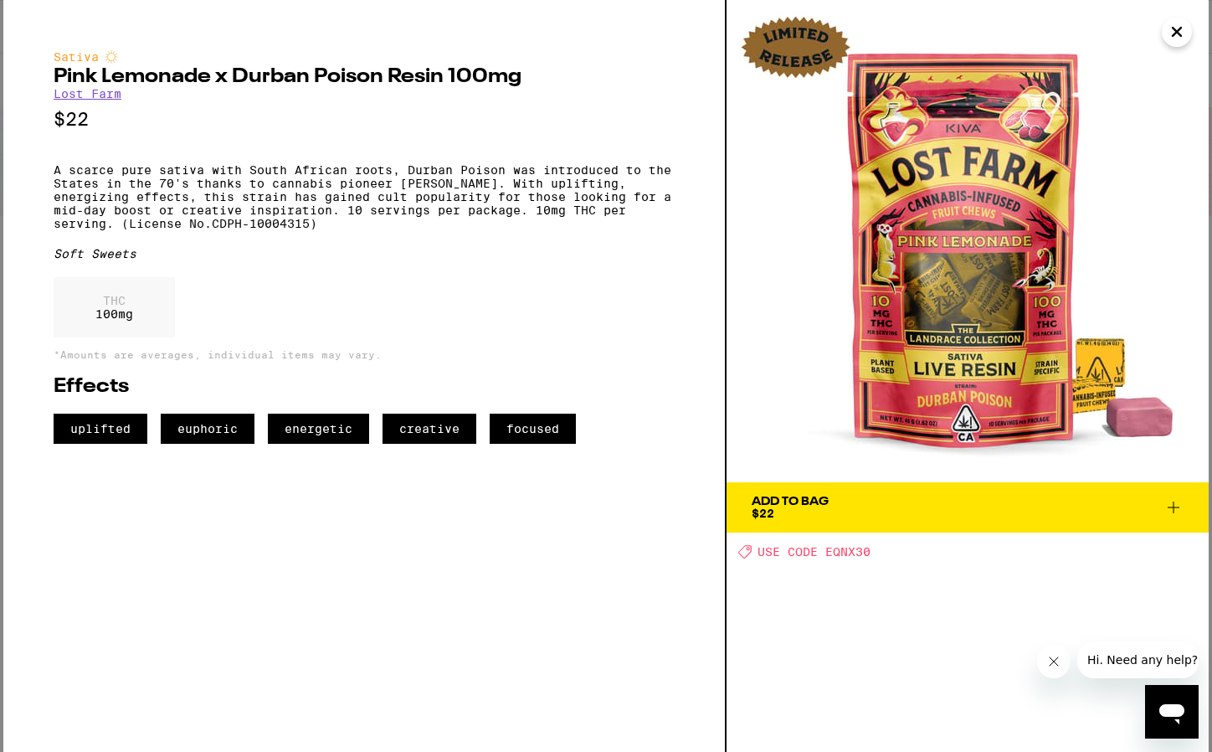
click at [988, 503] on span "Add To Bag $22" at bounding box center [968, 506] width 432 height 23
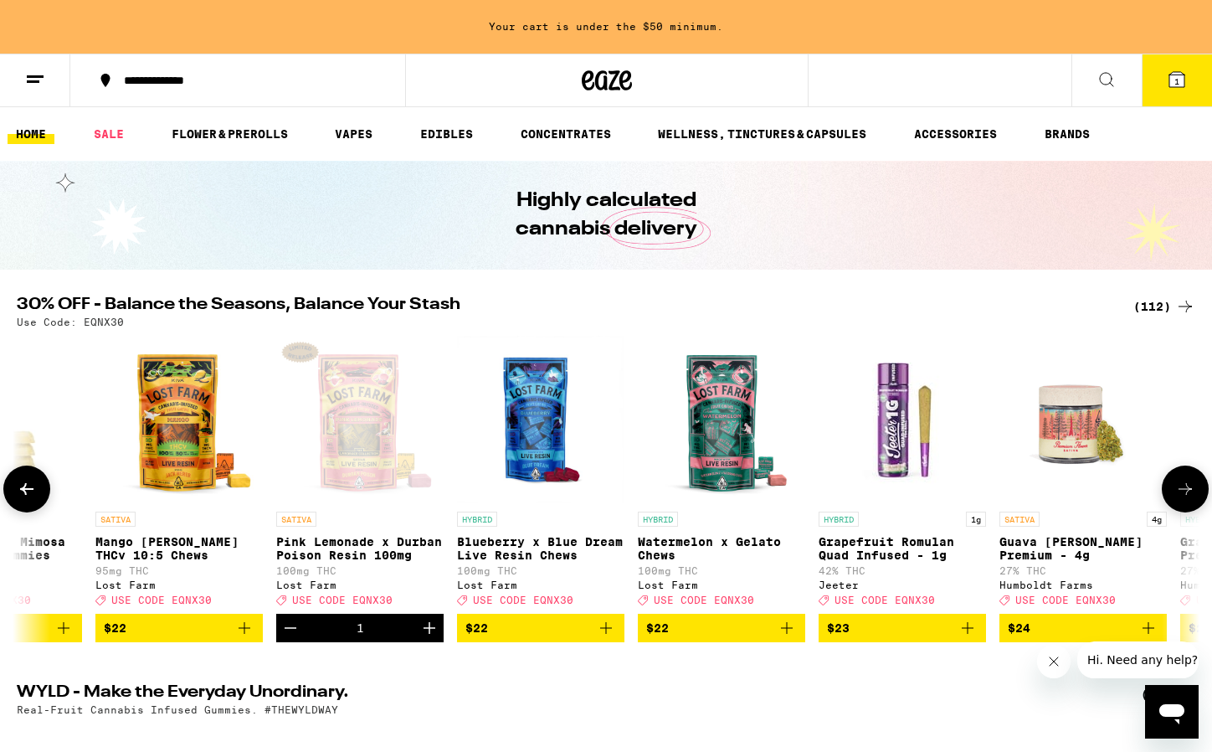
scroll to position [0, 6972]
click at [174, 417] on img "Open page for Mango Jack Herer THCv 10:5 Chews from Lost Farm" at bounding box center [178, 419] width 167 height 167
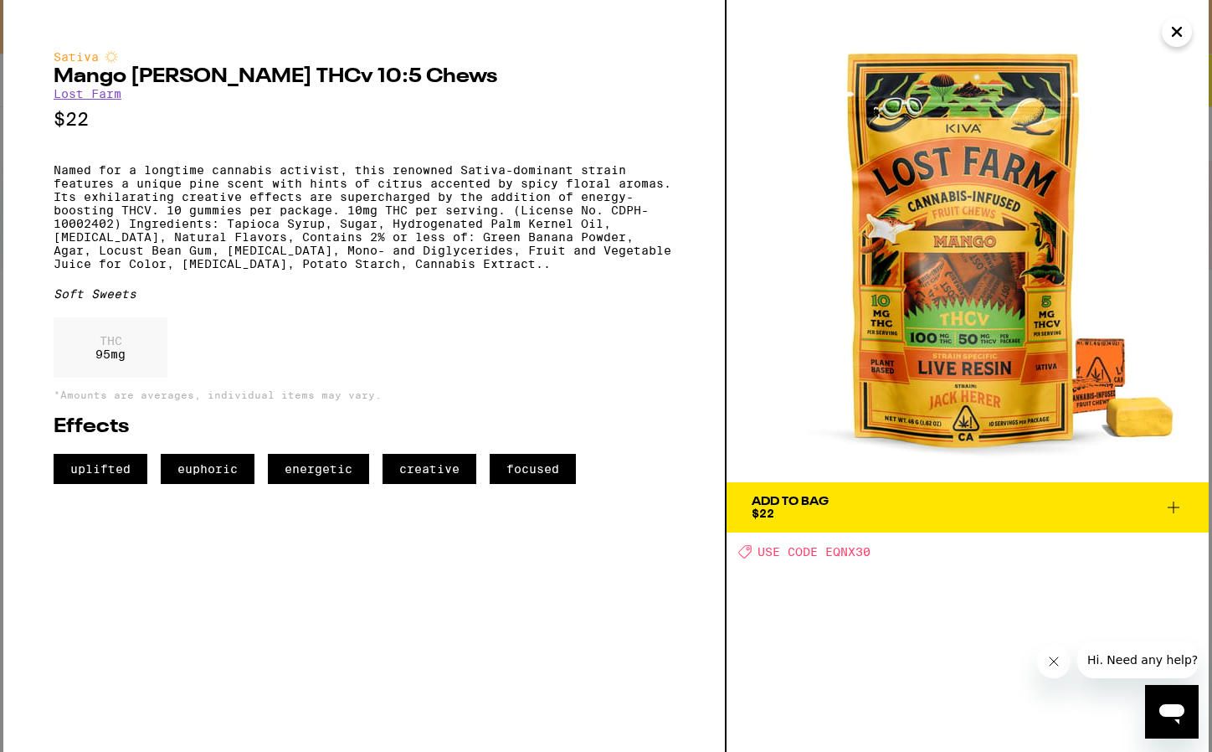
click at [1172, 30] on icon "Close" at bounding box center [1177, 31] width 20 height 25
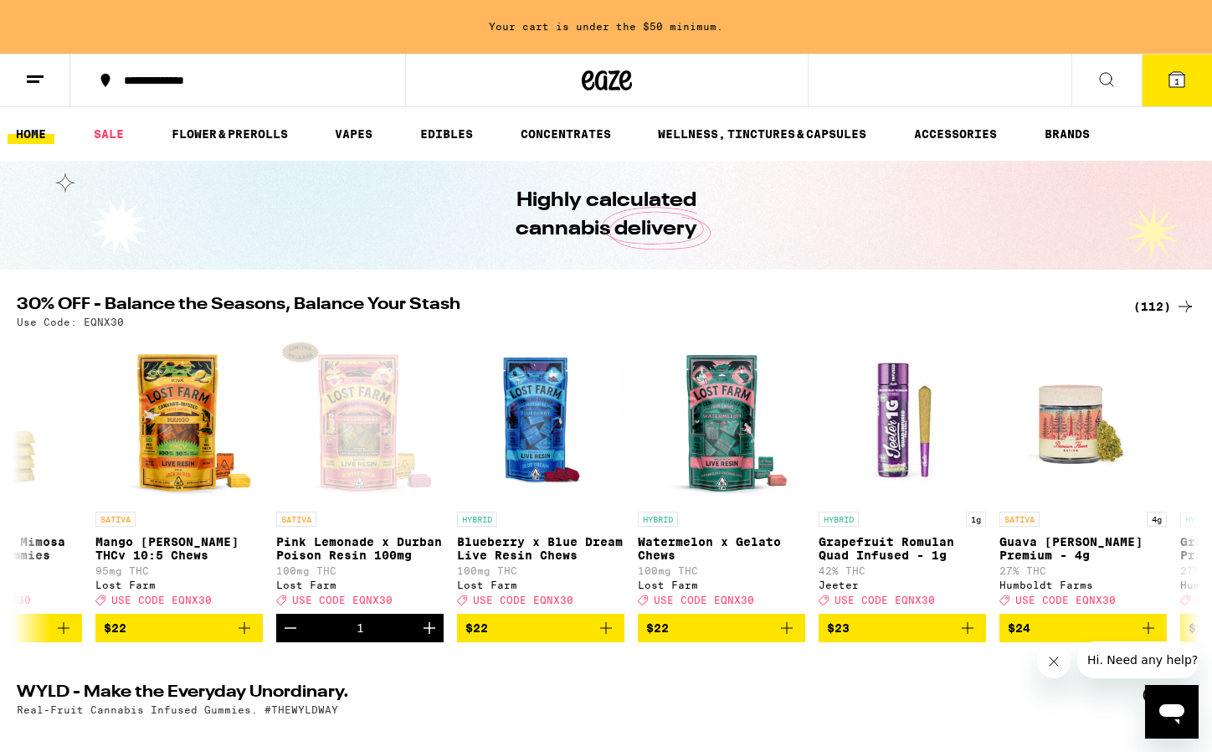
scroll to position [0, 6972]
click at [529, 434] on img "Open page for Blueberry x Blue Dream Live Resin Chews from Lost Farm" at bounding box center [540, 419] width 167 height 167
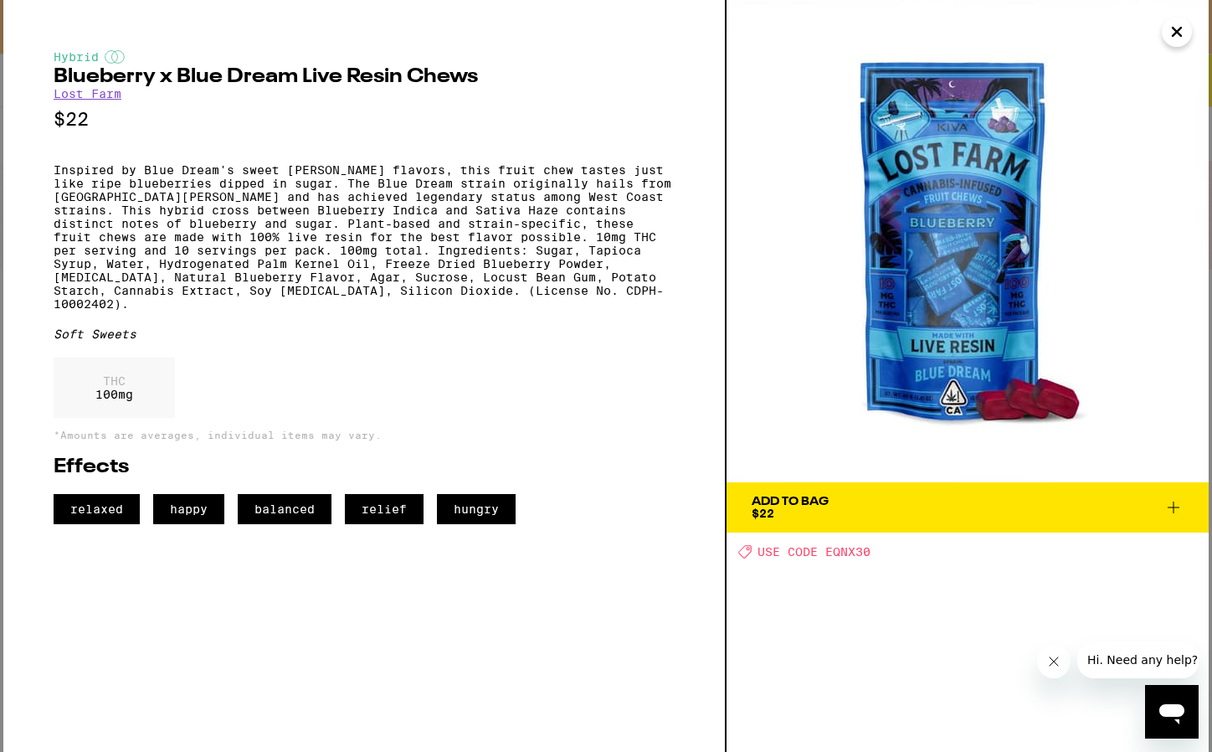
click at [1166, 27] on button "Close" at bounding box center [1177, 32] width 30 height 30
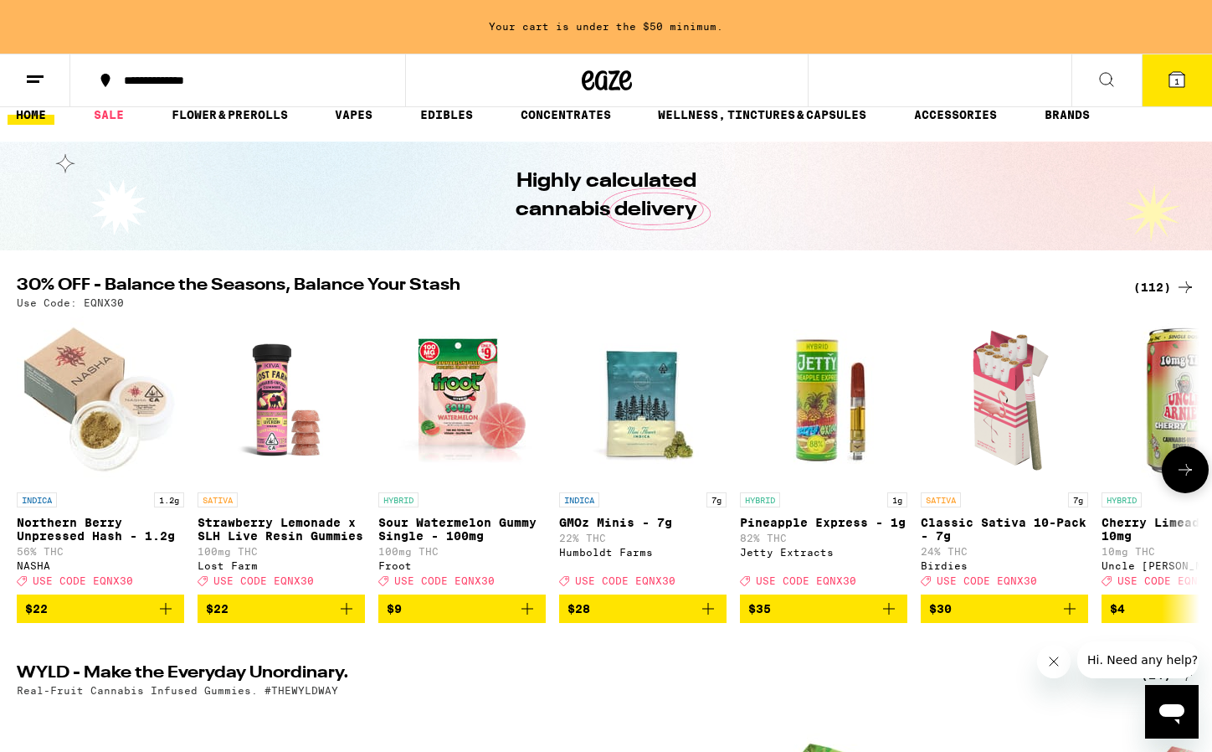
scroll to position [23, 0]
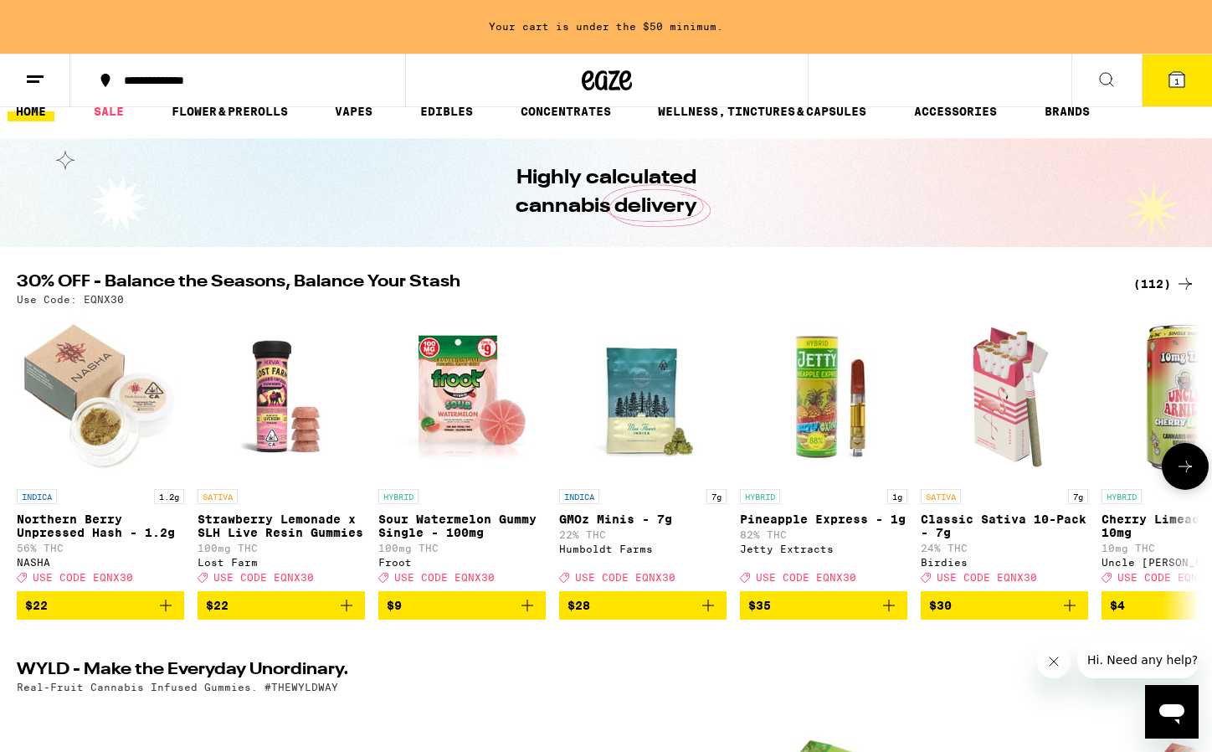
click at [270, 428] on img "Open page for Strawberry Lemonade x SLH Live Resin Gummies from Lost Farm" at bounding box center [281, 396] width 167 height 167
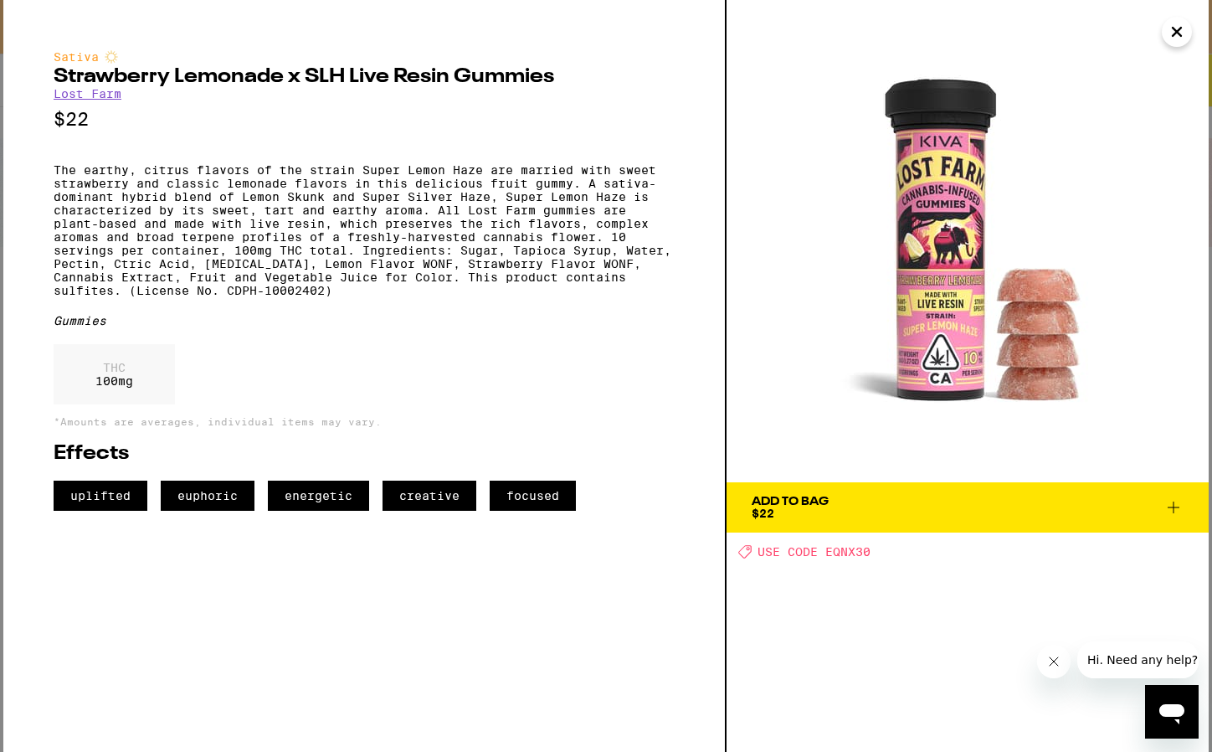
click at [944, 496] on span "Add To Bag $22" at bounding box center [968, 506] width 432 height 23
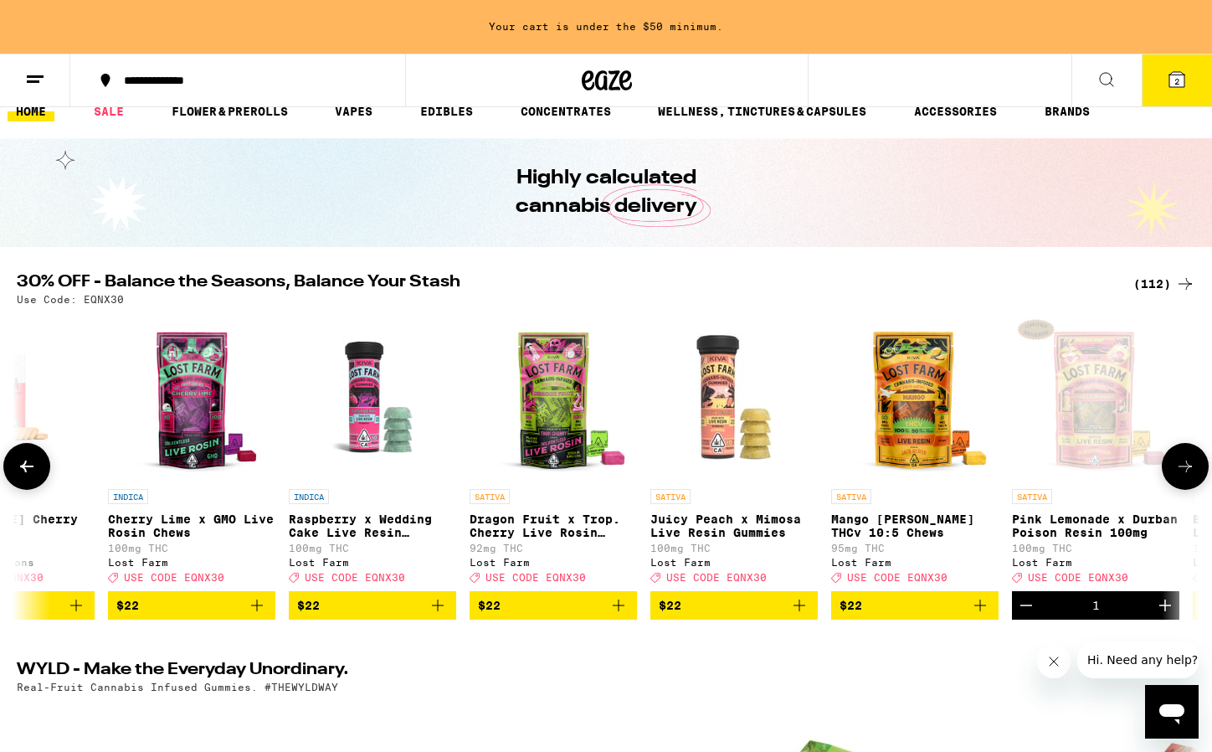
scroll to position [0, 6238]
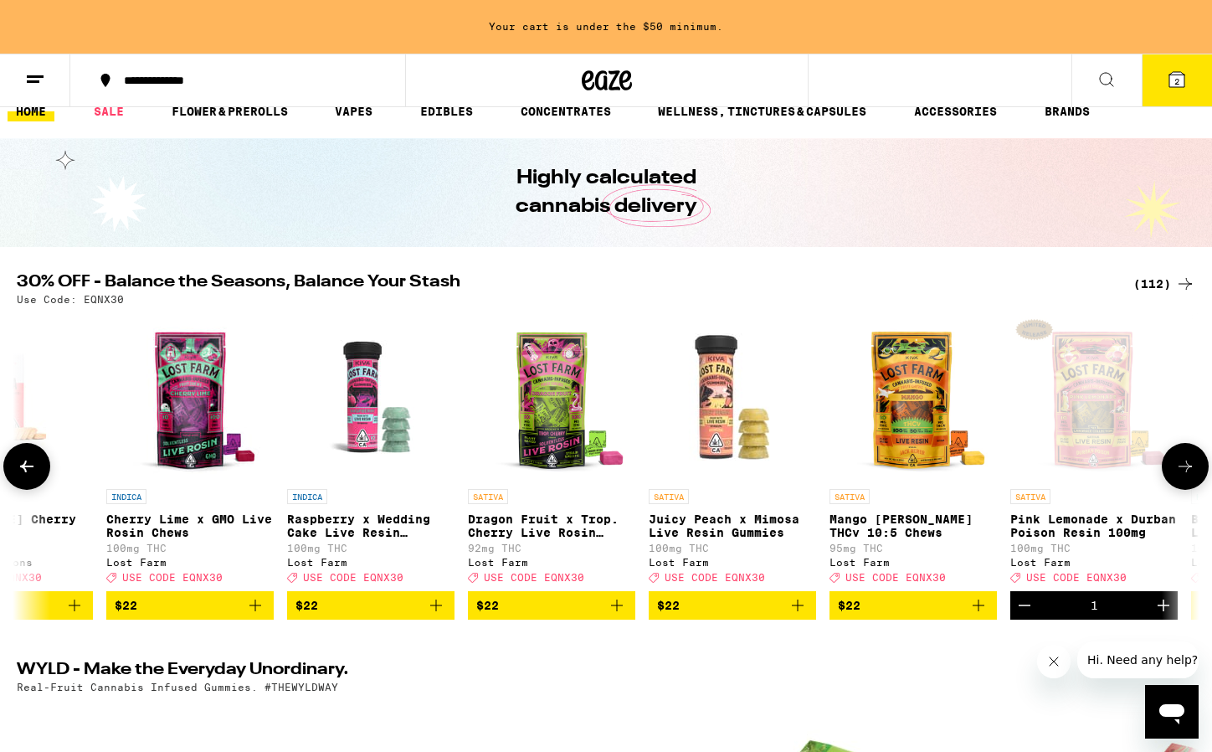
click at [928, 417] on img "Open page for Mango Jack Herer THCv 10:5 Chews from Lost Farm" at bounding box center [912, 396] width 167 height 167
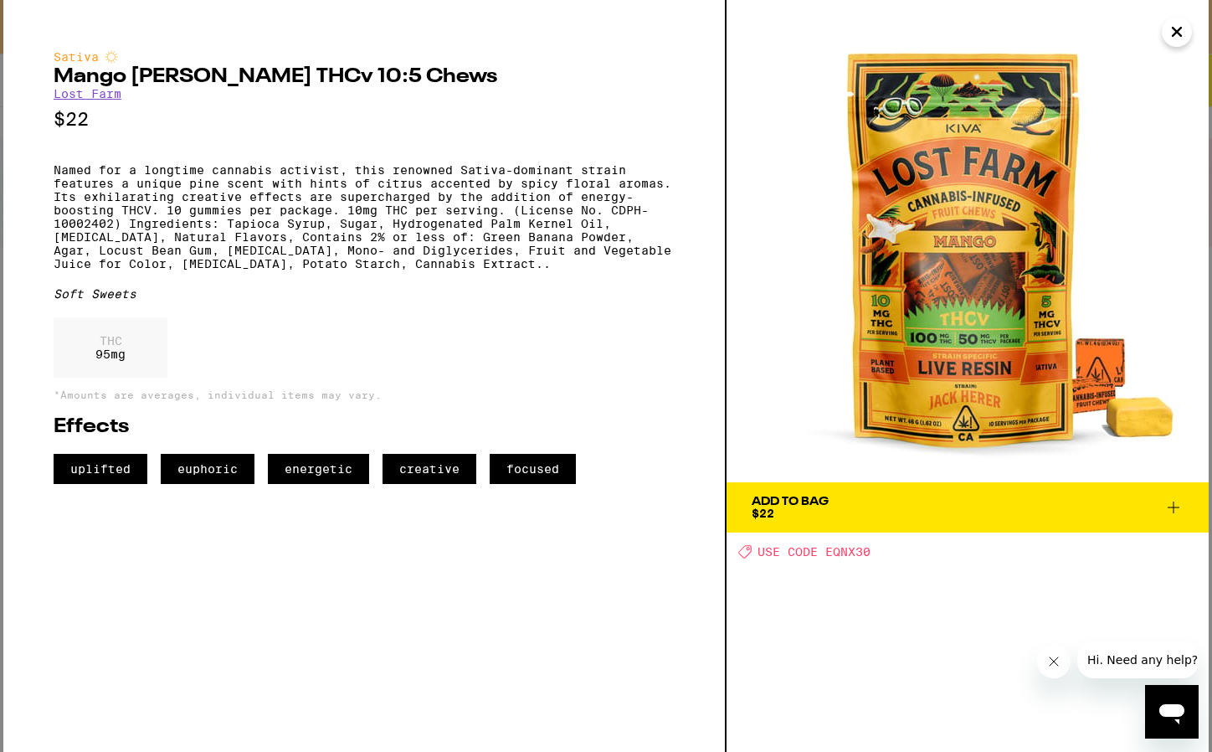
click at [932, 511] on span "Add To Bag $22" at bounding box center [968, 506] width 432 height 23
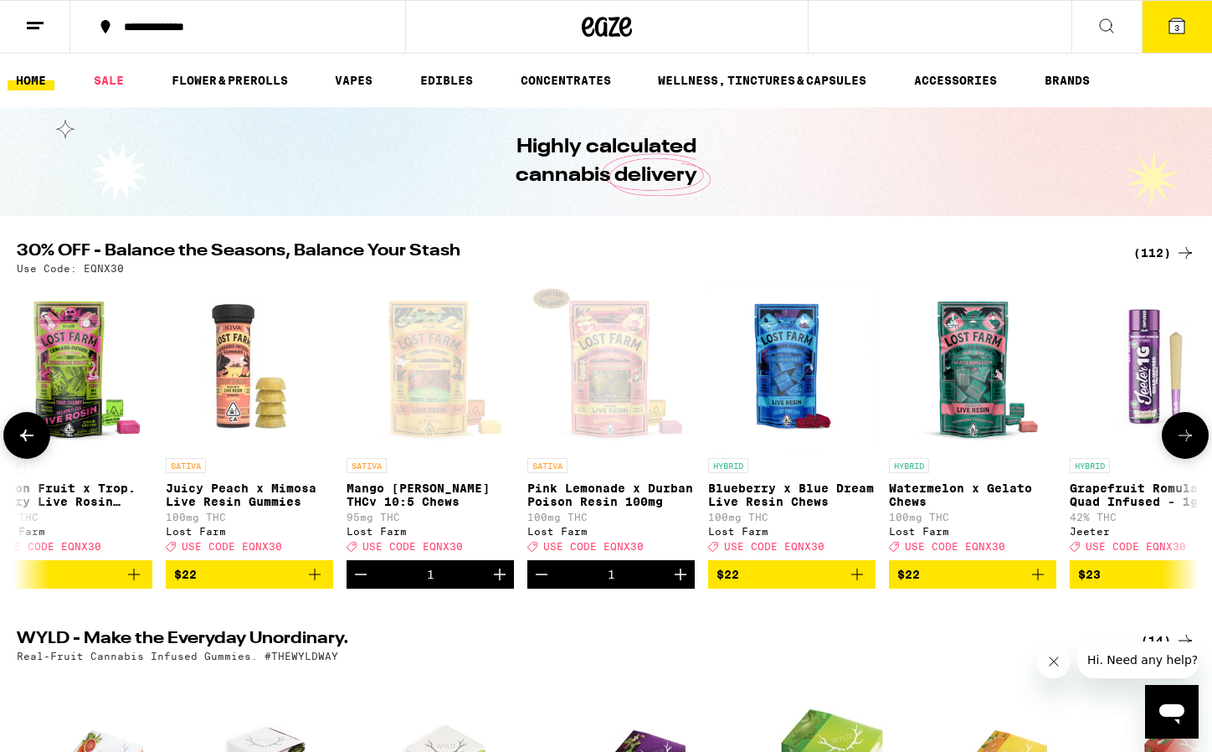
scroll to position [0, 6759]
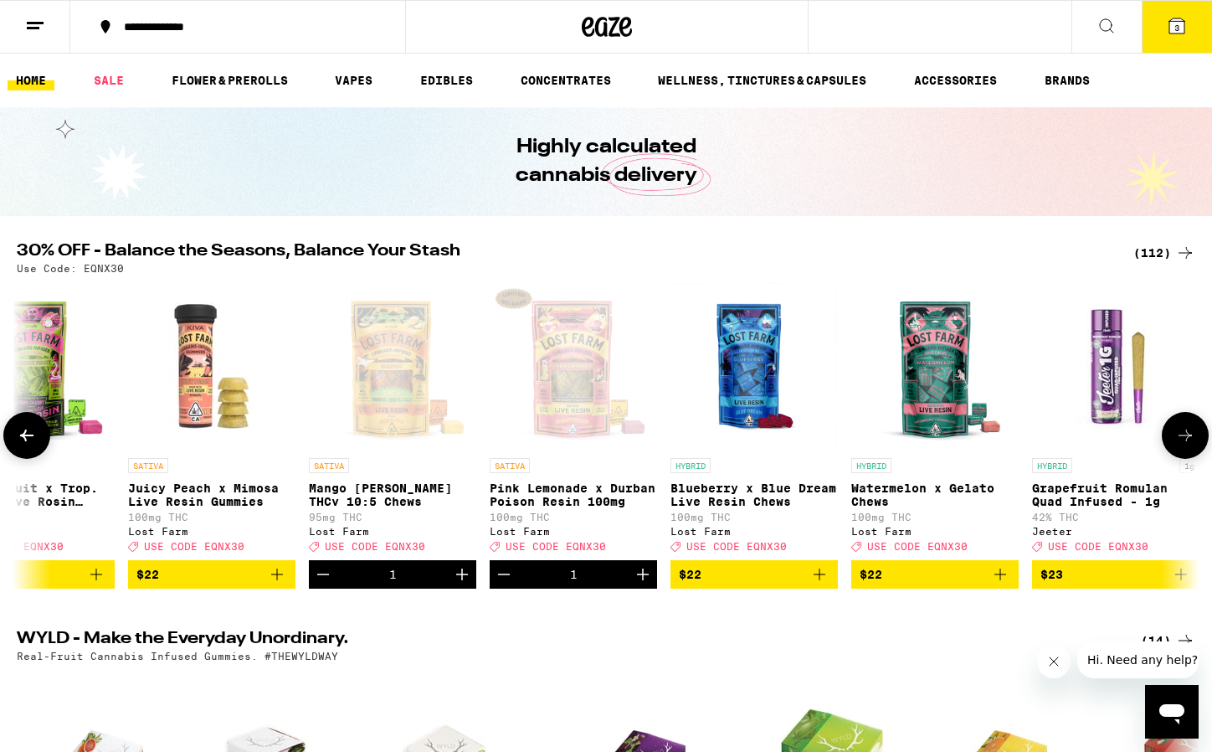
click at [755, 384] on img "Open page for Blueberry x Blue Dream Live Resin Chews from Lost Farm" at bounding box center [753, 365] width 167 height 167
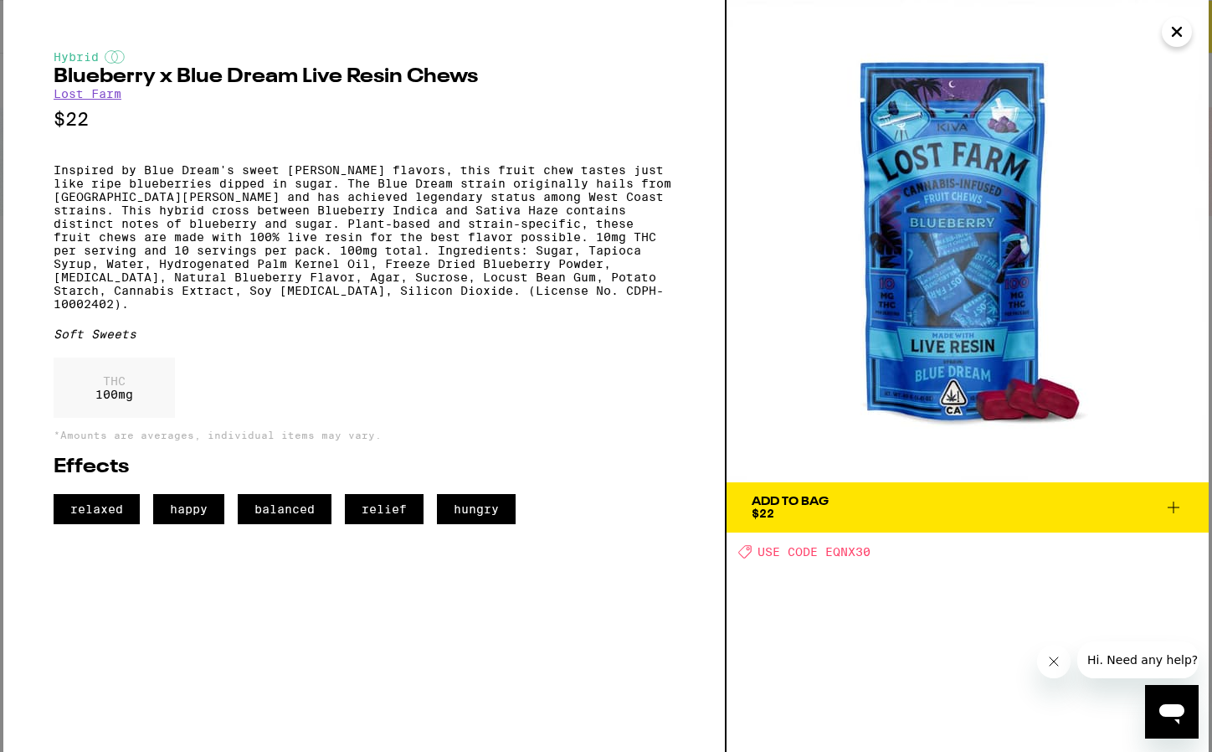
click at [863, 507] on span "Add To Bag $22" at bounding box center [968, 506] width 432 height 23
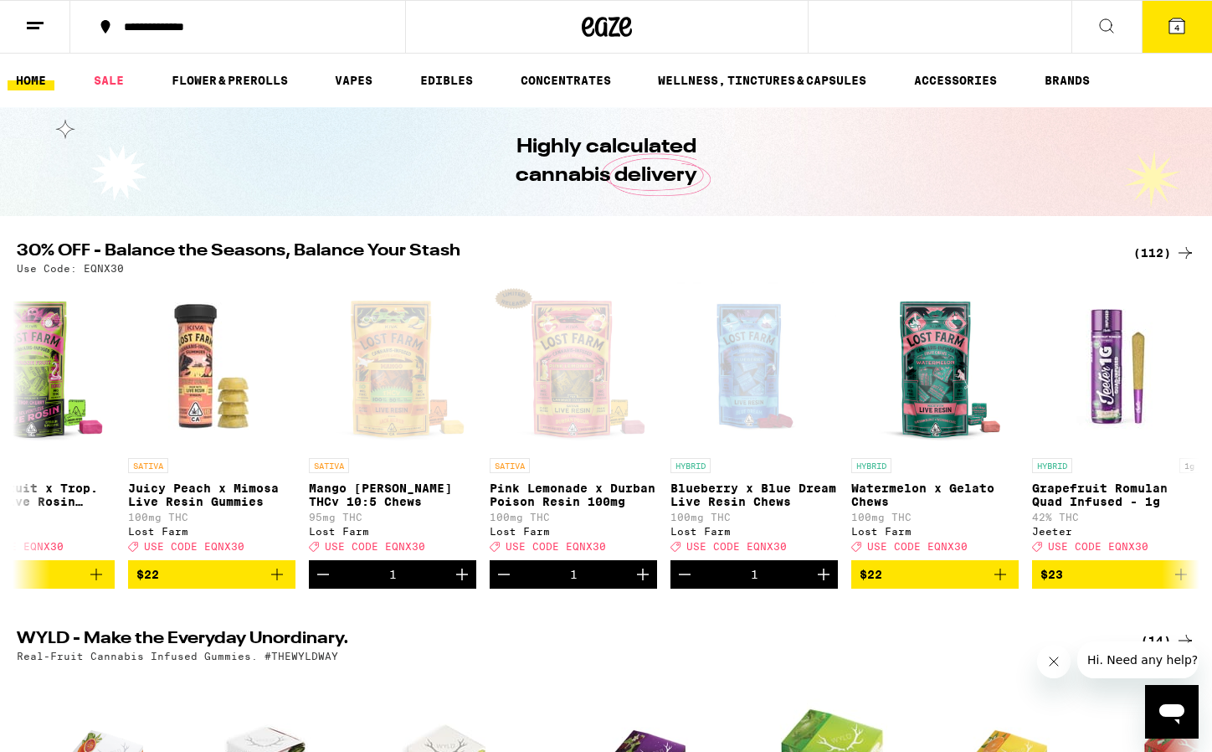
click at [1169, 27] on icon at bounding box center [1176, 25] width 15 height 15
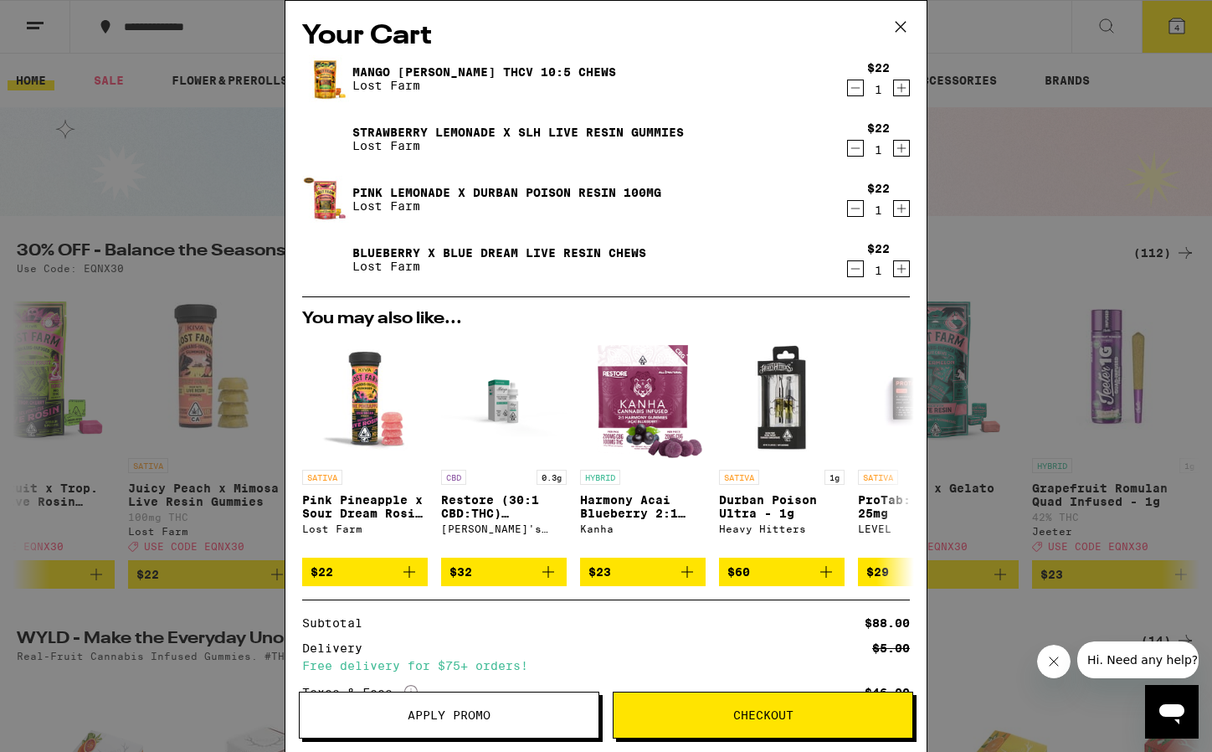
click at [717, 721] on button "Checkout" at bounding box center [763, 714] width 300 height 47
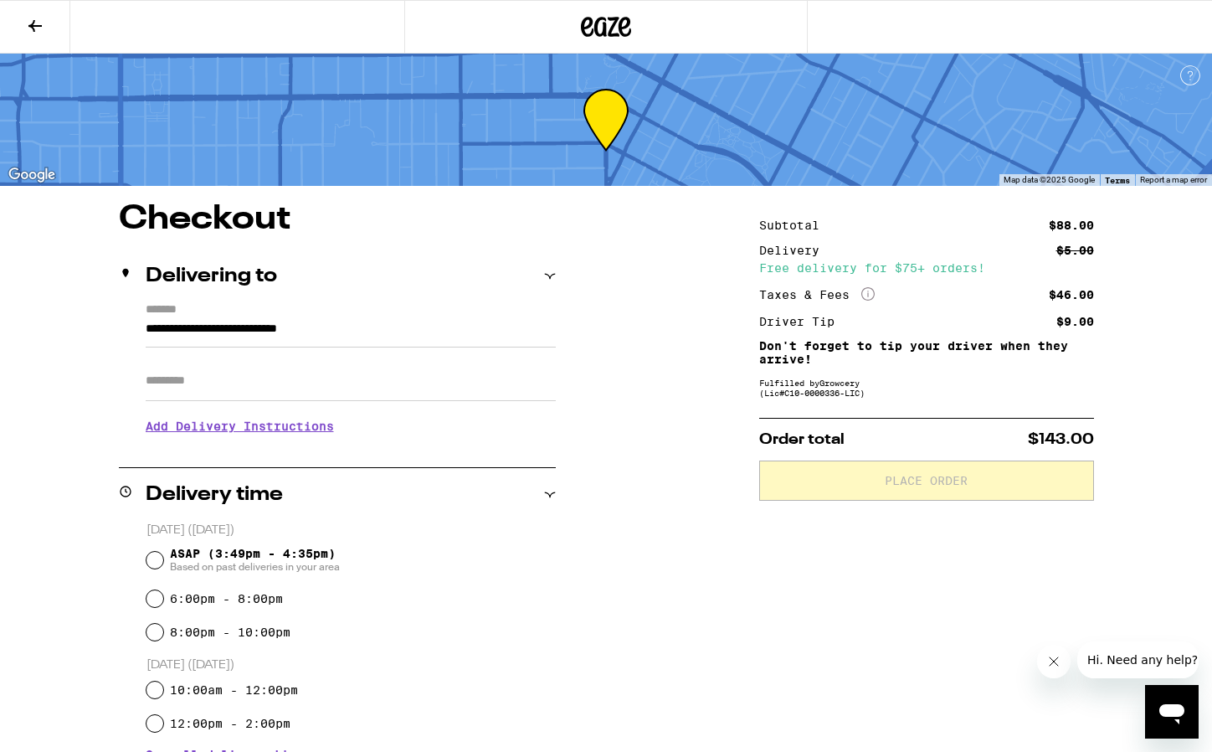
click at [829, 327] on div "Driver Tip" at bounding box center [802, 322] width 87 height 12
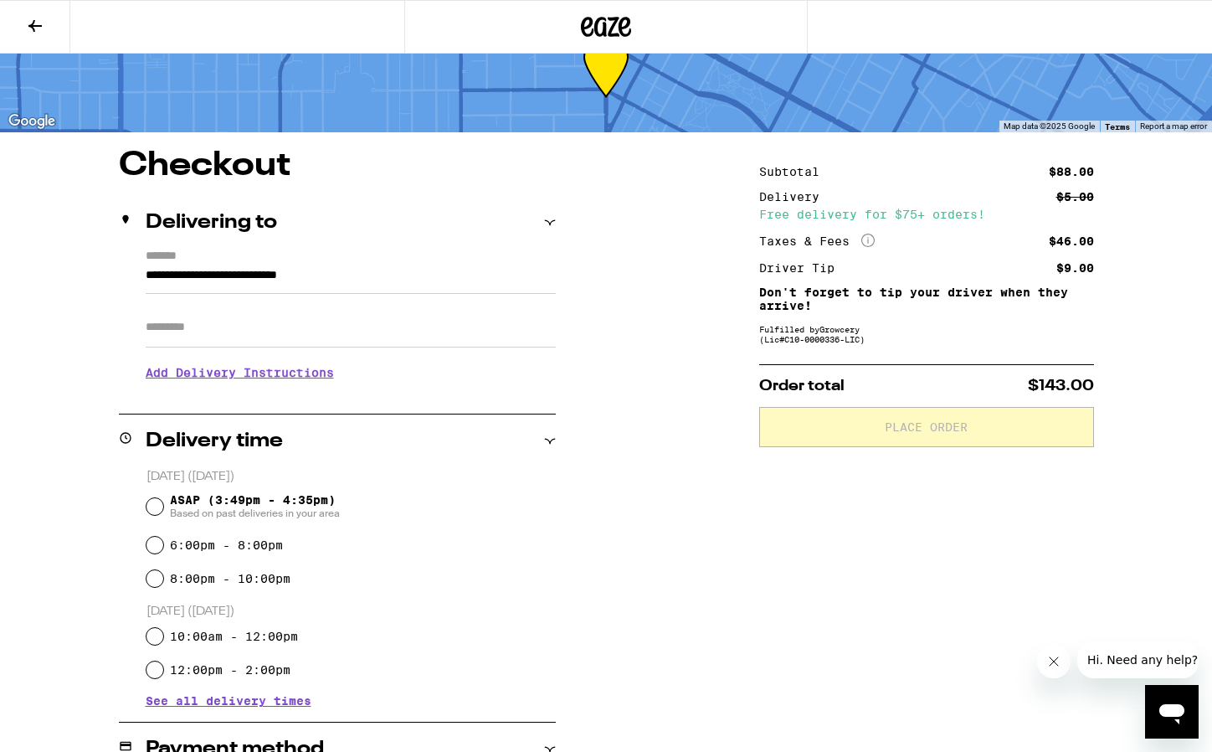
scroll to position [47, 0]
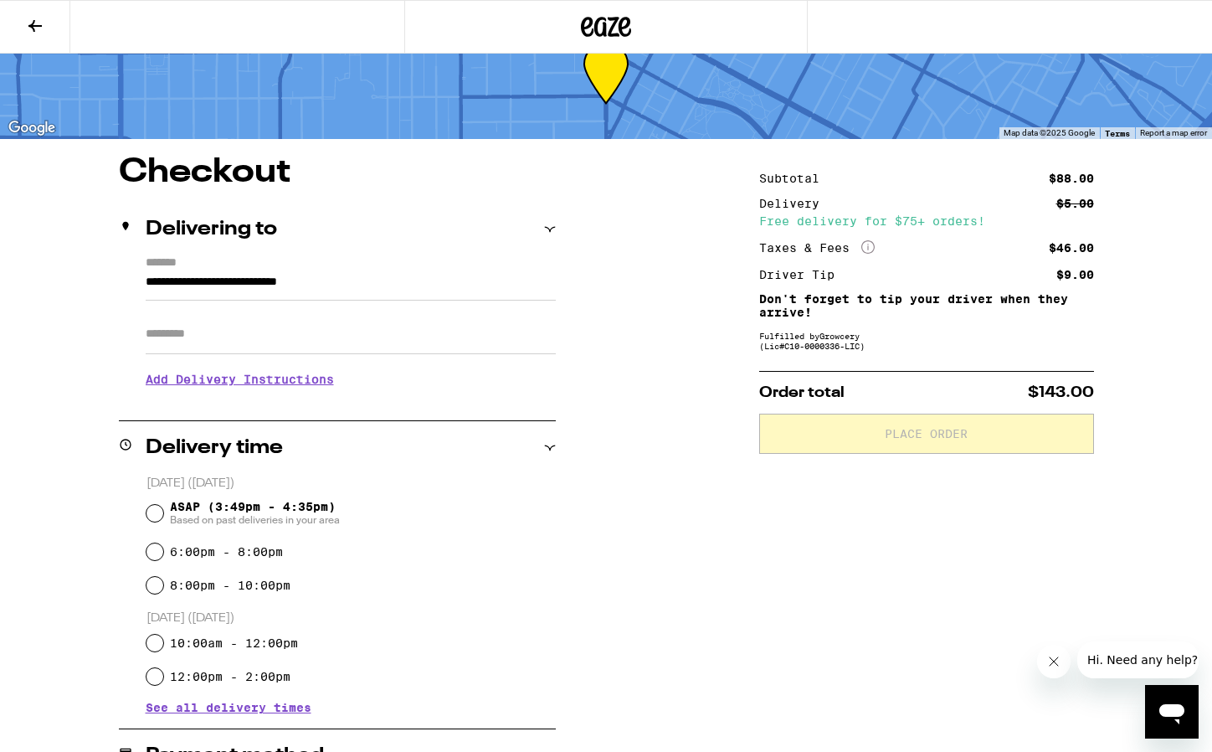
click at [376, 281] on input "**********" at bounding box center [351, 286] width 410 height 28
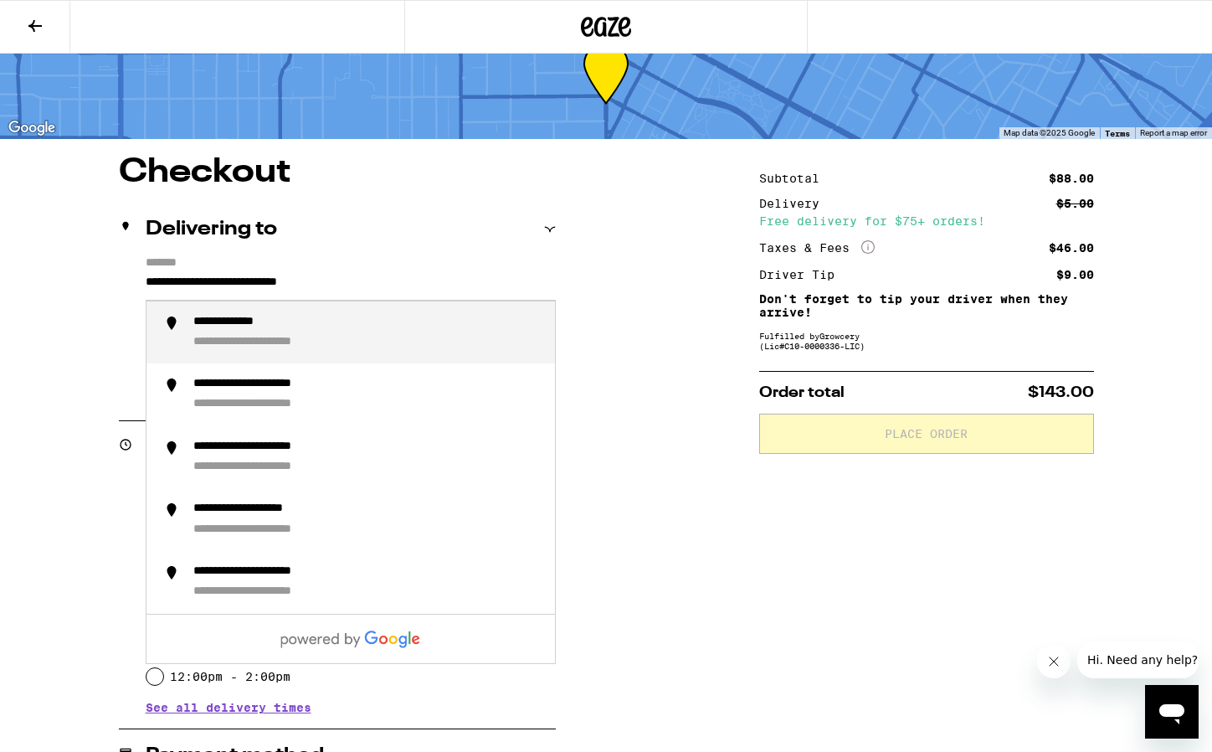
click at [347, 326] on div "**********" at bounding box center [367, 333] width 348 height 36
type input "**********"
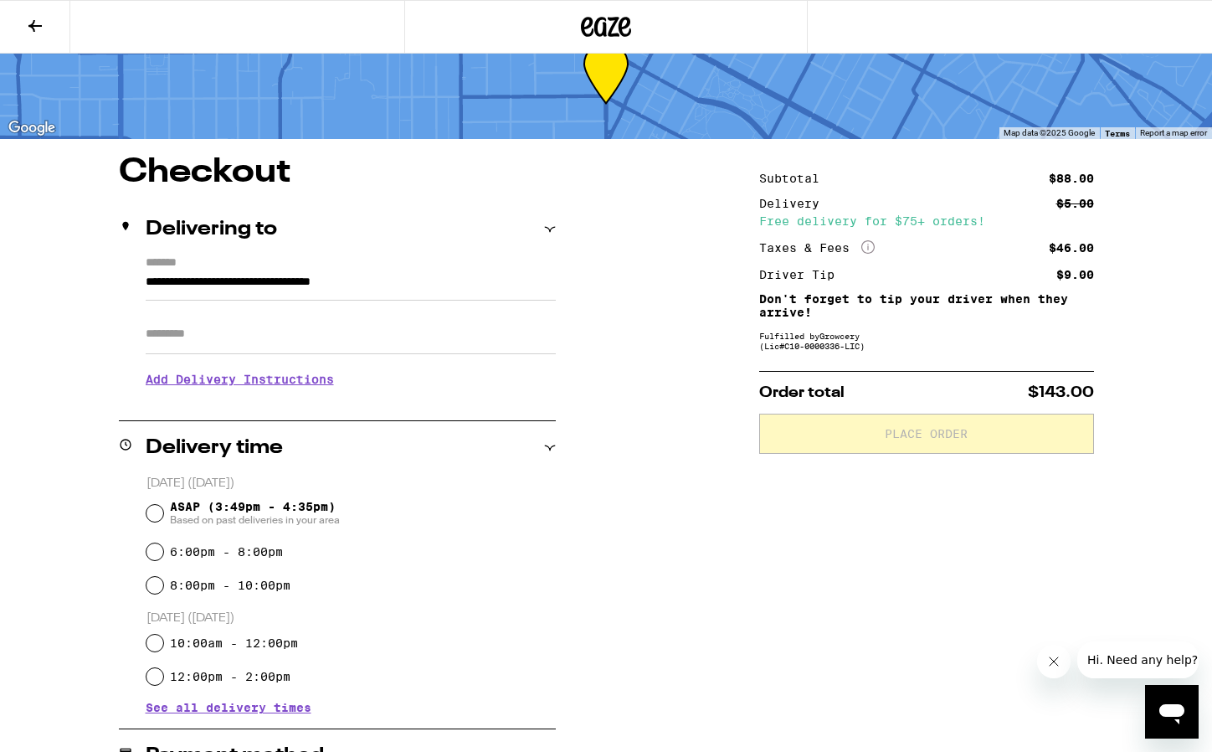
click at [300, 337] on input "Apt/Suite" at bounding box center [351, 334] width 410 height 40
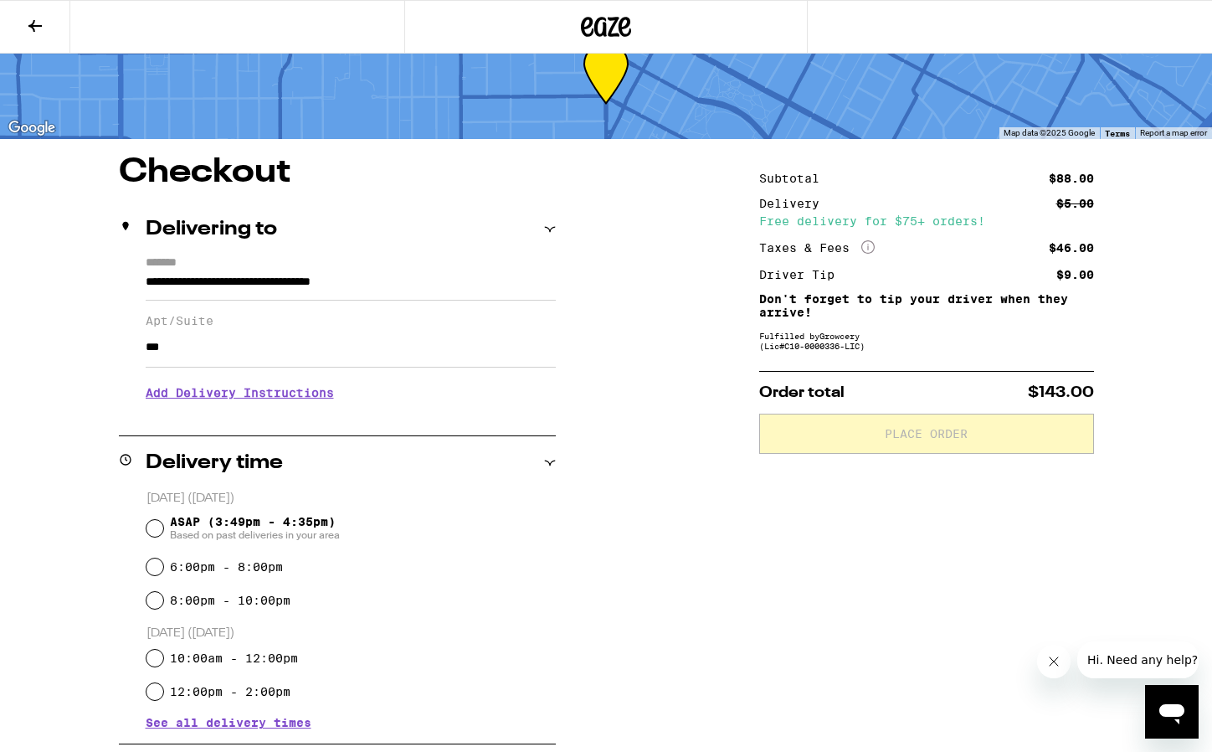
type input "***"
click at [609, 400] on div "**********" at bounding box center [605, 696] width 1205 height 1080
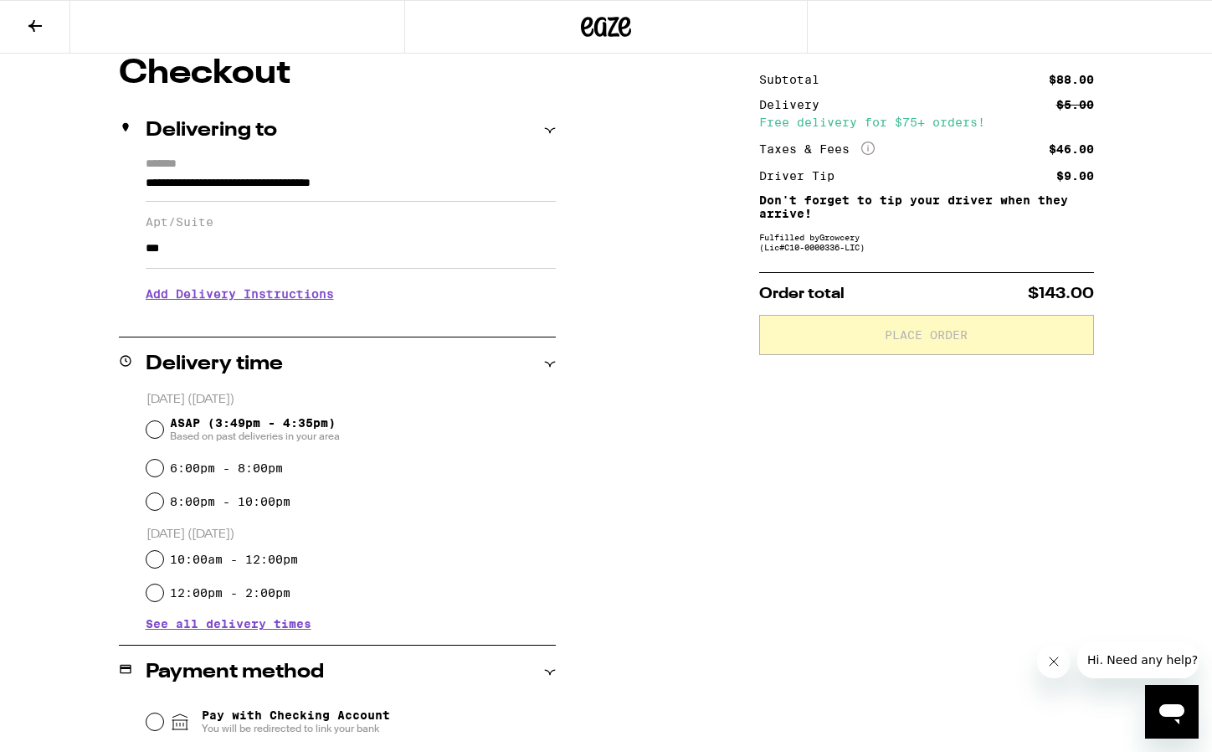
scroll to position [172, 0]
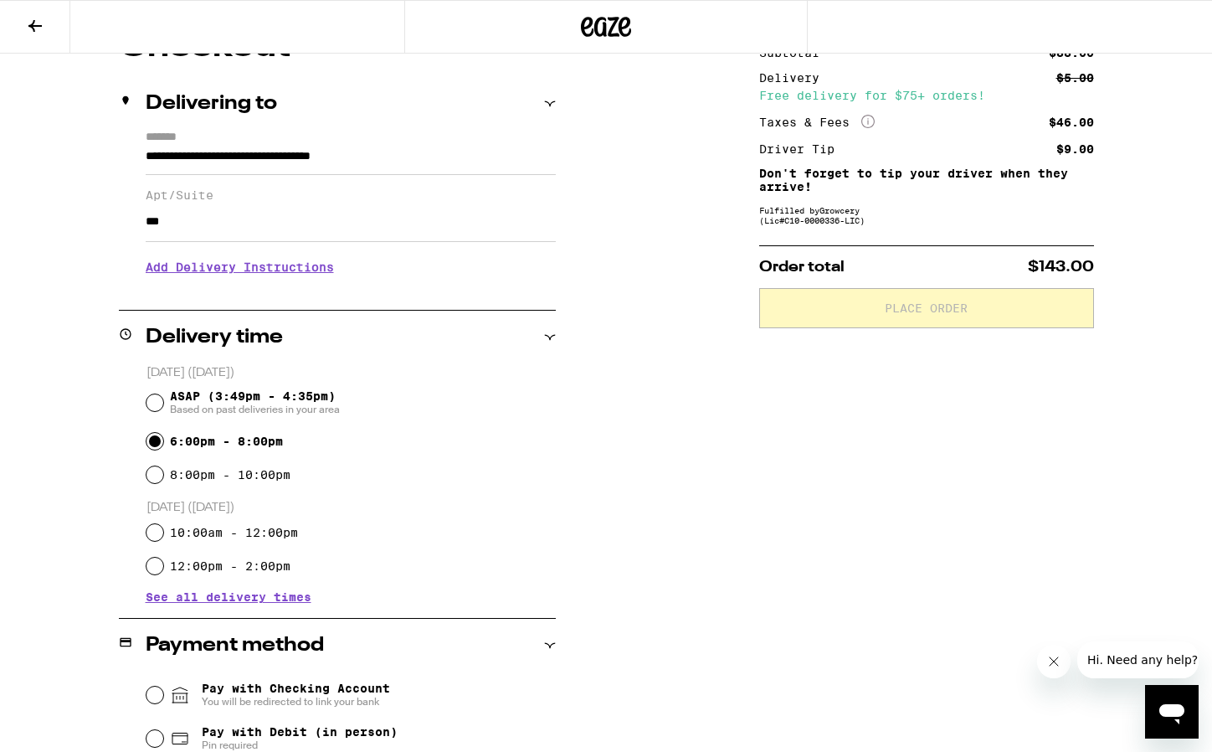
click at [155, 444] on input "6:00pm - 8:00pm" at bounding box center [154, 441] width 17 height 17
radio input "true"
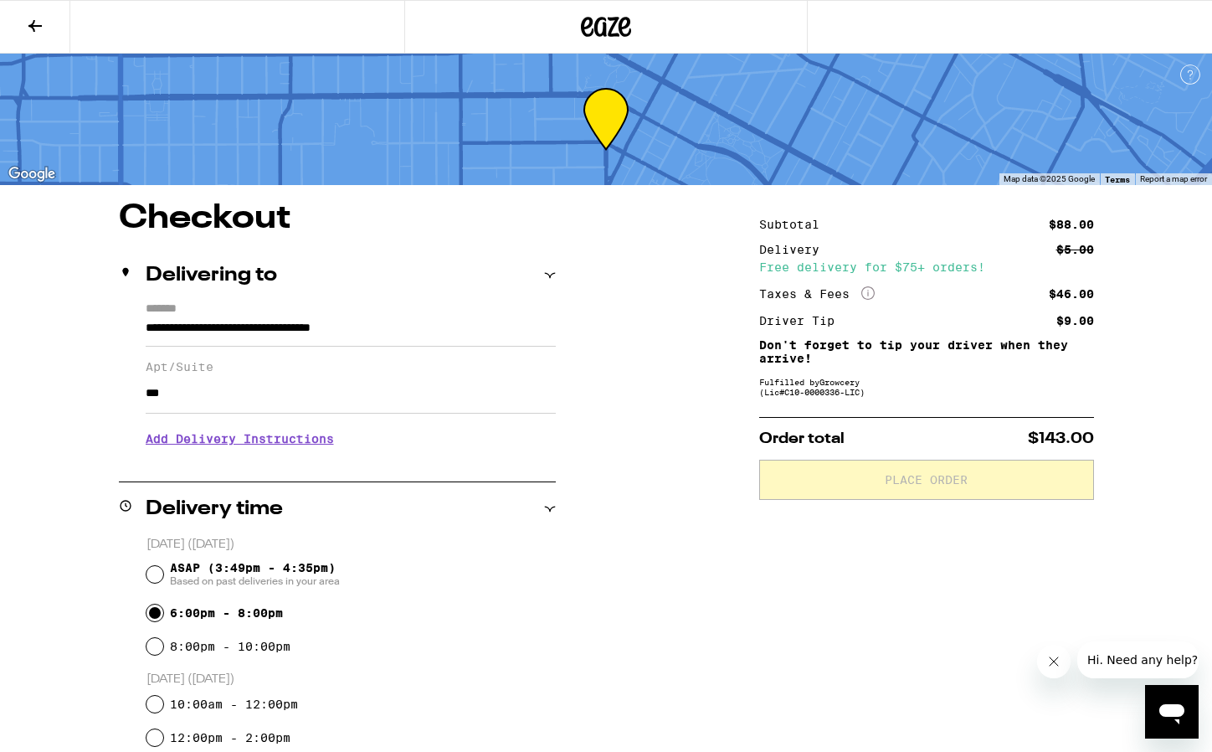
scroll to position [0, 0]
click at [28, 31] on icon at bounding box center [35, 26] width 20 height 20
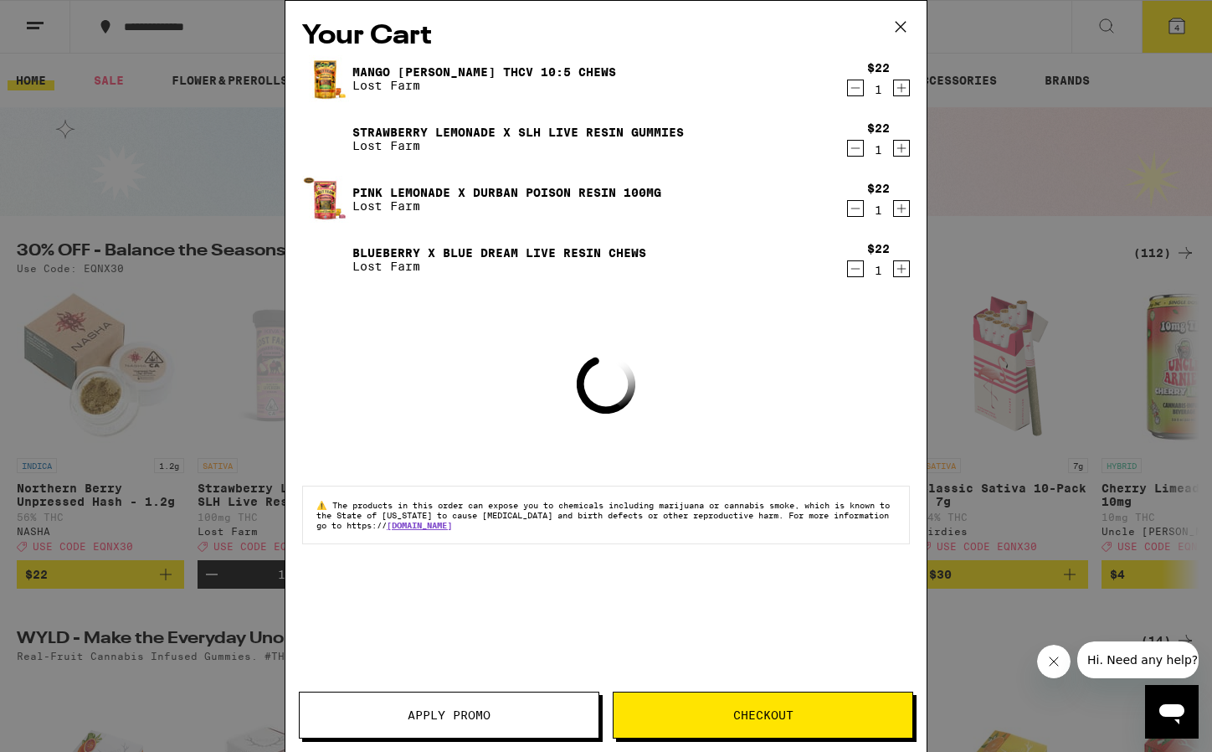
click at [493, 716] on span "Apply Promo" at bounding box center [449, 715] width 299 height 12
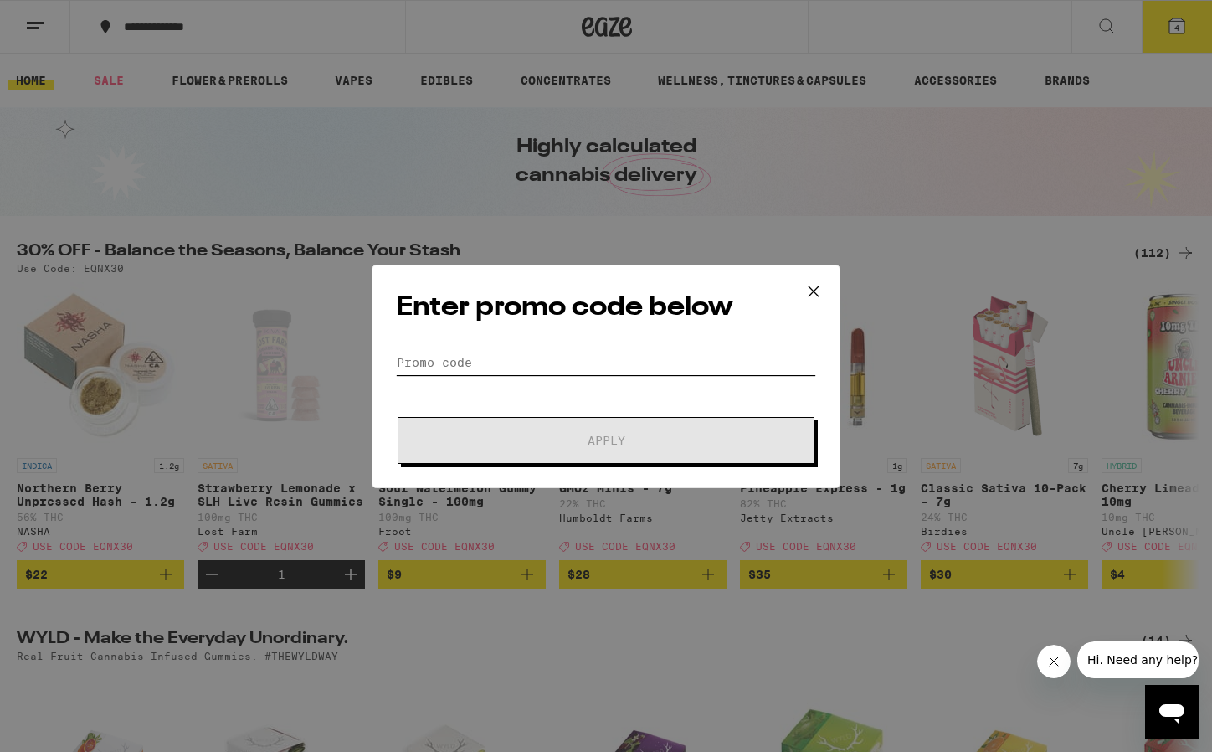
click at [574, 359] on input "Promo Code" at bounding box center [606, 362] width 420 height 25
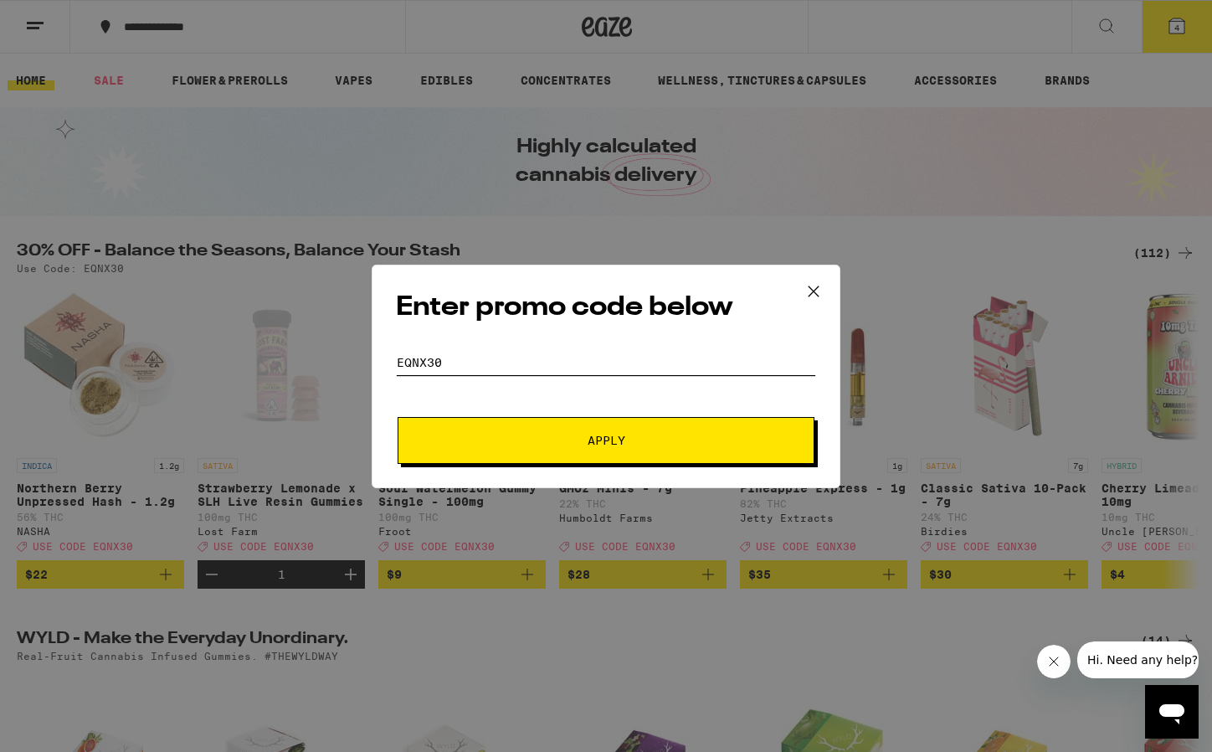
type input "EQNX30"
click at [636, 441] on span "Apply" at bounding box center [605, 440] width 301 height 12
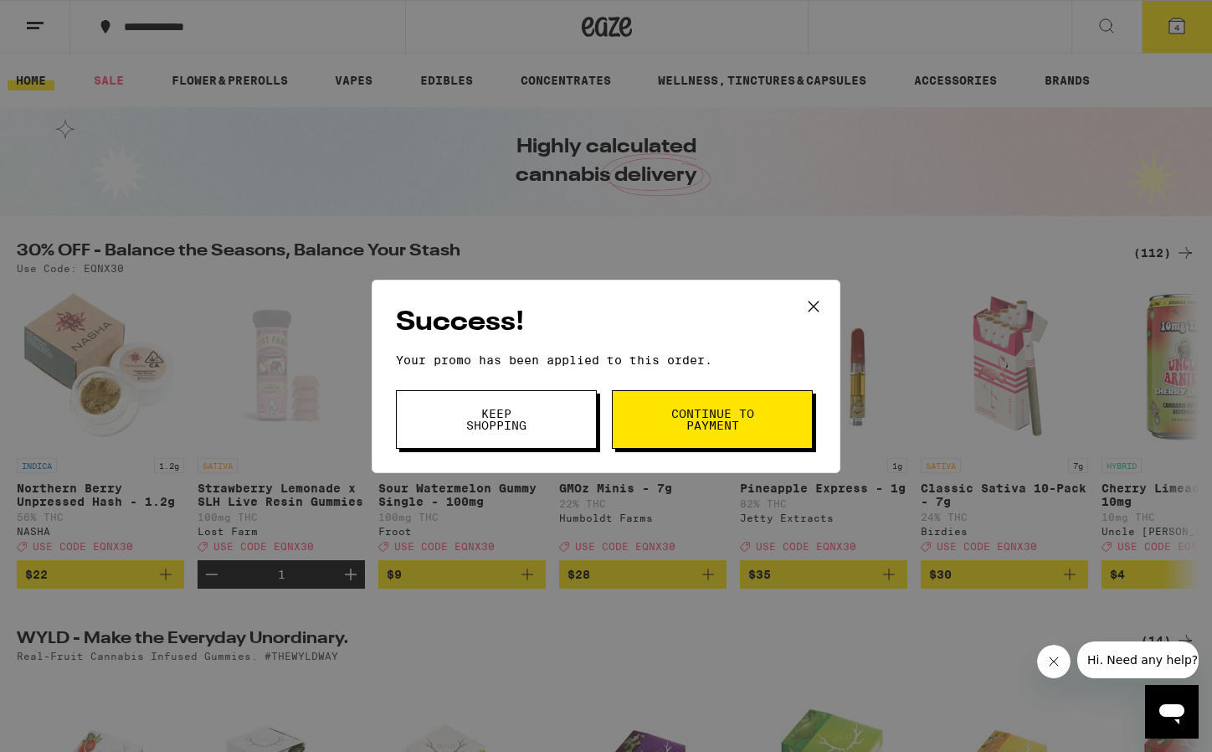
click at [674, 426] on span "Continue to payment" at bounding box center [712, 419] width 85 height 23
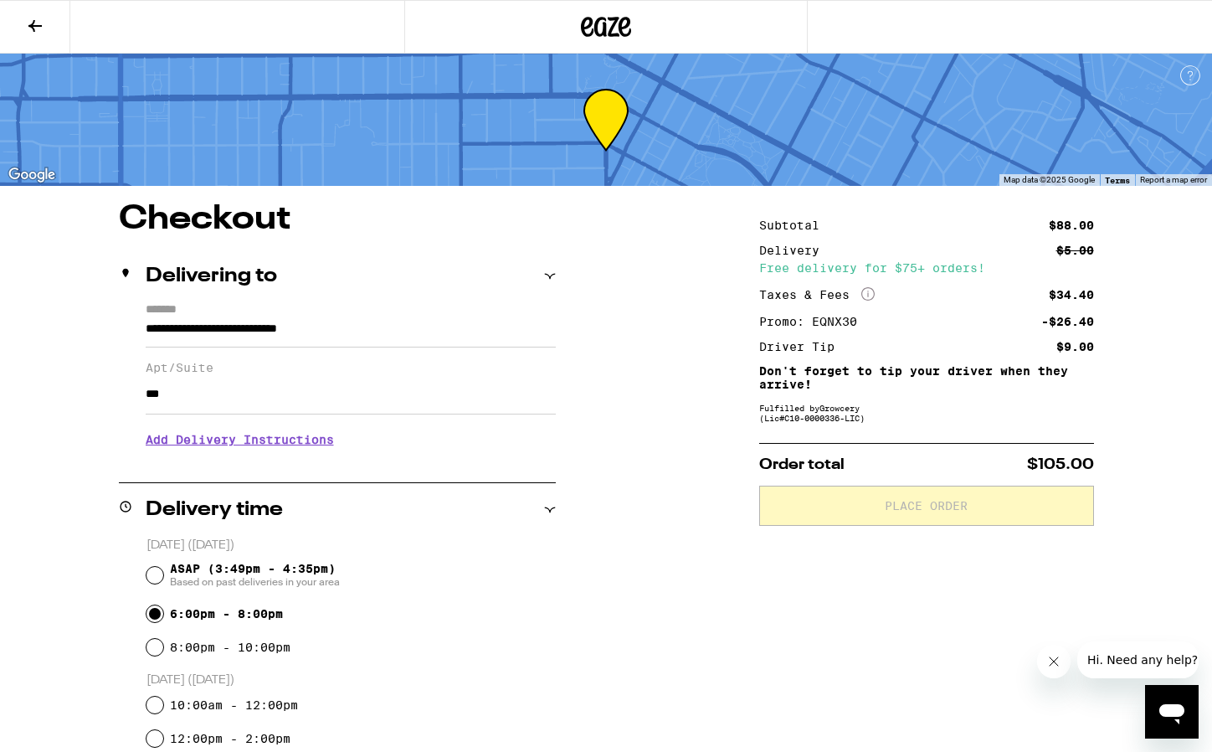
click at [263, 402] on input "***" at bounding box center [351, 394] width 410 height 40
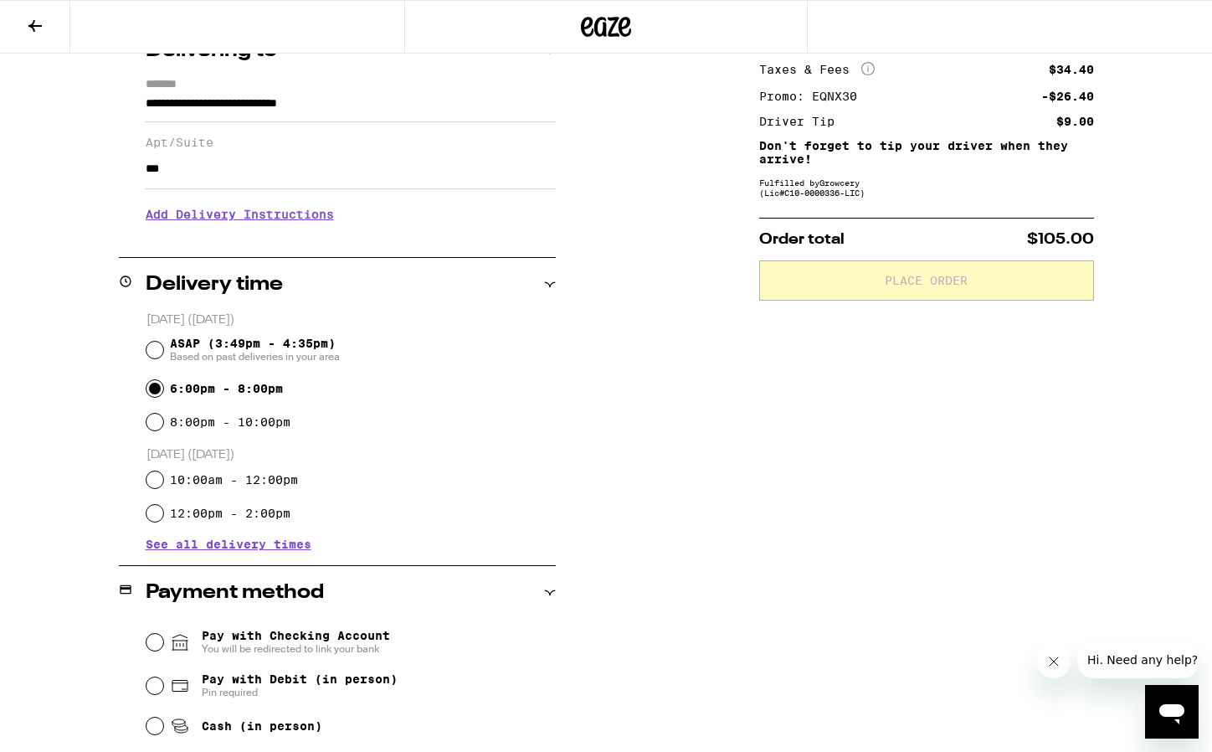
click at [535, 447] on fieldset "[DATE] ([DATE]) ASAP (3:49pm - 4:35pm) Based on past deliveries in your area 6:…" at bounding box center [351, 420] width 410 height 218
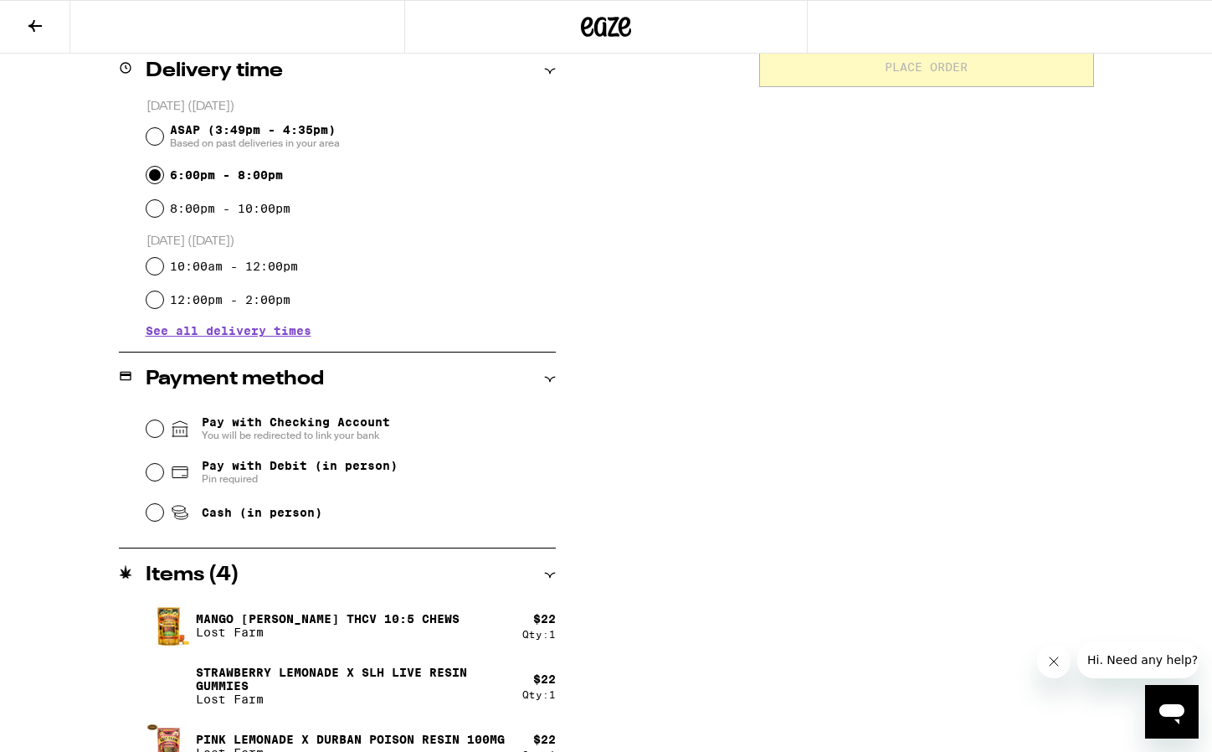
scroll to position [440, 0]
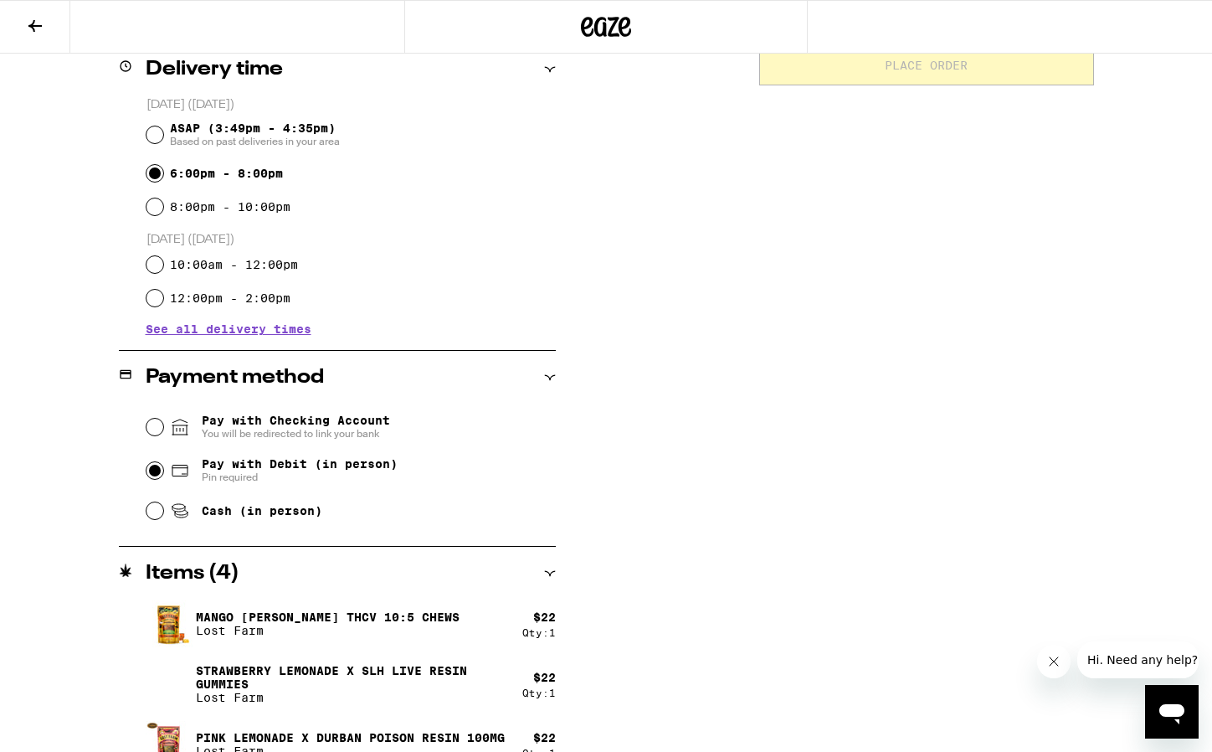
click at [162, 473] on input "Pay with Debit (in person) Pin required" at bounding box center [154, 470] width 17 height 17
radio input "true"
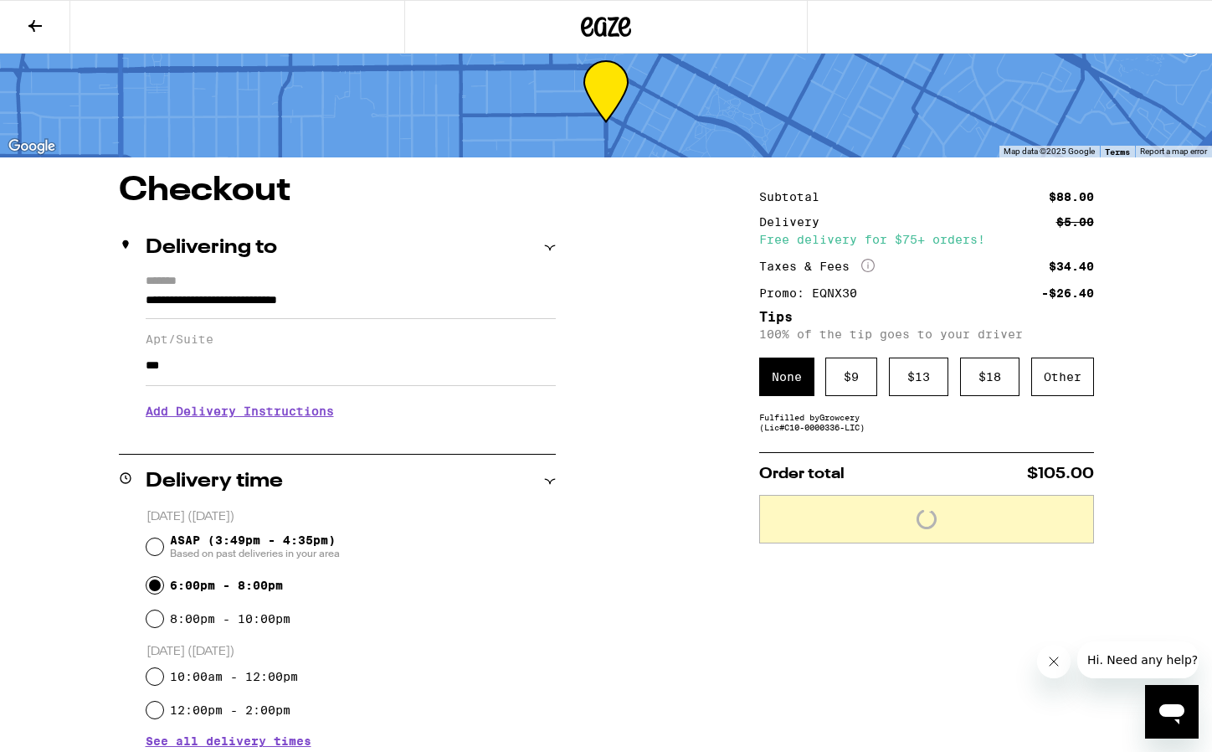
scroll to position [9, 0]
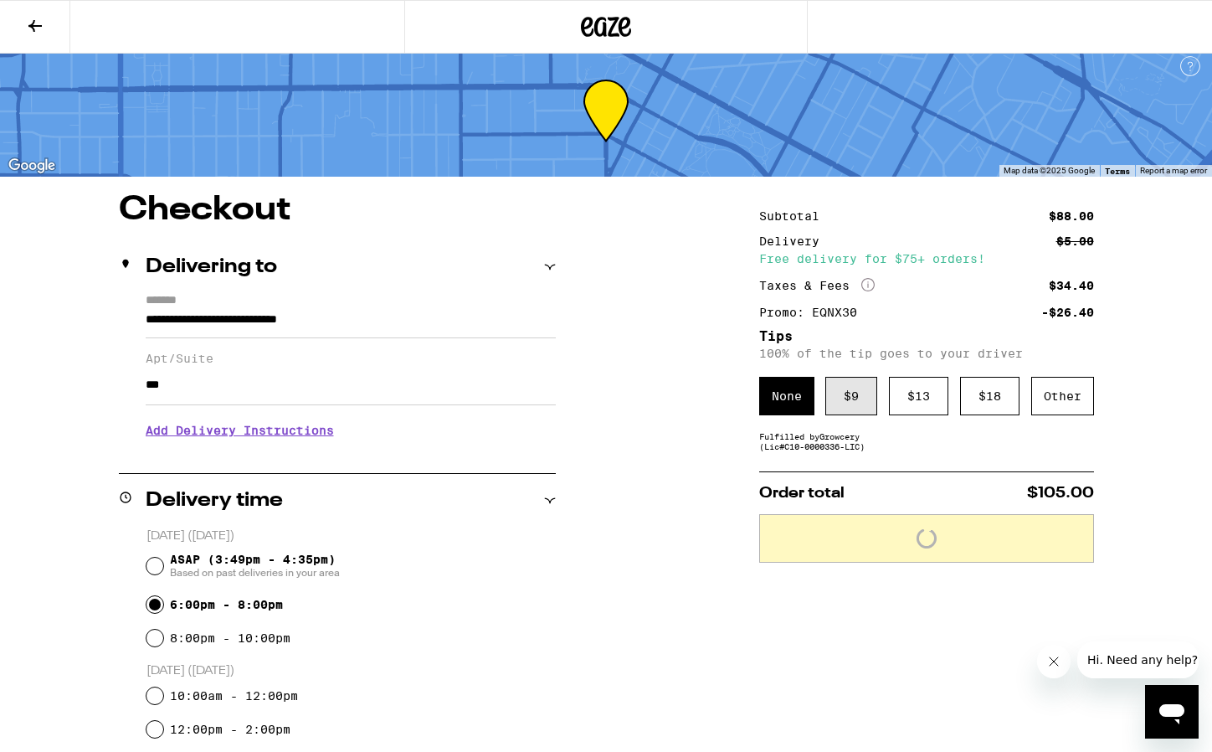
click at [860, 395] on div "$ 9" at bounding box center [851, 396] width 52 height 39
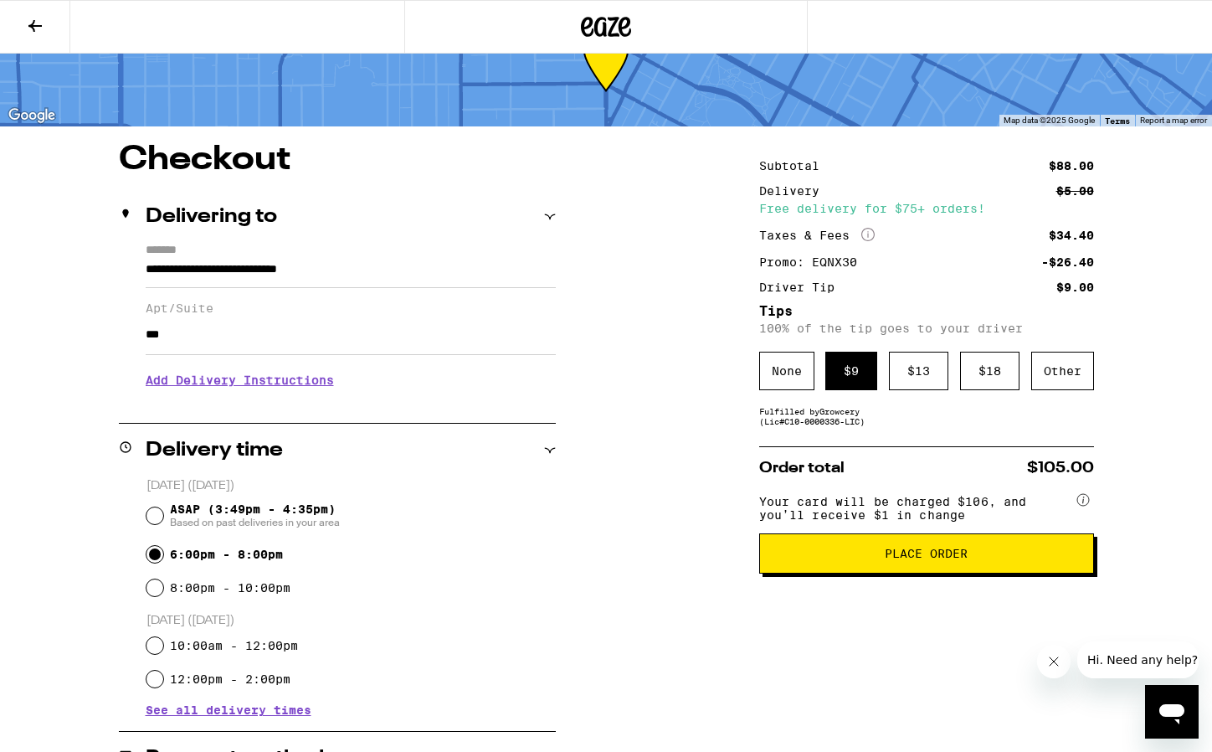
scroll to position [63, 0]
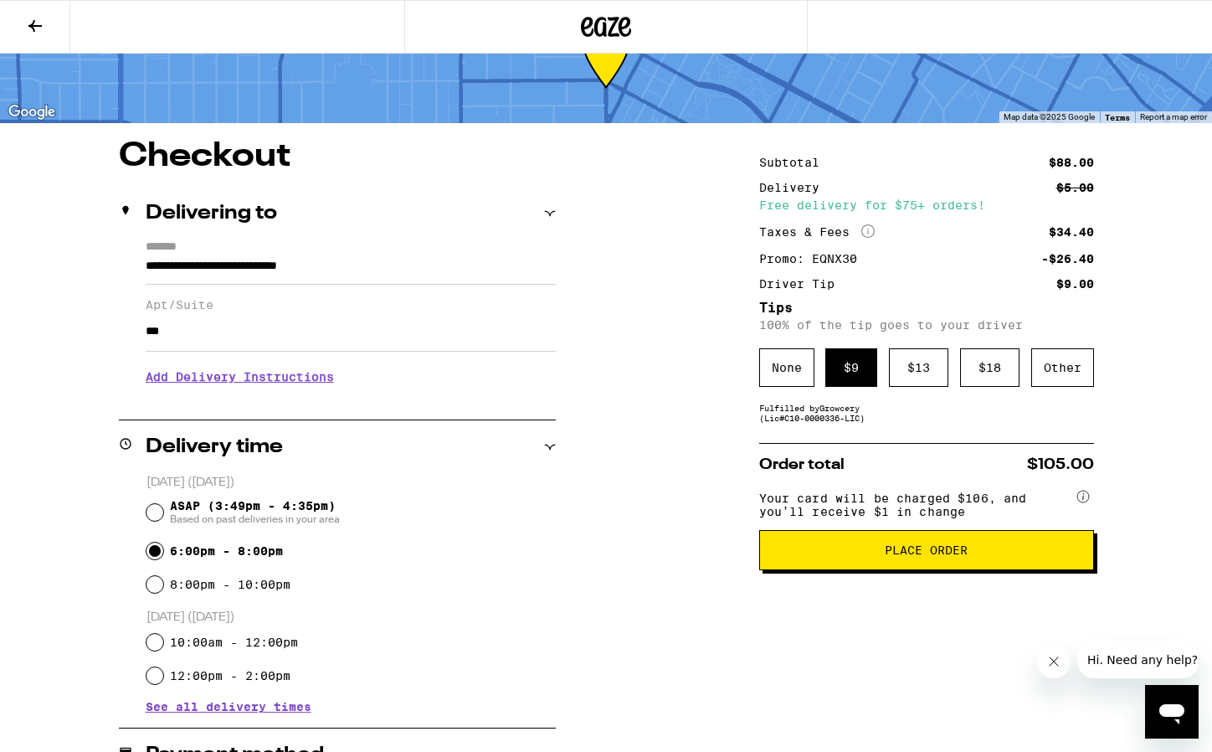
click at [276, 383] on h3 "Add Delivery Instructions" at bounding box center [351, 376] width 410 height 39
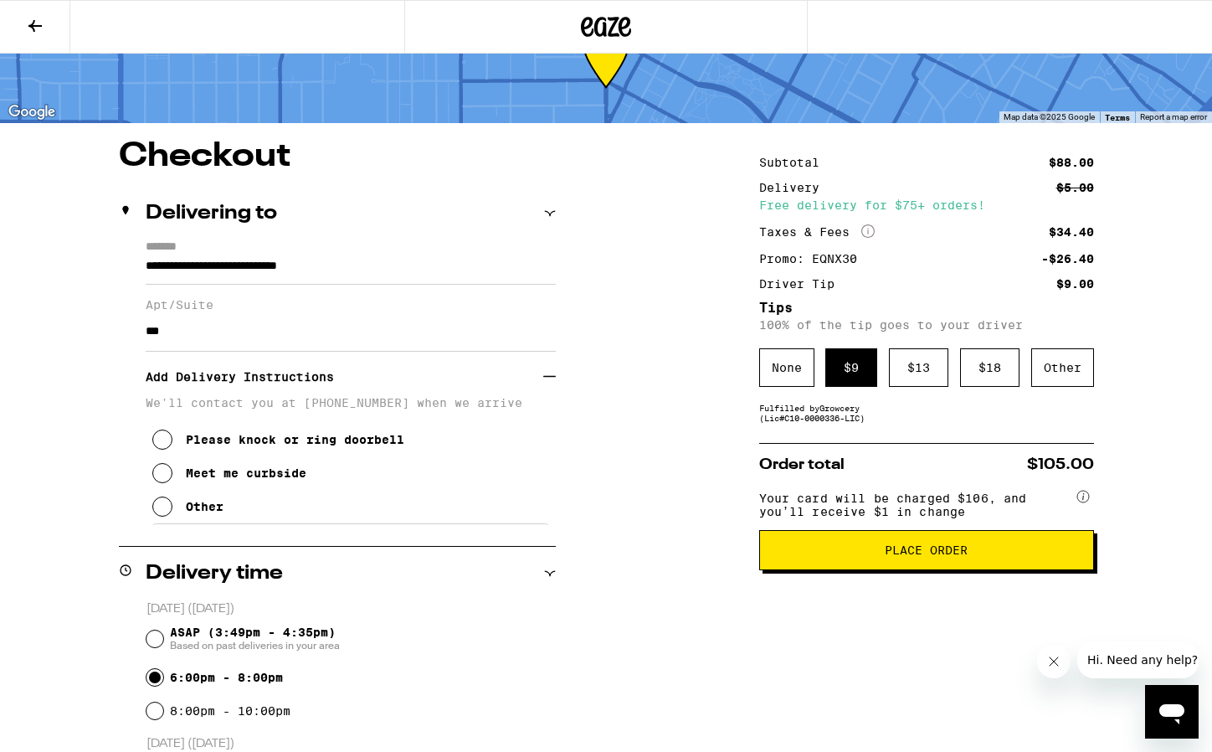
click at [166, 516] on icon at bounding box center [162, 506] width 20 height 20
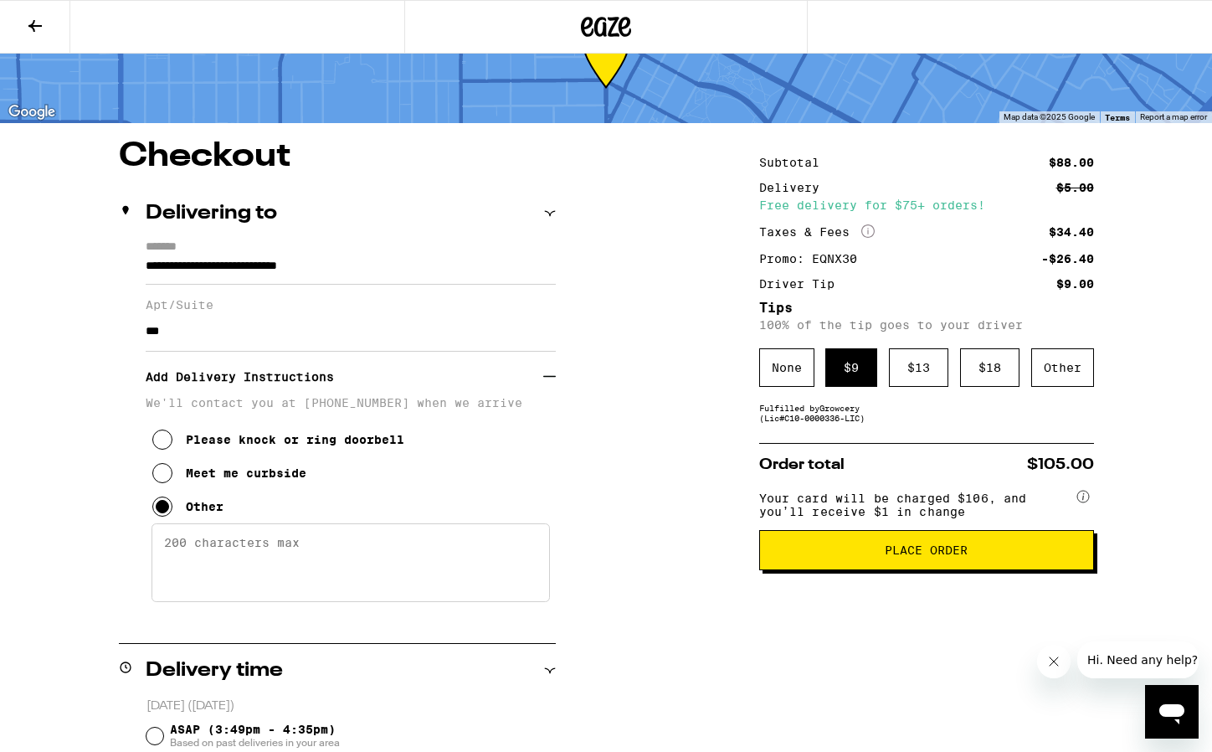
click at [203, 549] on textarea "Enter any other delivery instructions you want driver to know" at bounding box center [350, 562] width 398 height 79
type textarea "Please ask the front desk to let you up to the 8th floor. Thank you."
click at [907, 556] on span "Place Order" at bounding box center [926, 550] width 83 height 12
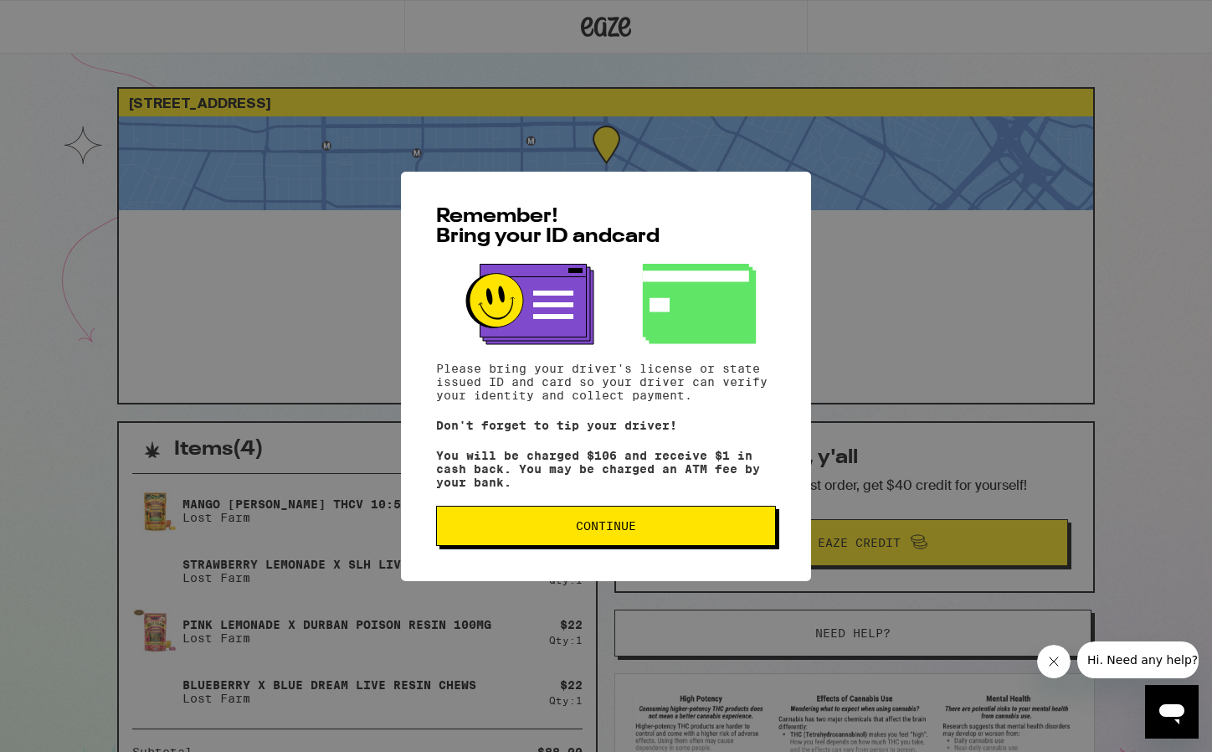
click at [682, 552] on div "Remember! Bring your ID and card Please bring your driver's license or state is…" at bounding box center [606, 376] width 410 height 409
click at [660, 531] on span "Continue" at bounding box center [605, 526] width 311 height 12
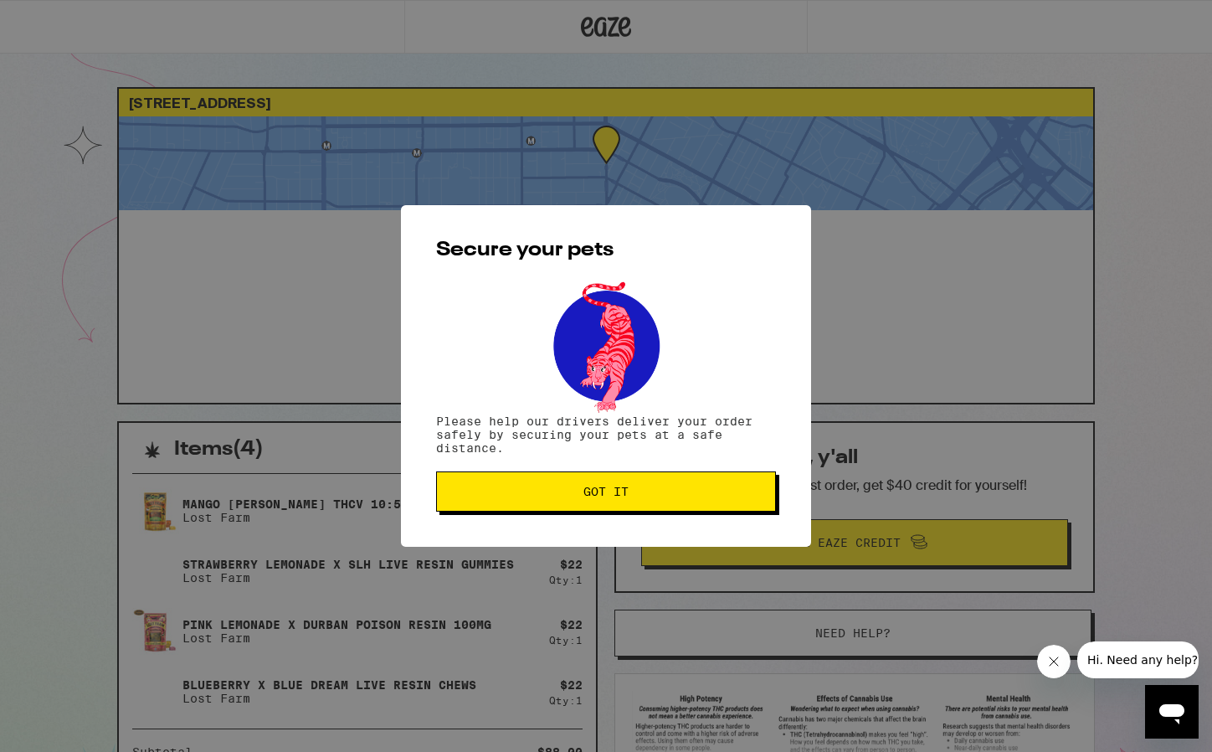
click at [648, 501] on button "Got it" at bounding box center [606, 491] width 340 height 40
